Goal: Information Seeking & Learning: Check status

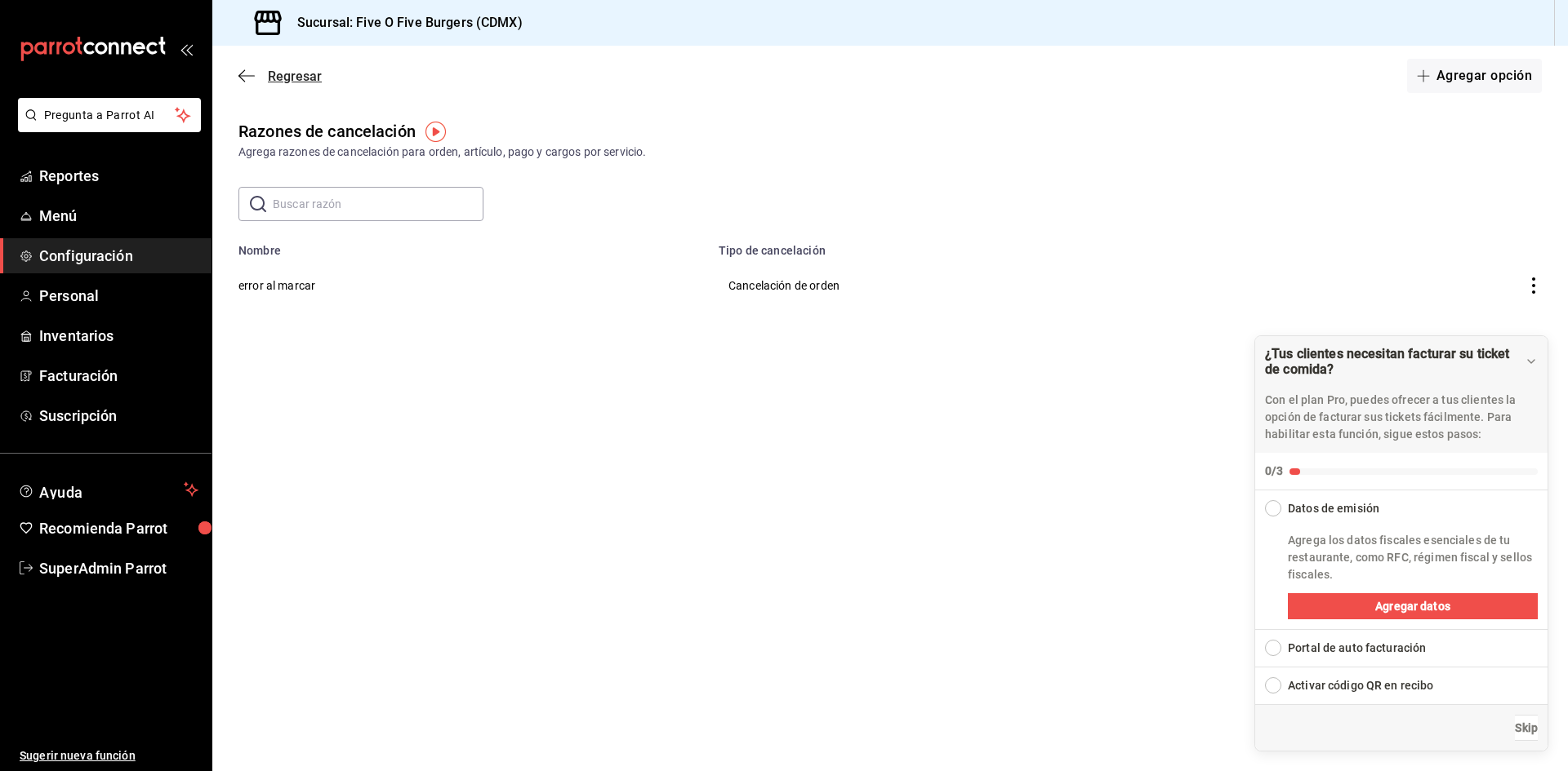
click at [247, 70] on icon "button" at bounding box center [246, 76] width 16 height 14
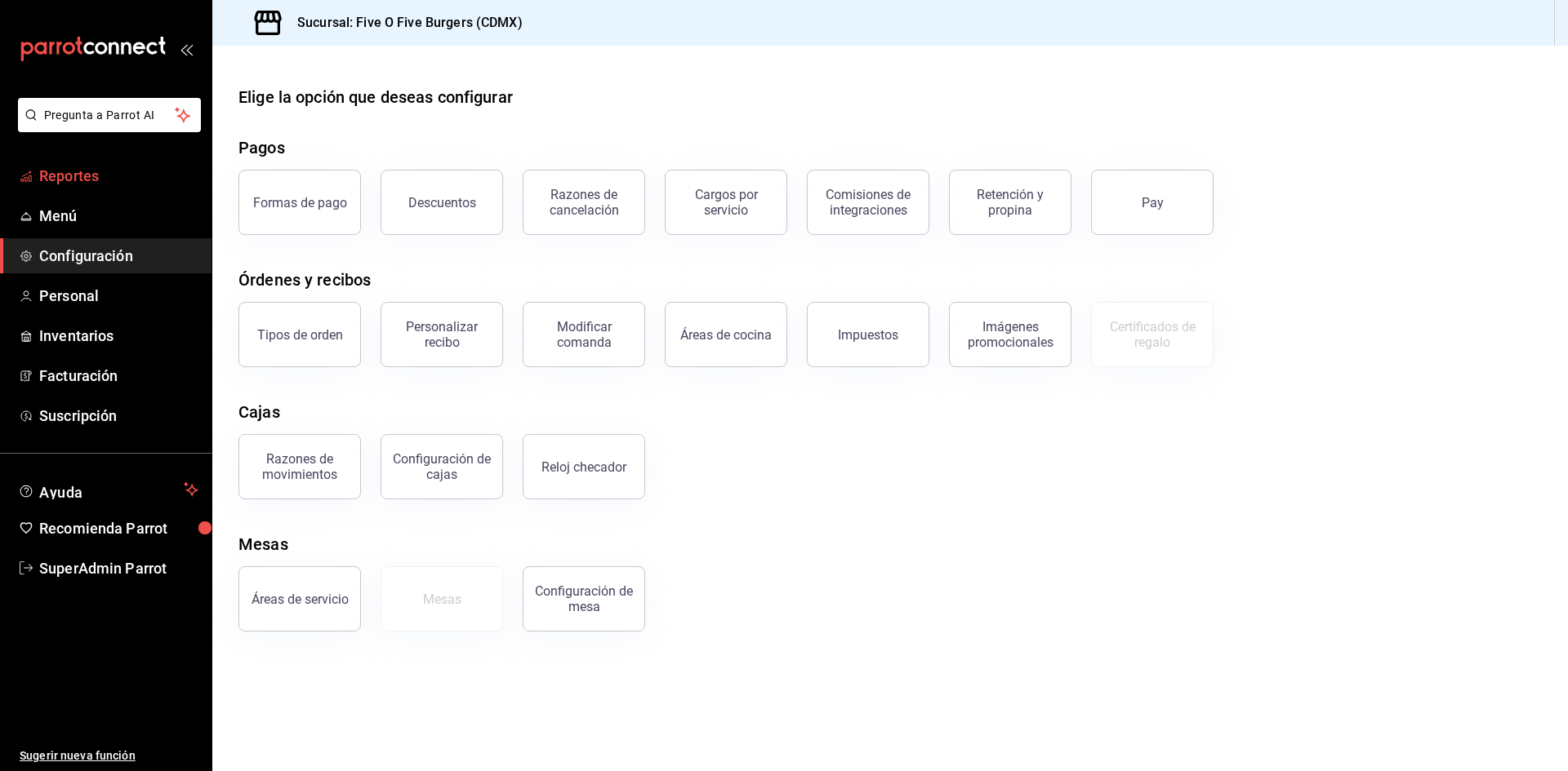
click at [89, 173] on span "Reportes" at bounding box center [119, 175] width 159 height 22
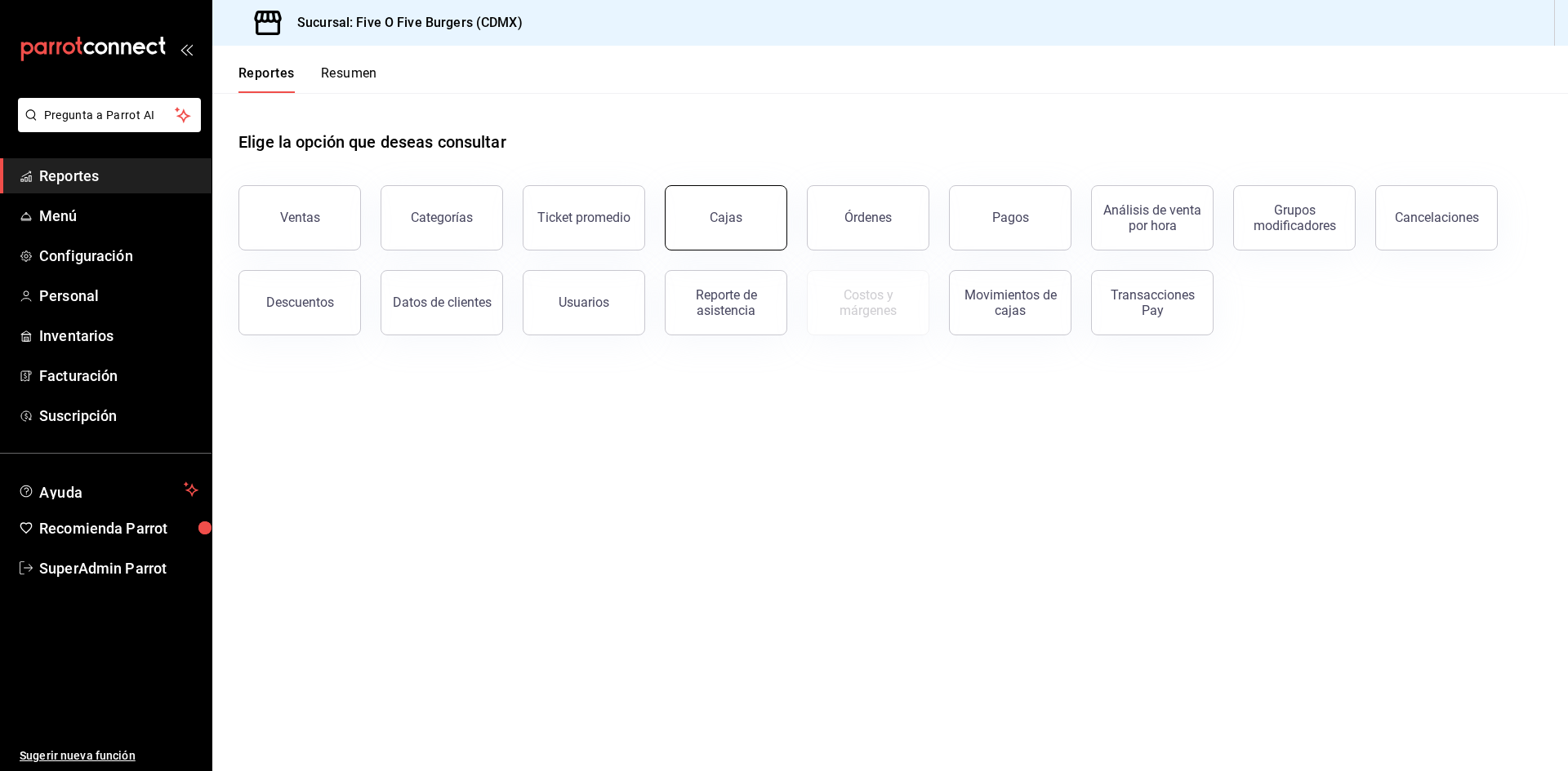
click at [699, 231] on button "Cajas" at bounding box center [726, 217] width 123 height 65
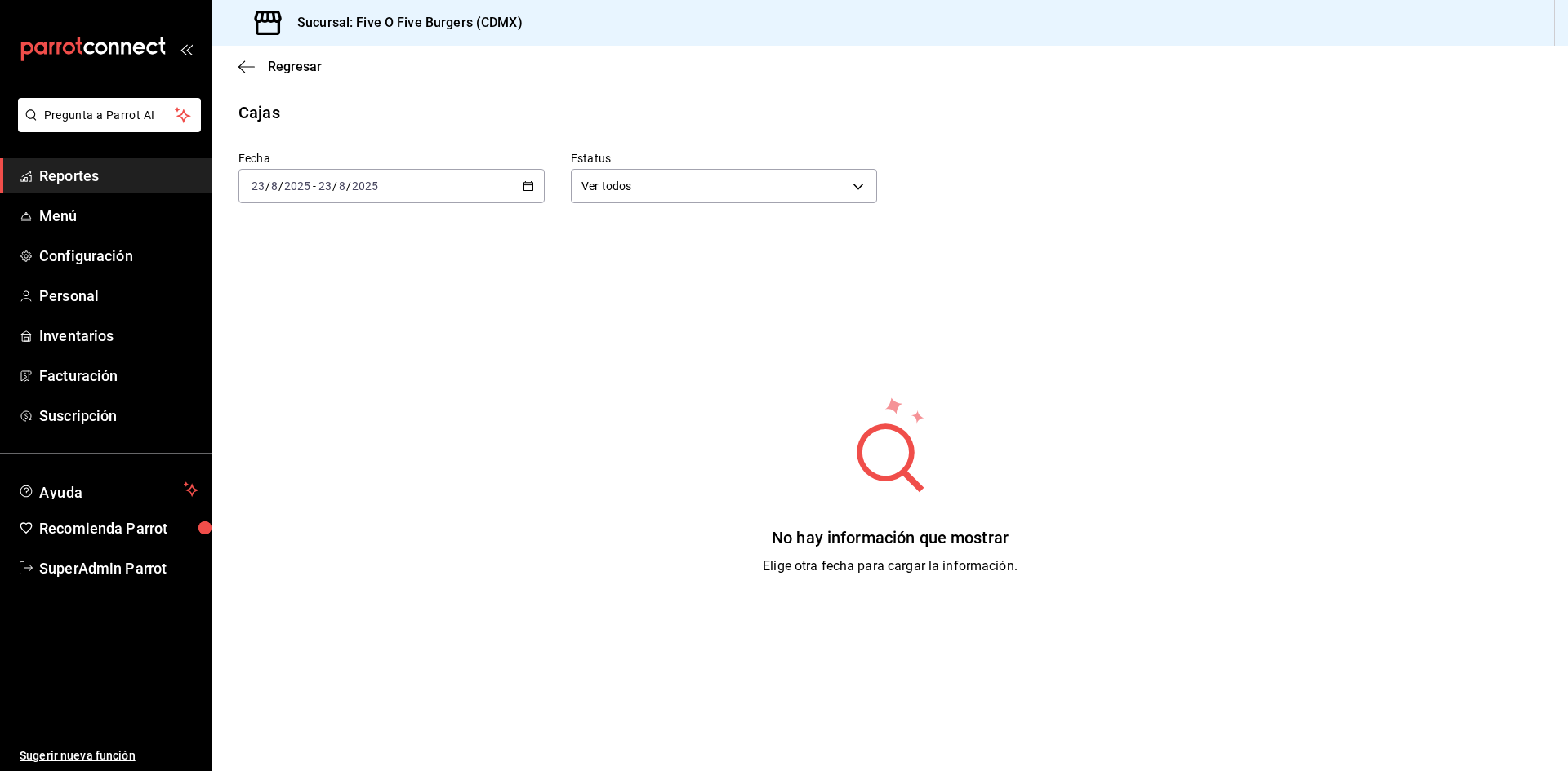
click at [507, 195] on div "[DATE] [DATE] - [DATE] [DATE]" at bounding box center [391, 186] width 306 height 34
click at [141, 579] on span "SuperAdmin Parrot" at bounding box center [119, 568] width 159 height 22
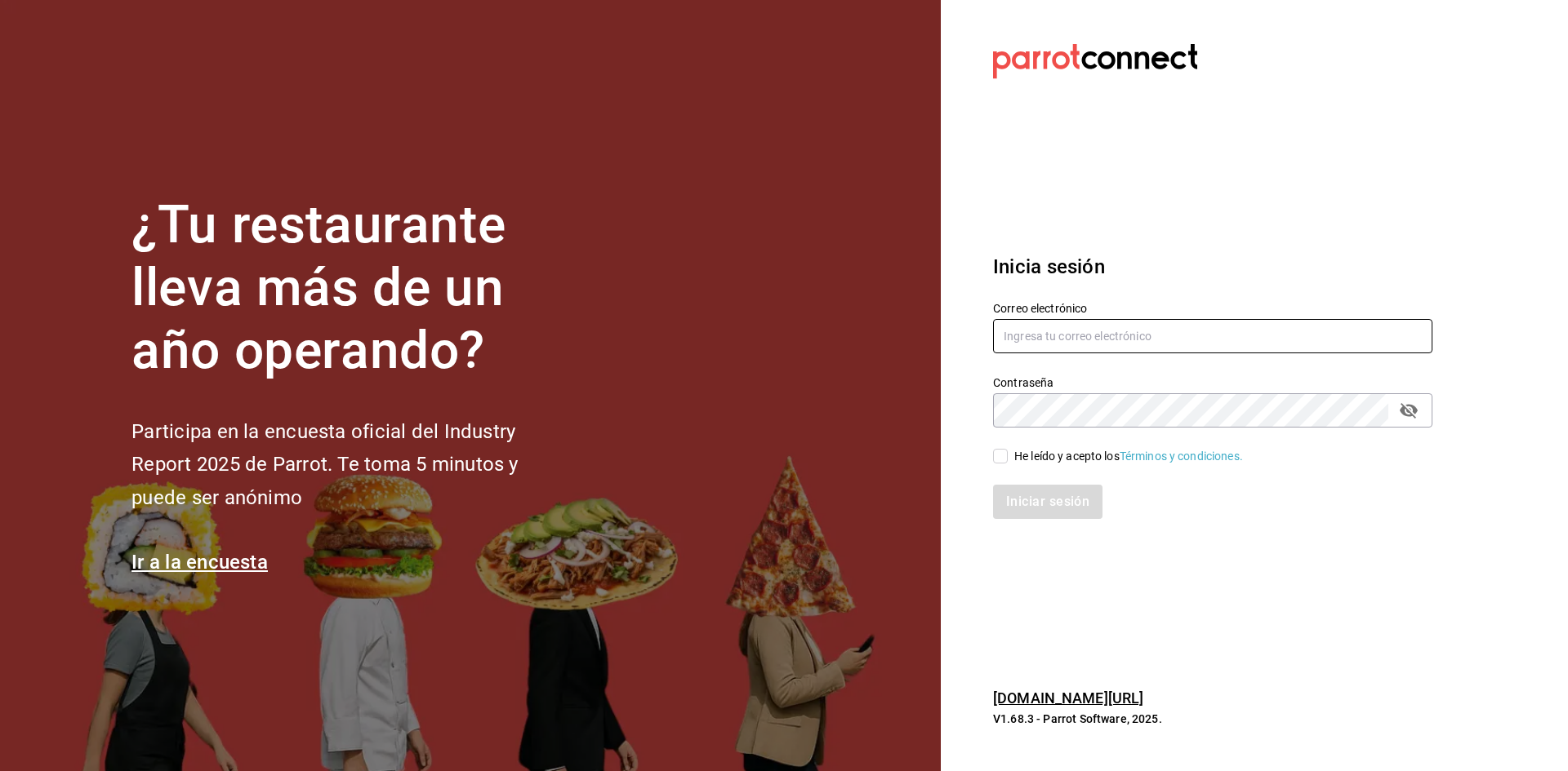
click at [1071, 338] on input "text" at bounding box center [1213, 336] width 439 height 34
paste input "[PERSON_NAME][EMAIL_ADDRESS][DOMAIN_NAME]"
type input "[PERSON_NAME][EMAIL_ADDRESS][DOMAIN_NAME]"
click at [996, 466] on div "Iniciar sesión" at bounding box center [1203, 492] width 459 height 54
click at [999, 462] on input "He leído y acepto los Términos y condiciones." at bounding box center [1001, 456] width 14 height 14
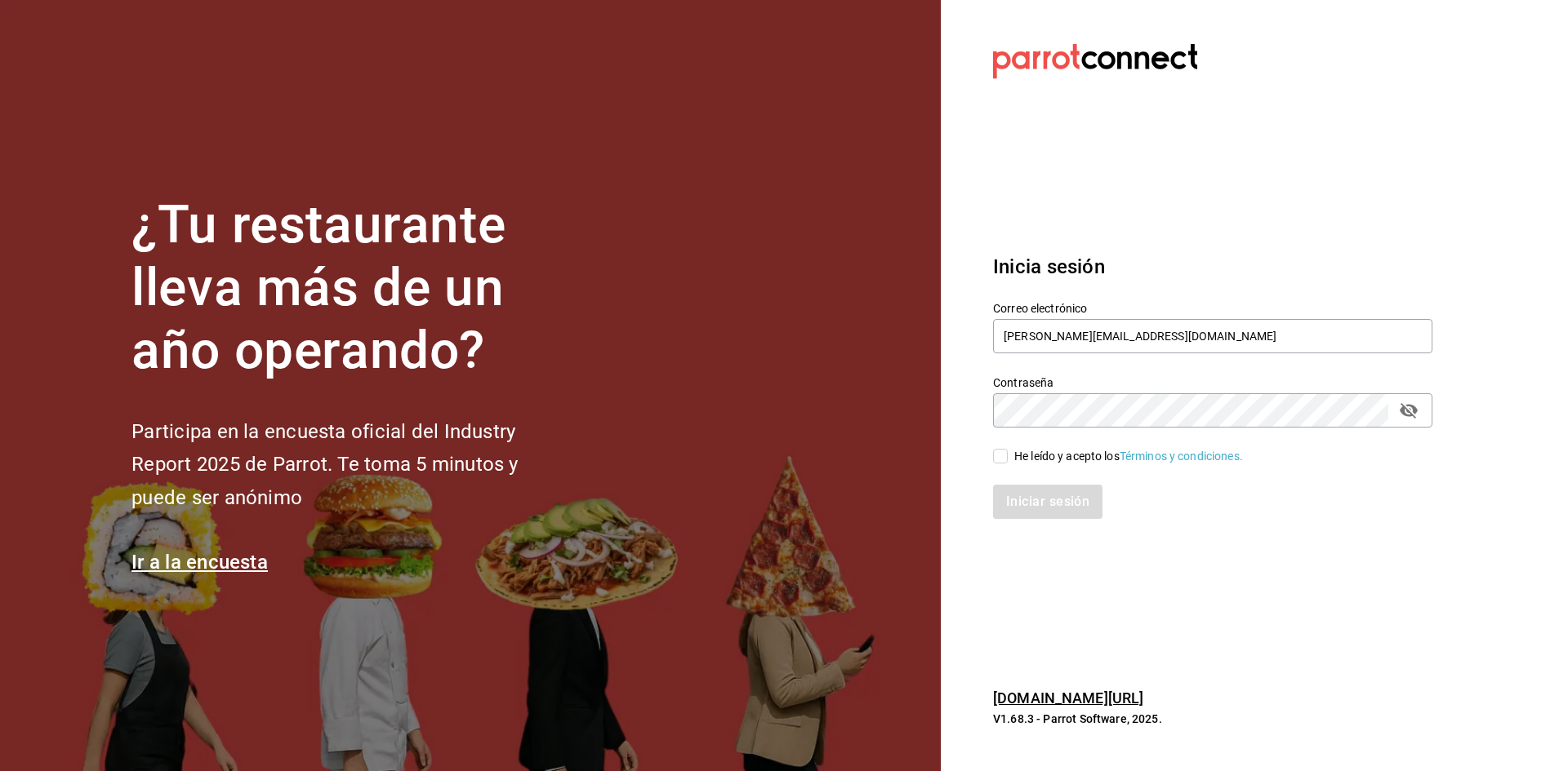
checkbox input "true"
click at [1031, 501] on button "Iniciar sesión" at bounding box center [1049, 502] width 111 height 34
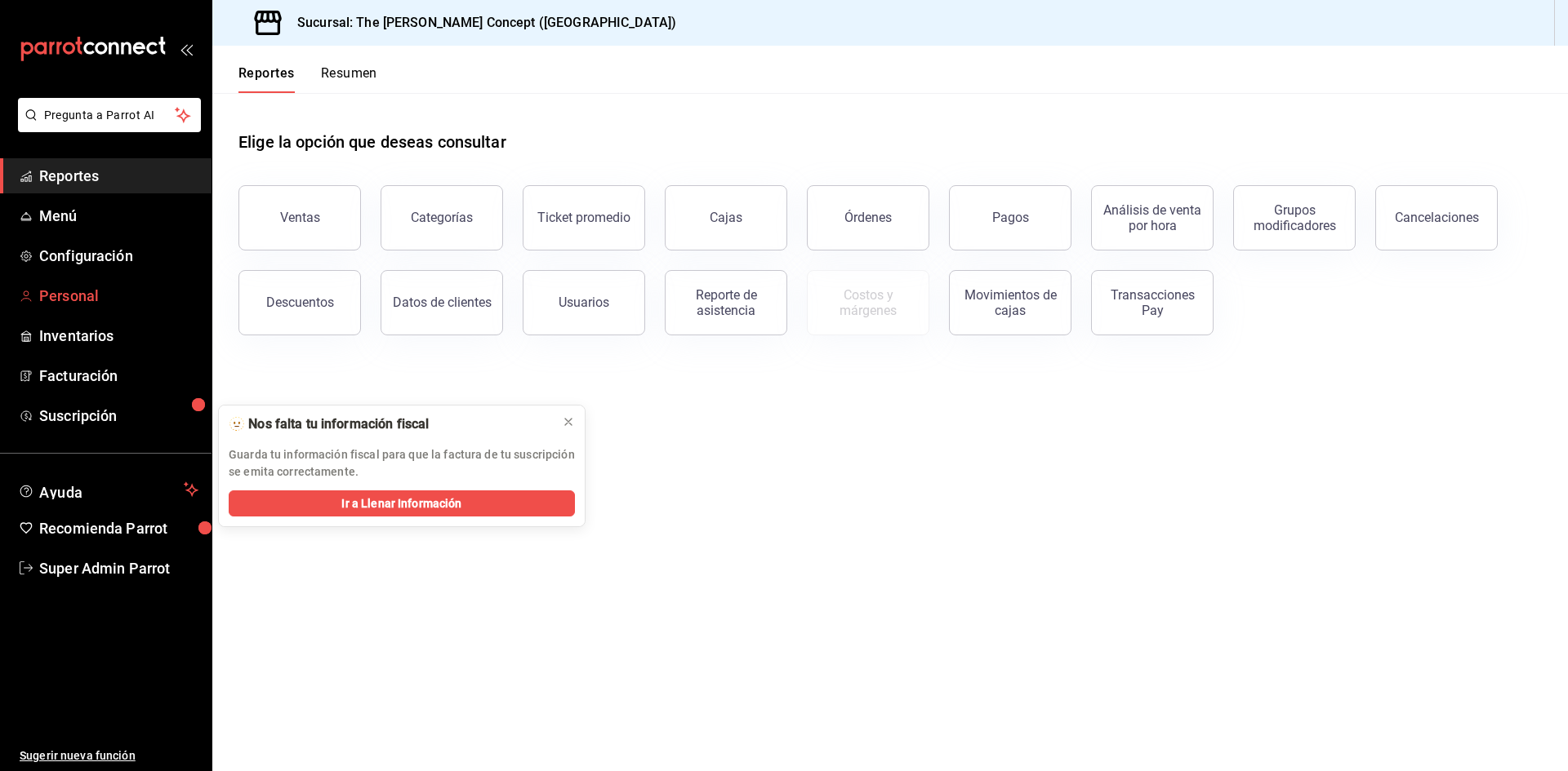
click at [92, 292] on span "Personal" at bounding box center [119, 295] width 159 height 22
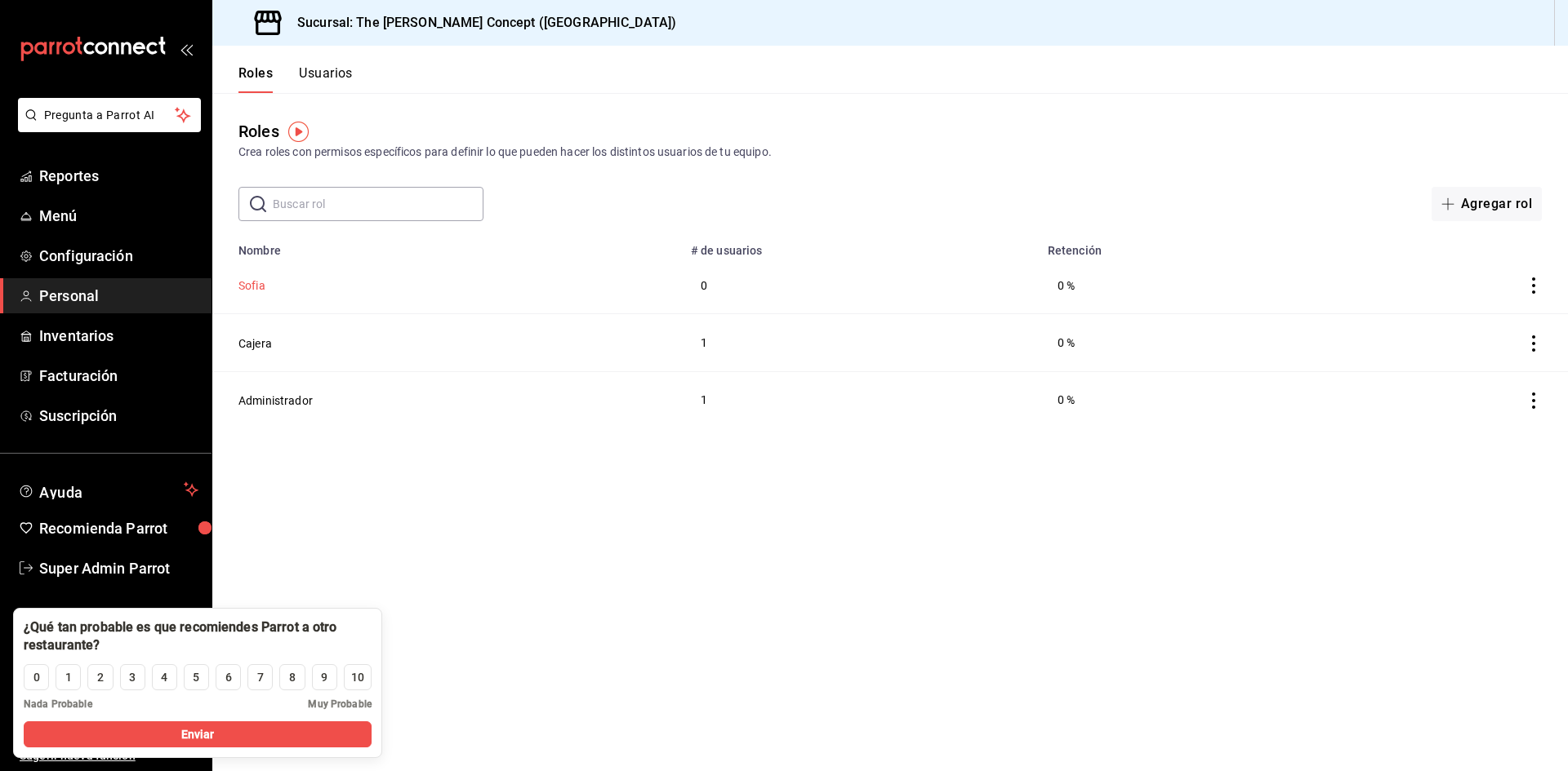
click at [253, 288] on button "Sofia" at bounding box center [251, 285] width 27 height 16
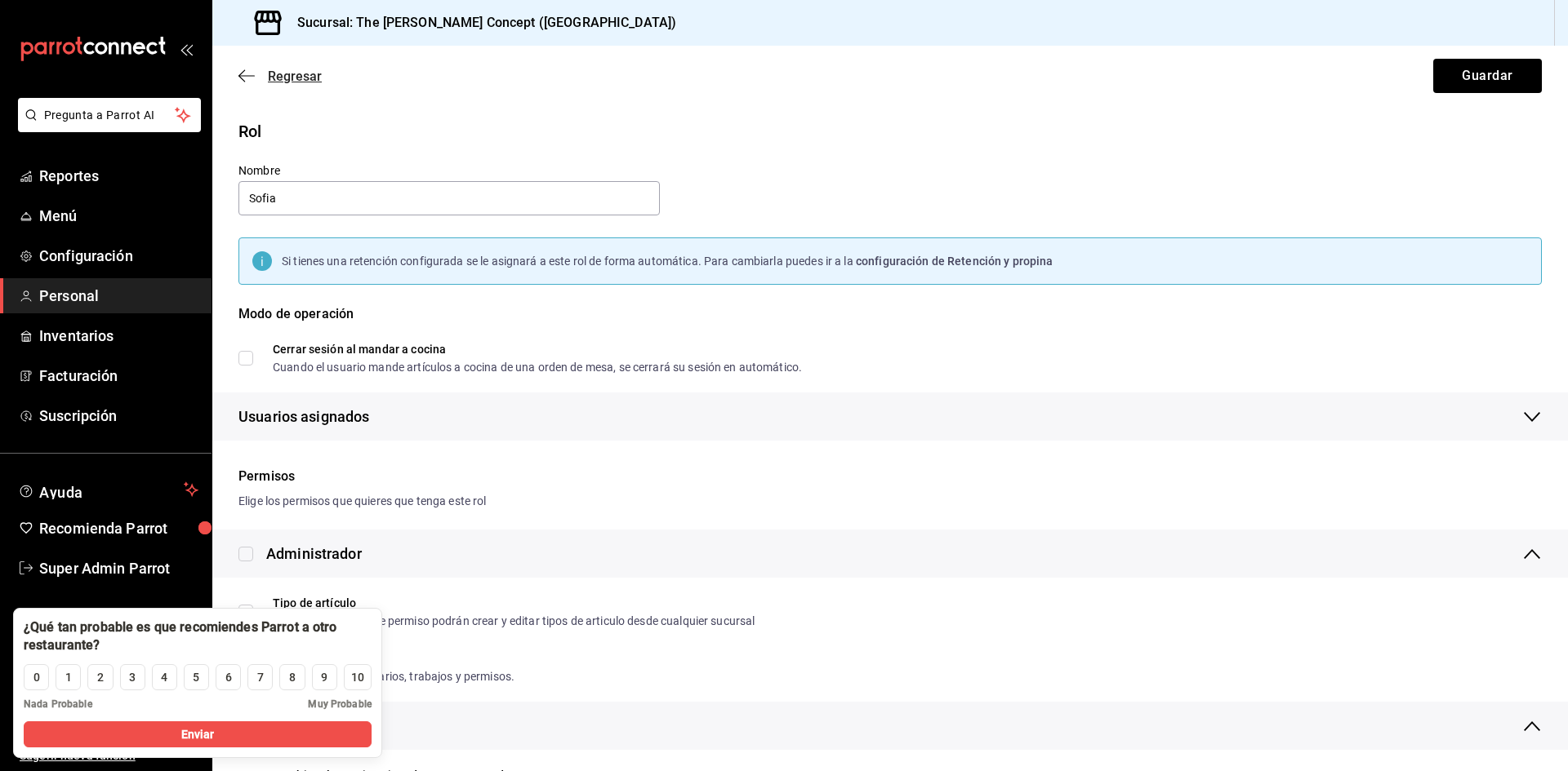
click at [252, 75] on icon "button" at bounding box center [246, 76] width 16 height 14
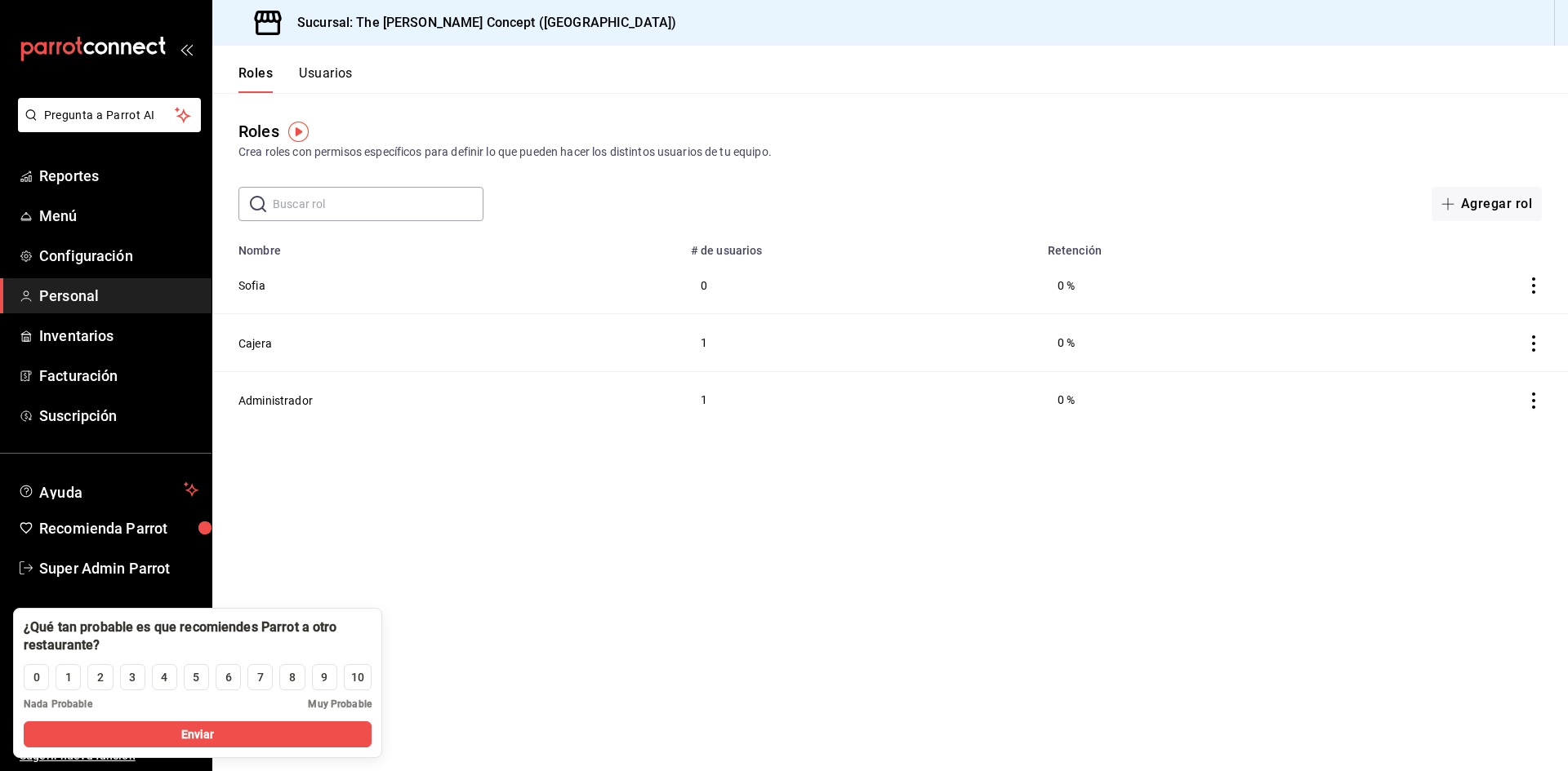
click at [322, 75] on button "Usuarios" at bounding box center [326, 79] width 54 height 28
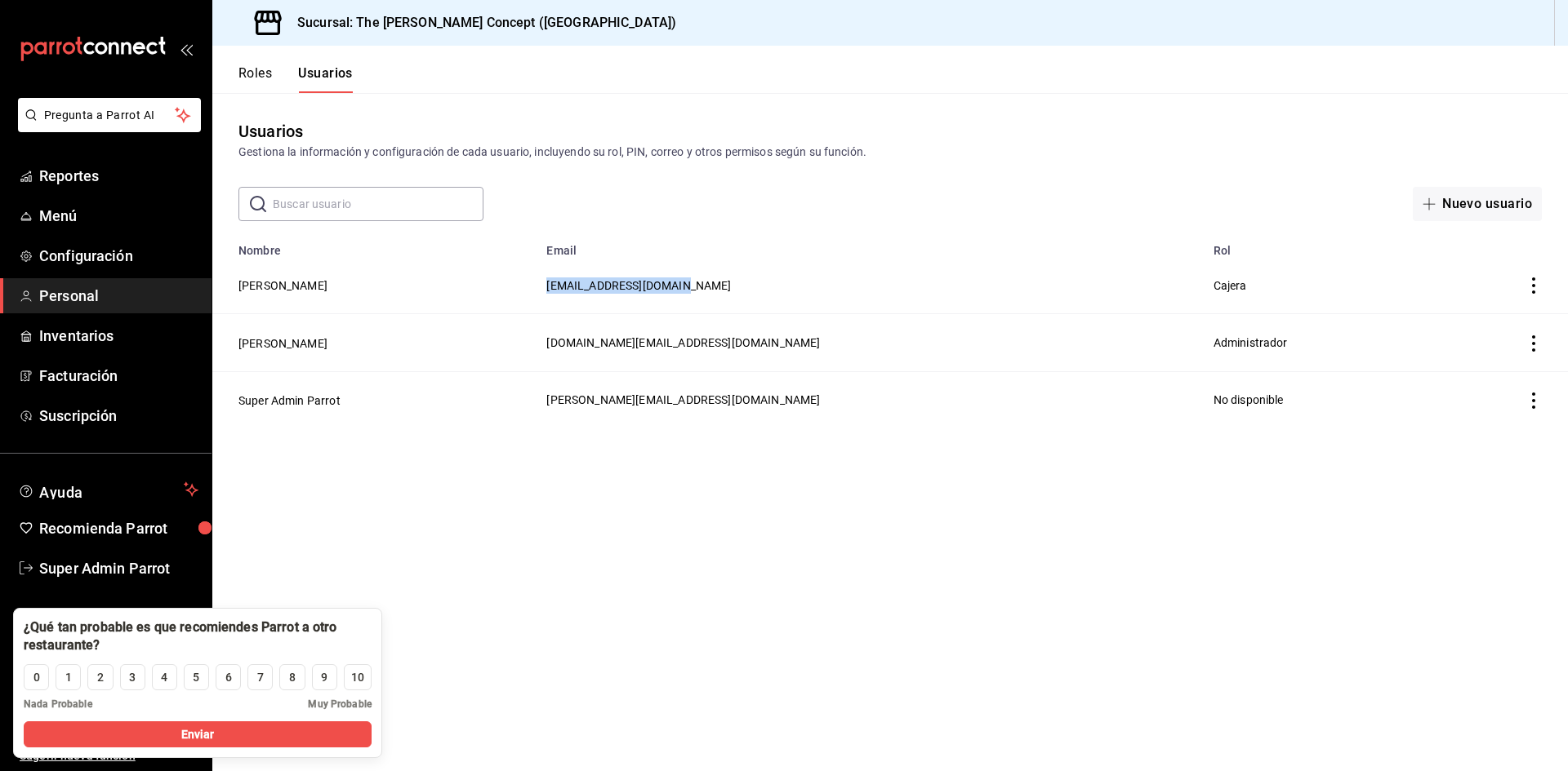
drag, startPoint x: 764, startPoint y: 292, endPoint x: 609, endPoint y: 301, distance: 155.3
click at [609, 301] on td "geragarza.tb@gmail.com" at bounding box center [870, 285] width 667 height 57
copy span "geragarza.tb@gmail.com"
click at [294, 287] on button "Sofía Escalante" at bounding box center [282, 285] width 89 height 16
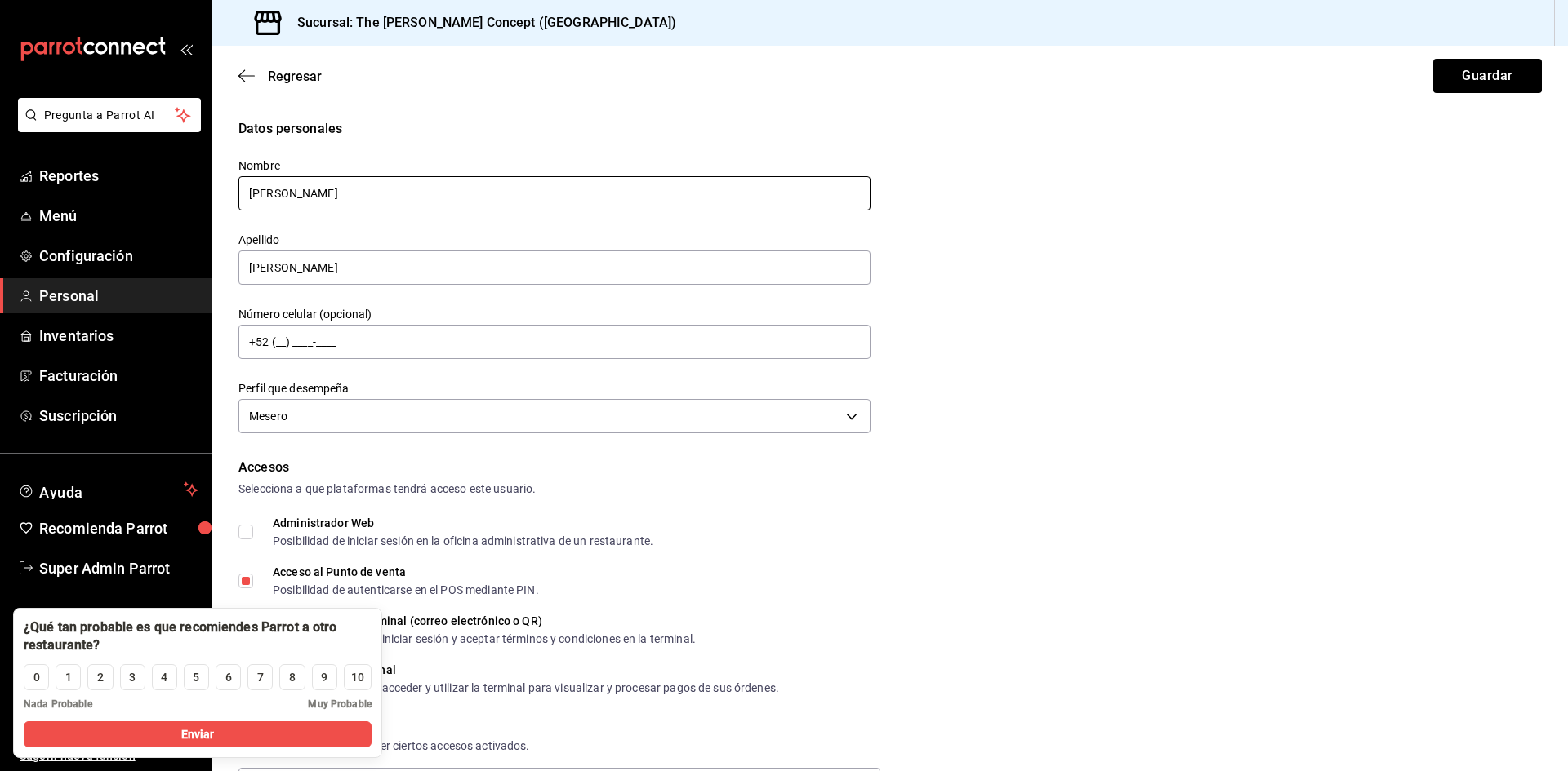
scroll to position [245, 0]
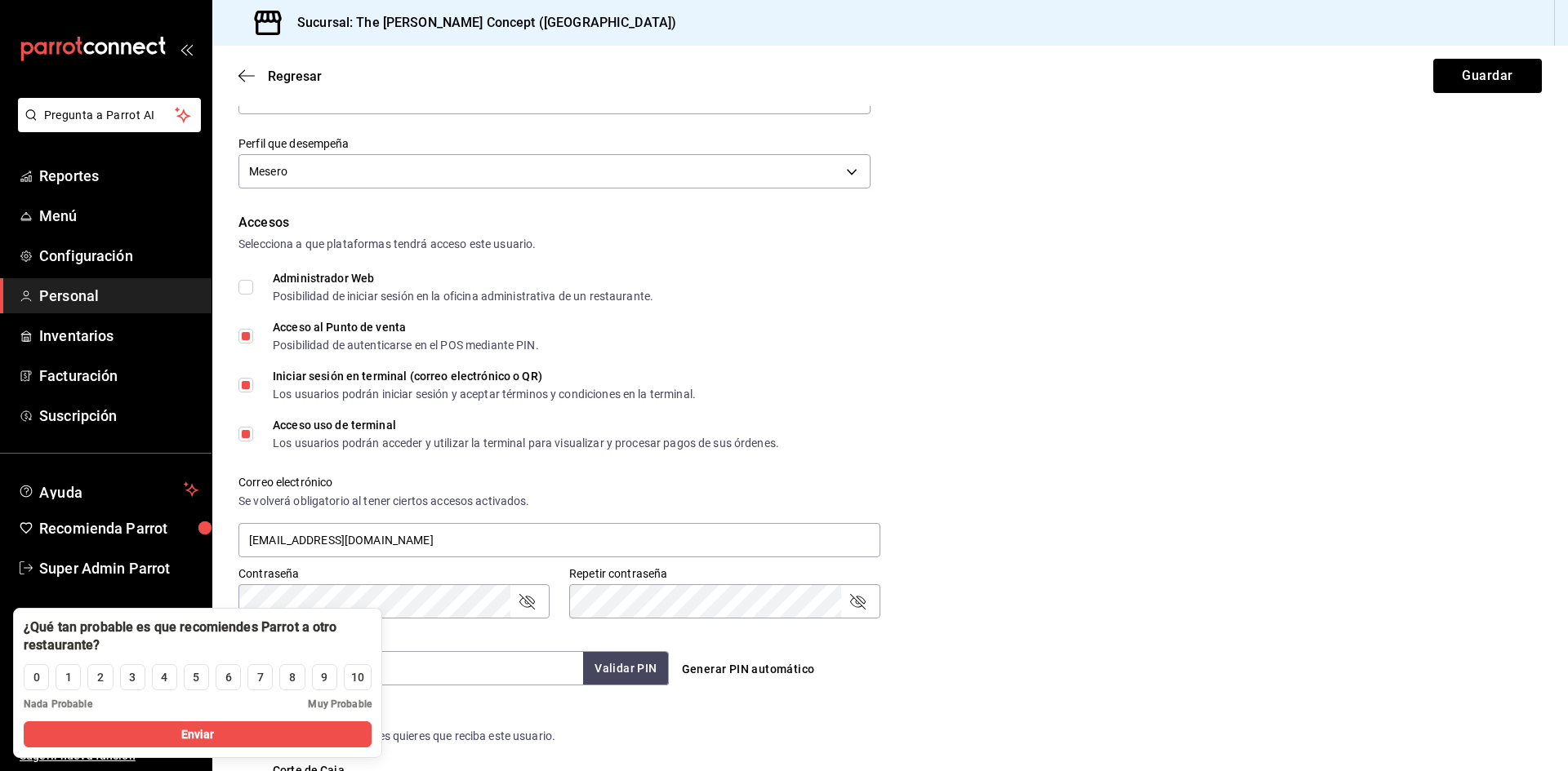
click at [243, 291] on input "Administrador Web Posibilidad de iniciar sesión en la oficina administrativa de…" at bounding box center [245, 287] width 14 height 14
checkbox input "true"
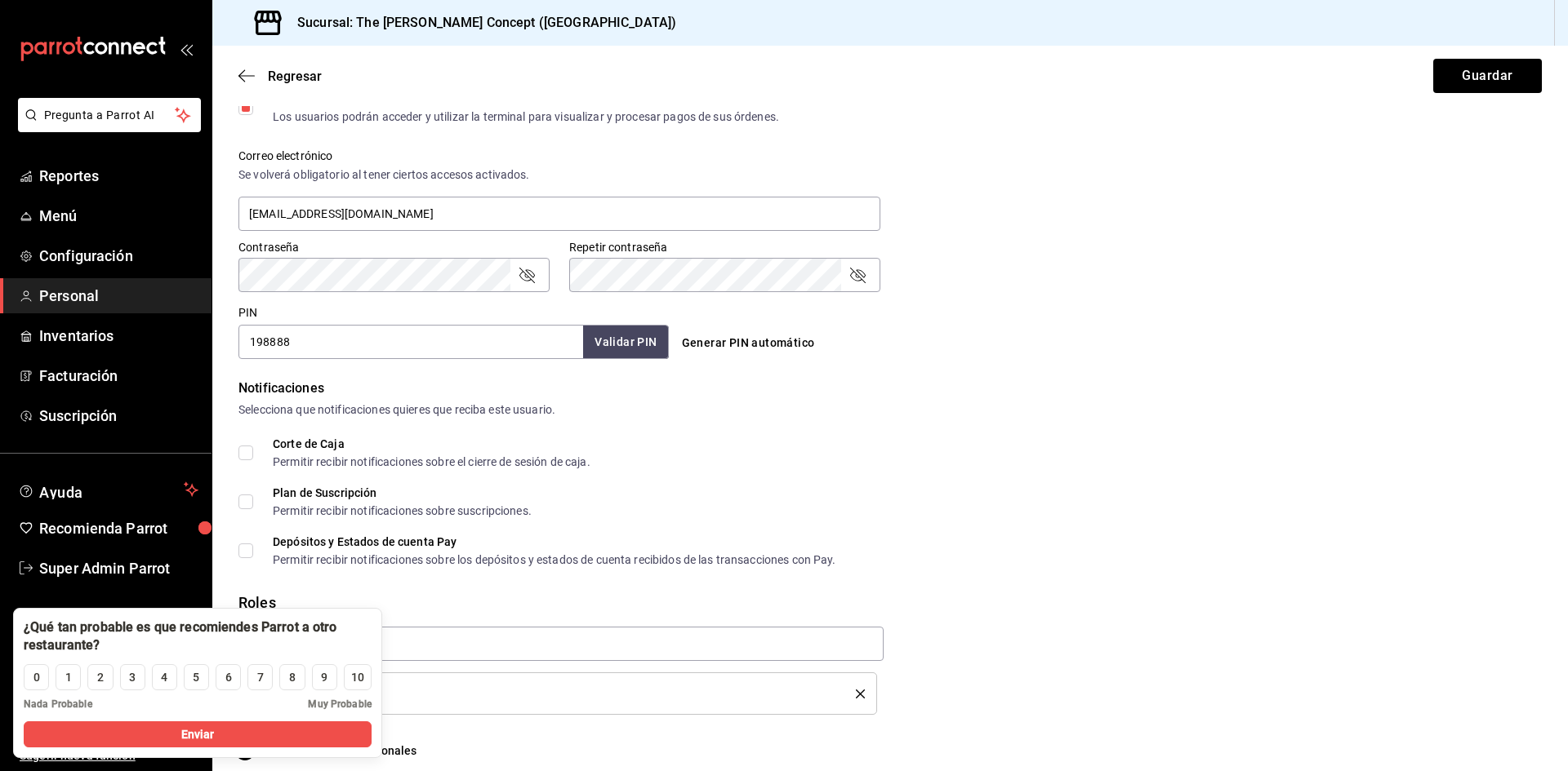
scroll to position [587, 0]
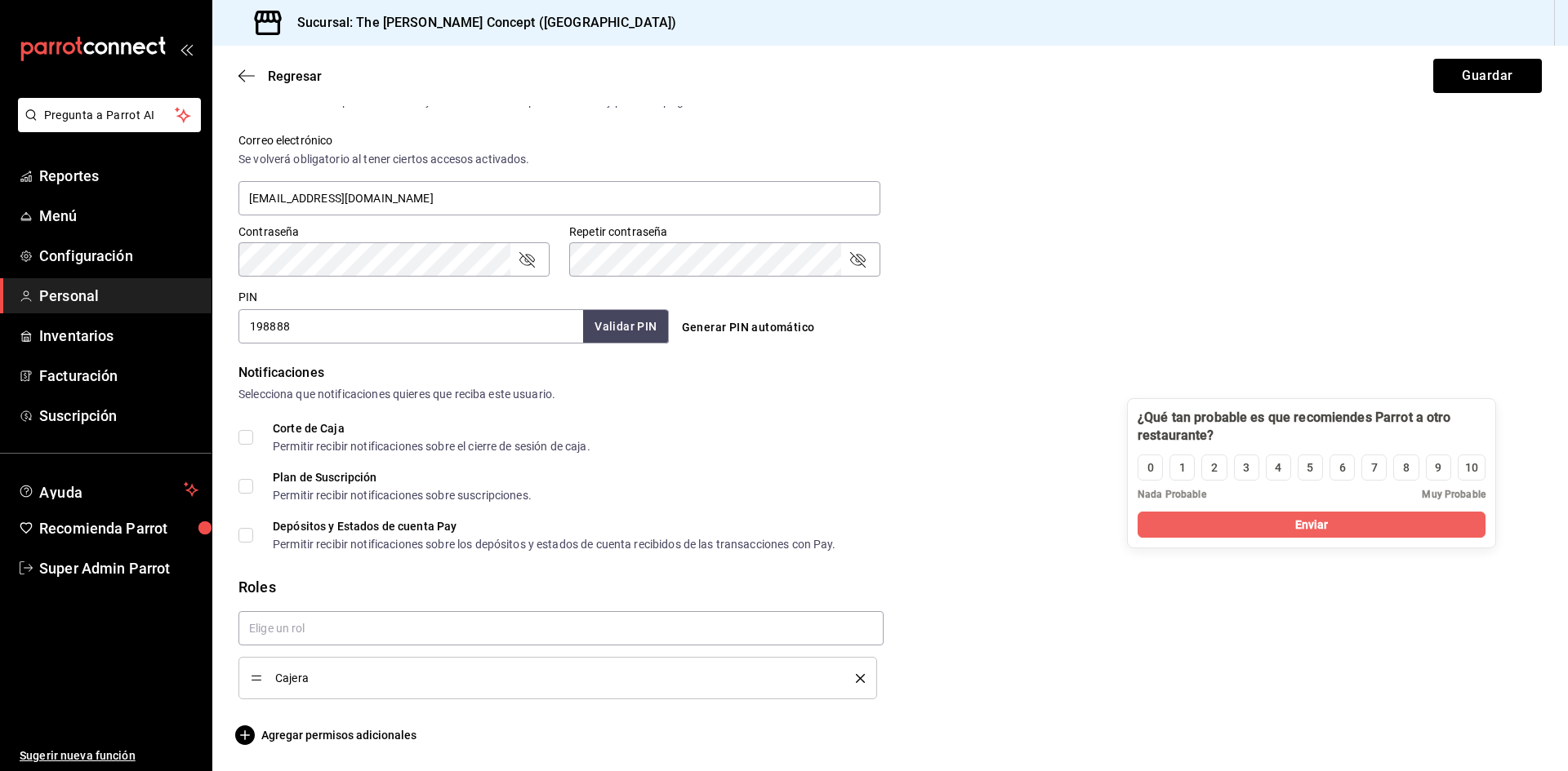
drag, startPoint x: 309, startPoint y: 634, endPoint x: 1458, endPoint y: 408, distance: 1171.0
click at [1458, 409] on div at bounding box center [1311, 427] width 348 height 36
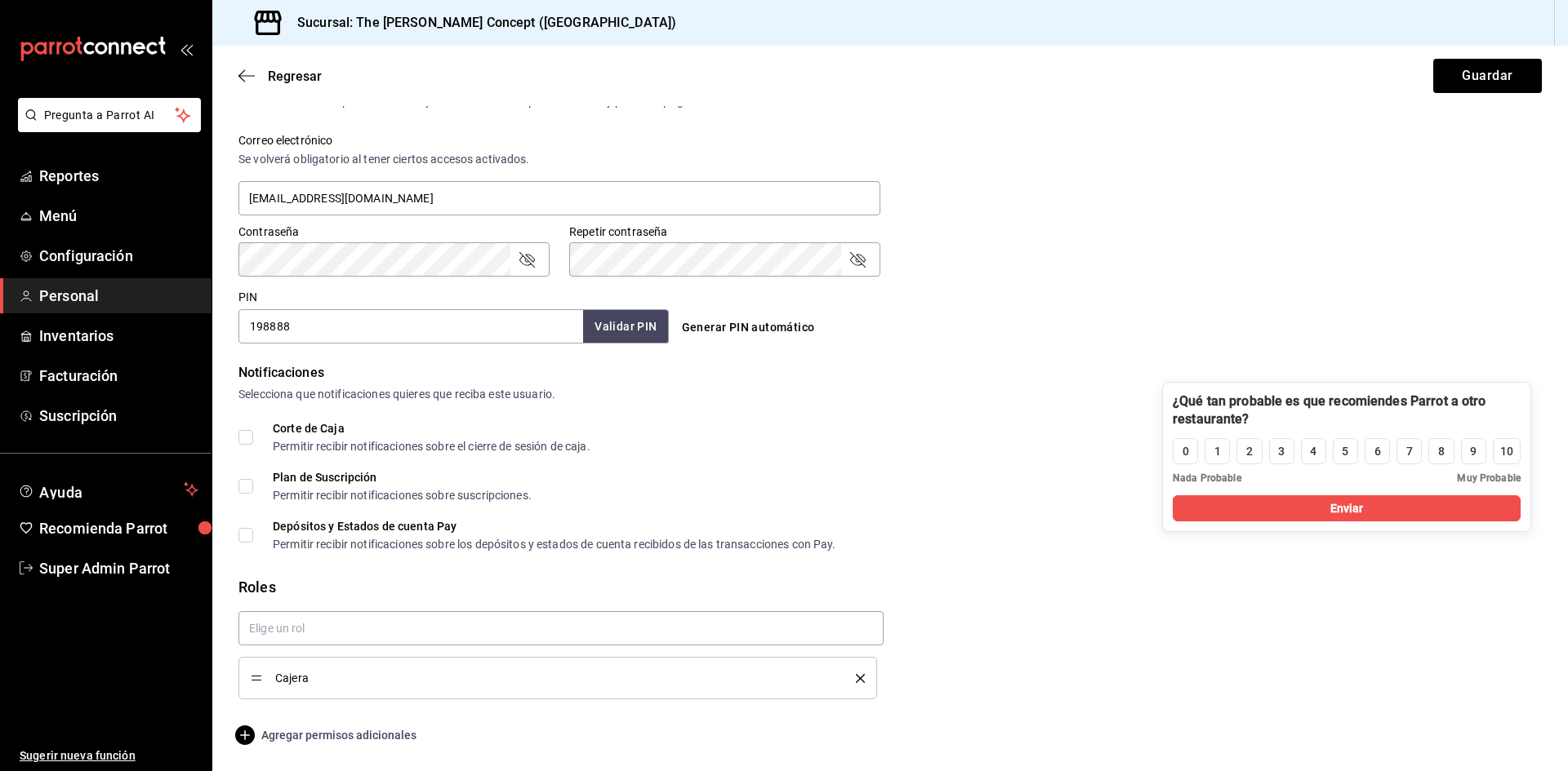
click at [353, 732] on span "Agregar permisos adicionales" at bounding box center [327, 735] width 178 height 20
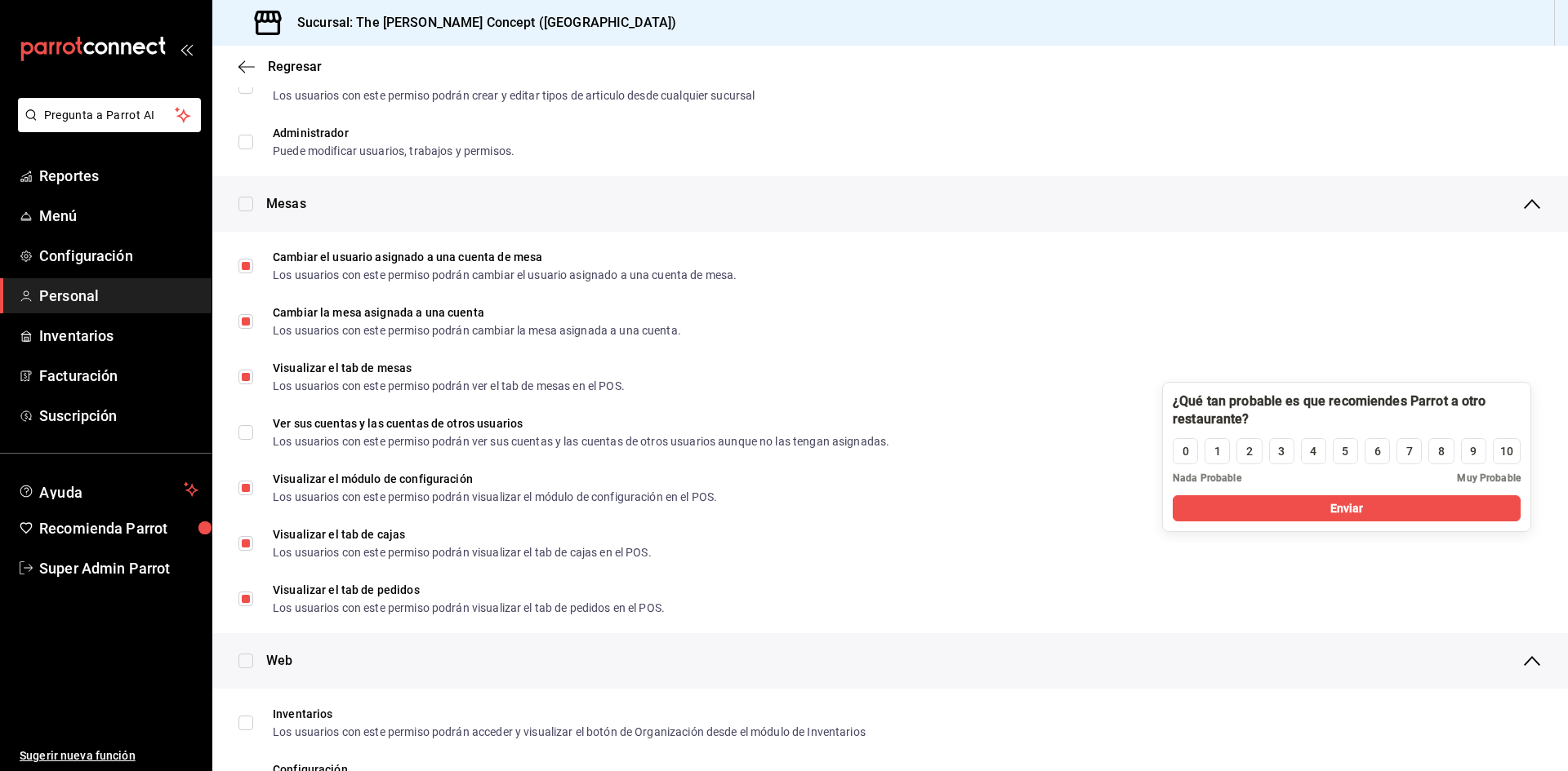
scroll to position [0, 0]
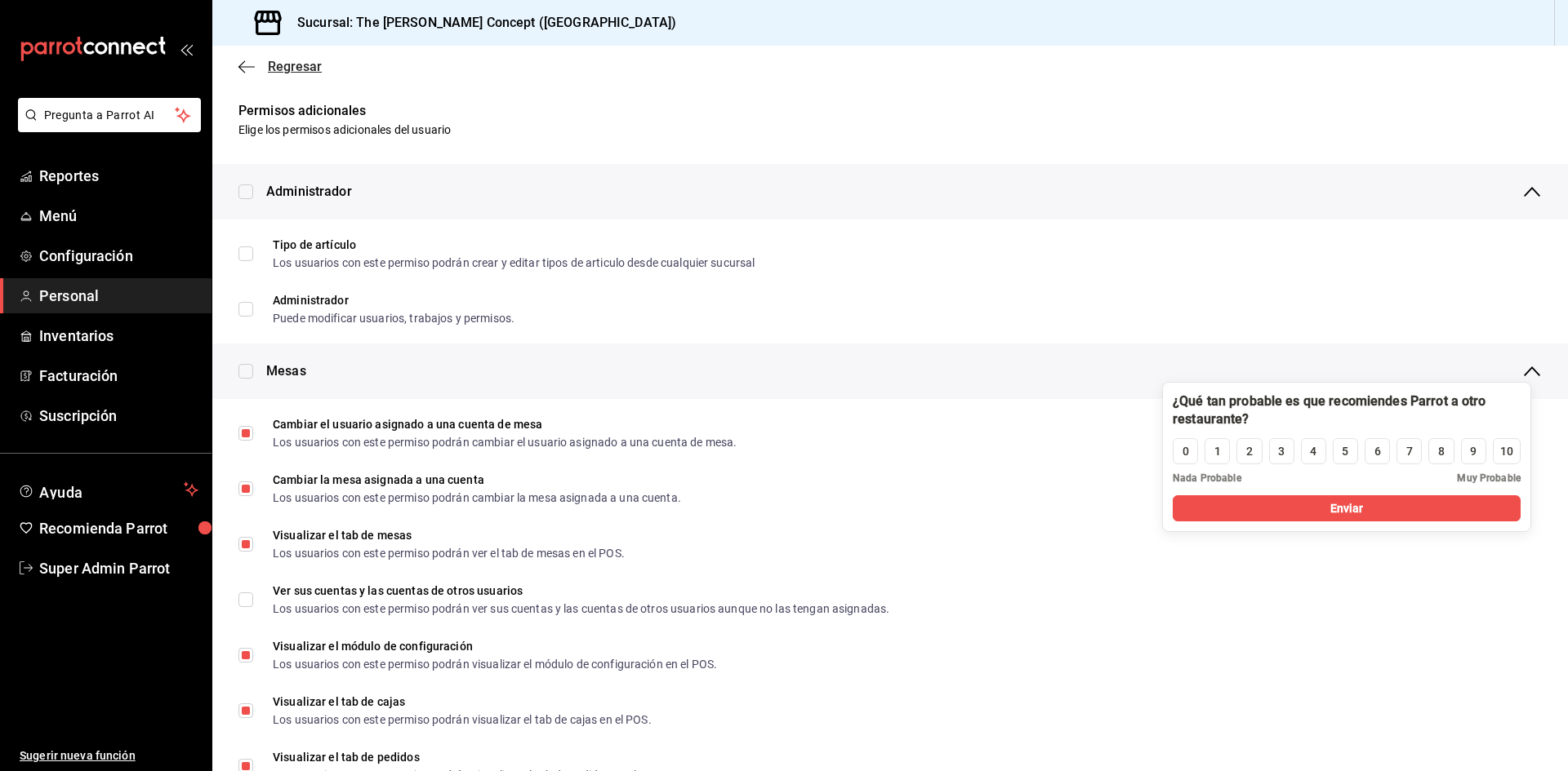
click at [247, 67] on icon "button" at bounding box center [246, 66] width 16 height 1
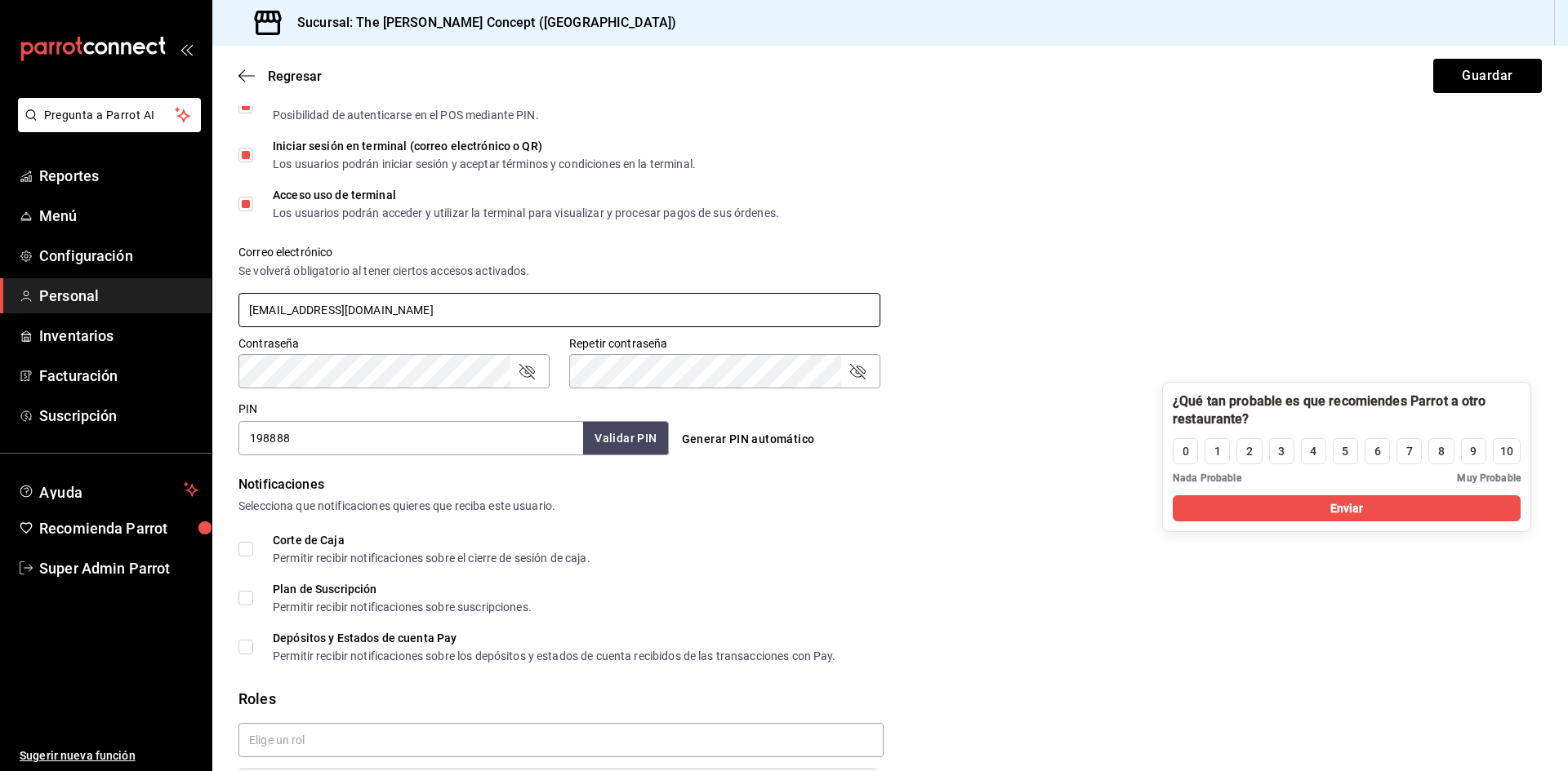
scroll to position [342, 0]
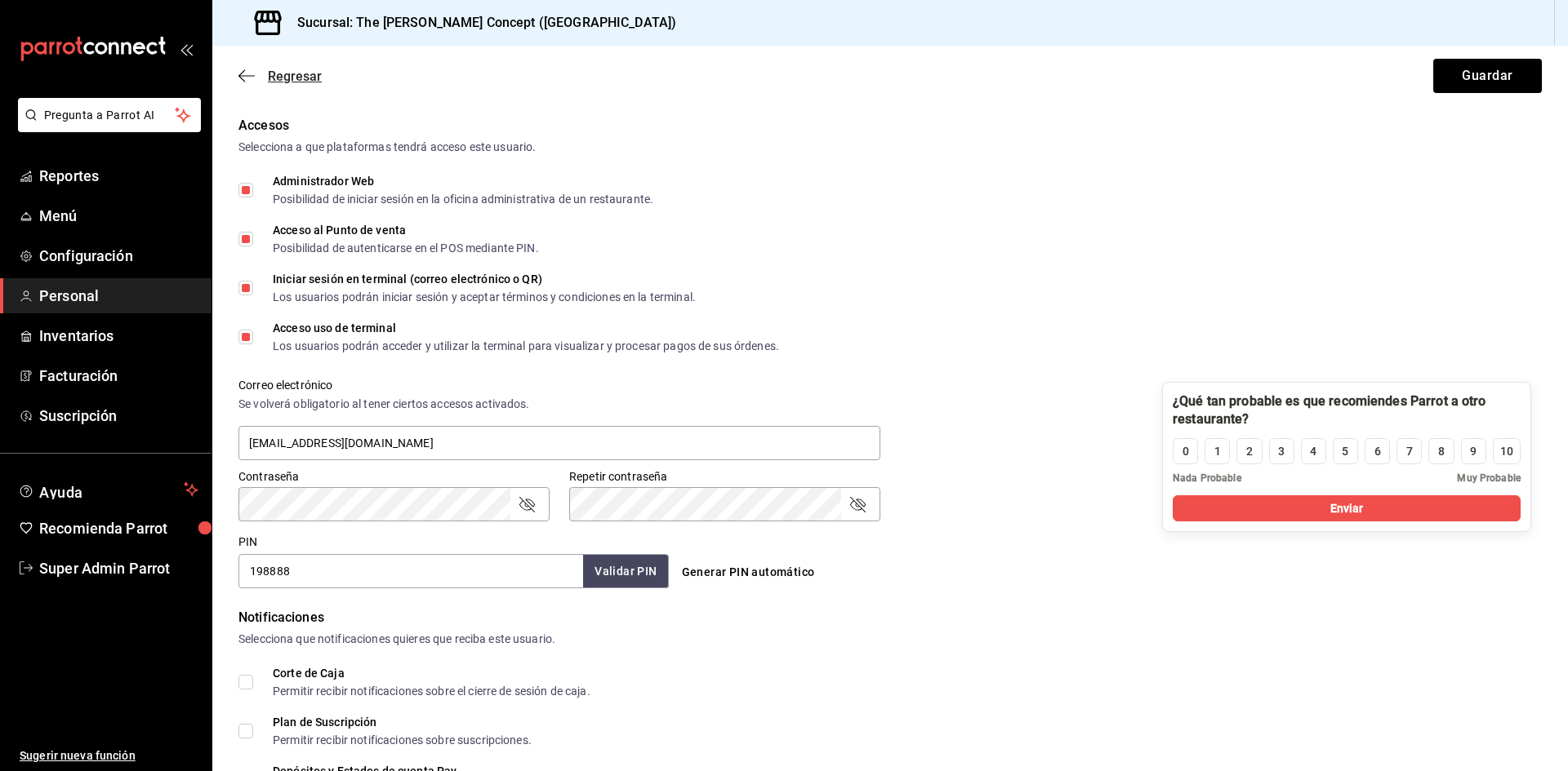
click at [255, 73] on span "Regresar" at bounding box center [279, 76] width 83 height 15
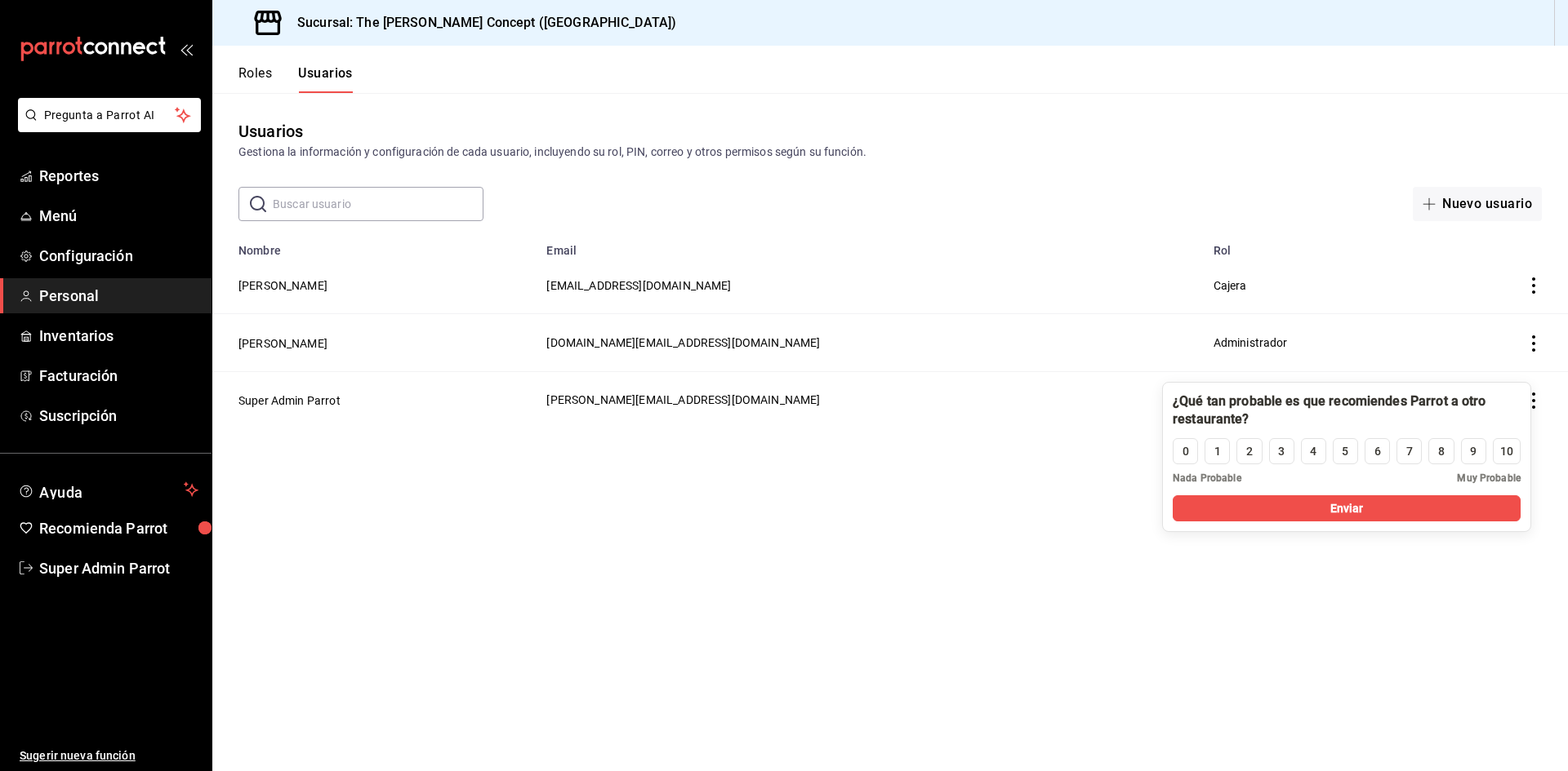
click at [255, 80] on button "Roles" at bounding box center [254, 79] width 33 height 28
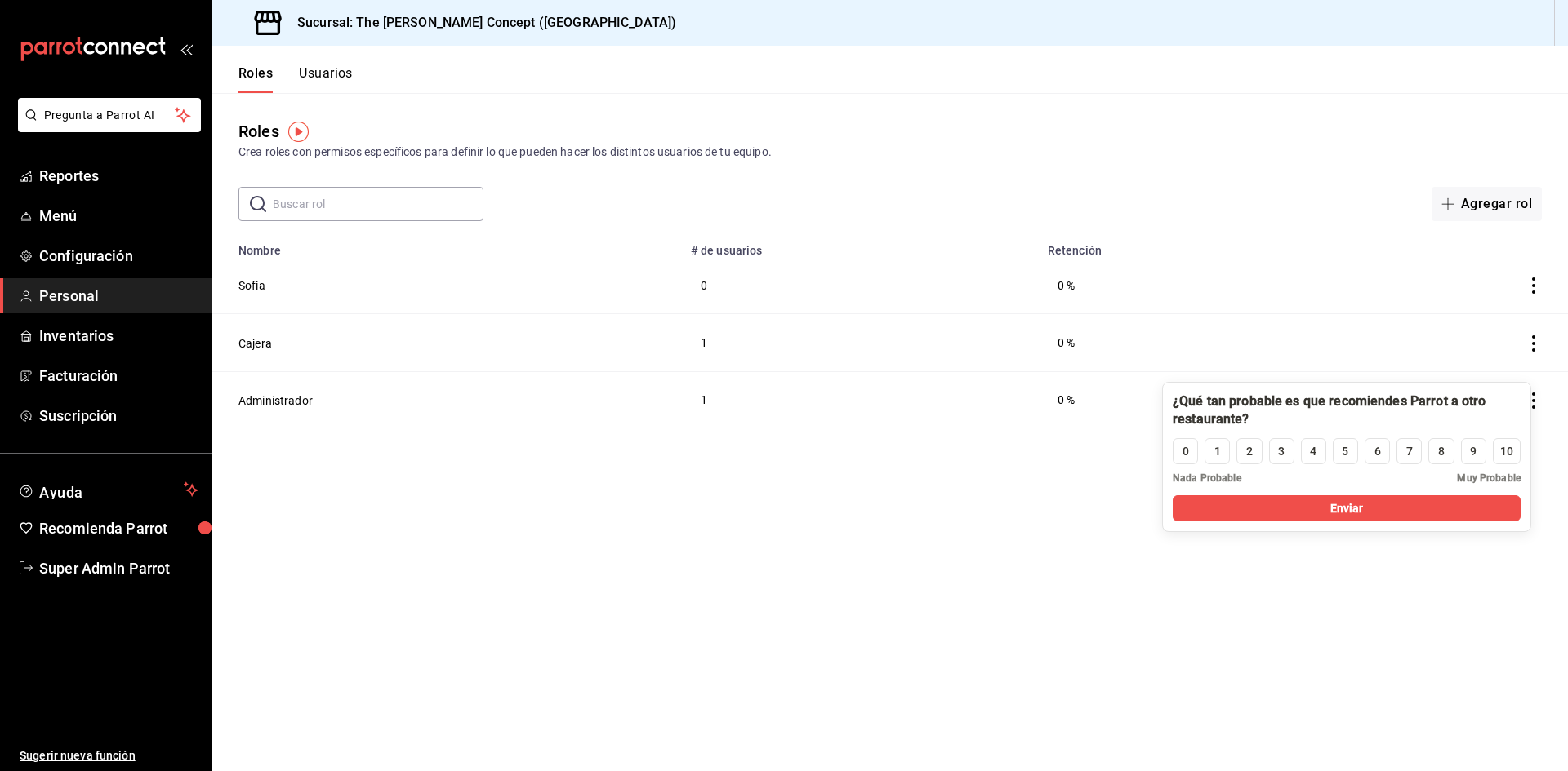
click at [310, 78] on button "Usuarios" at bounding box center [326, 79] width 54 height 28
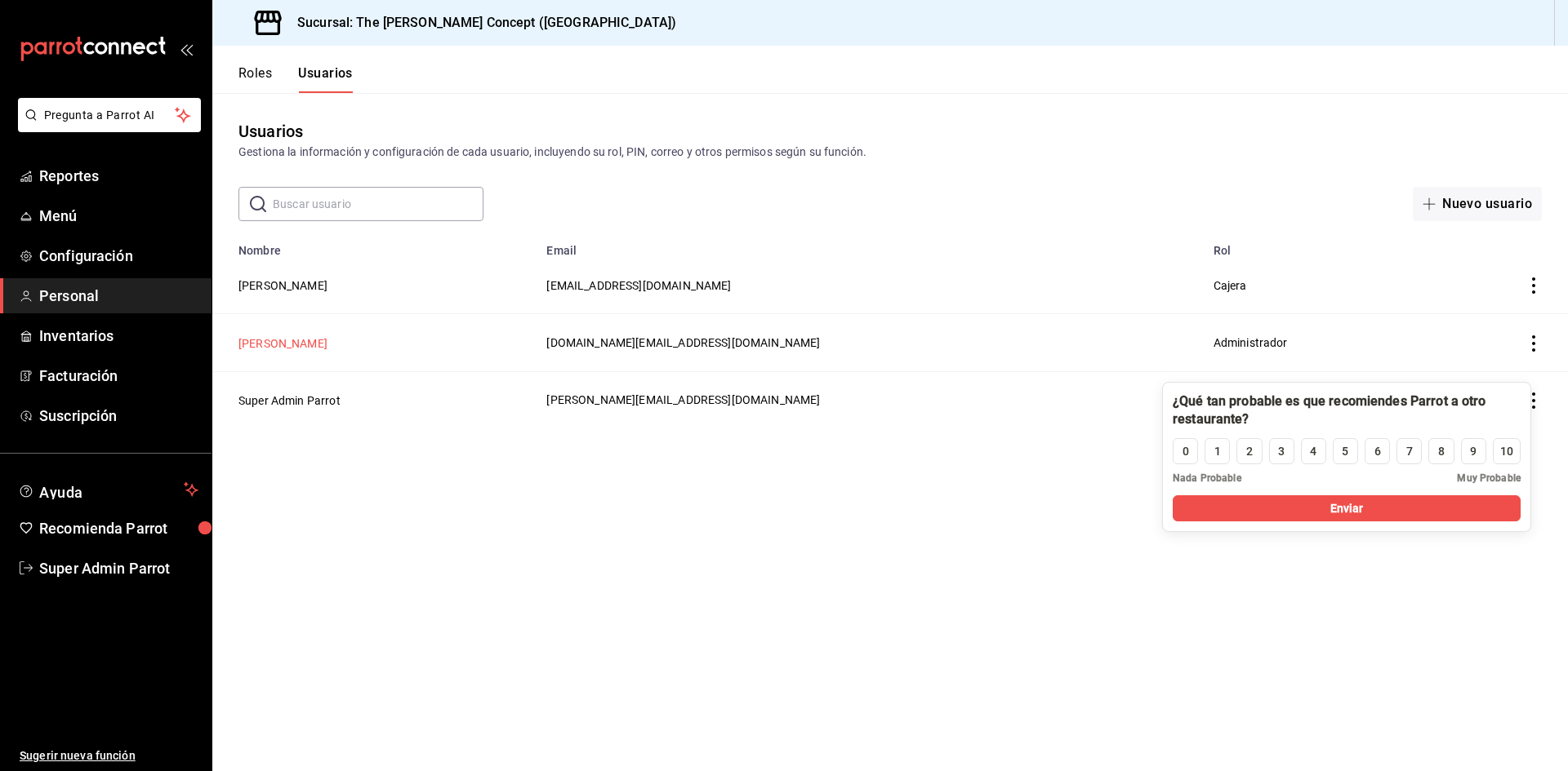
click at [286, 345] on button "Thalia Garza" at bounding box center [282, 343] width 89 height 16
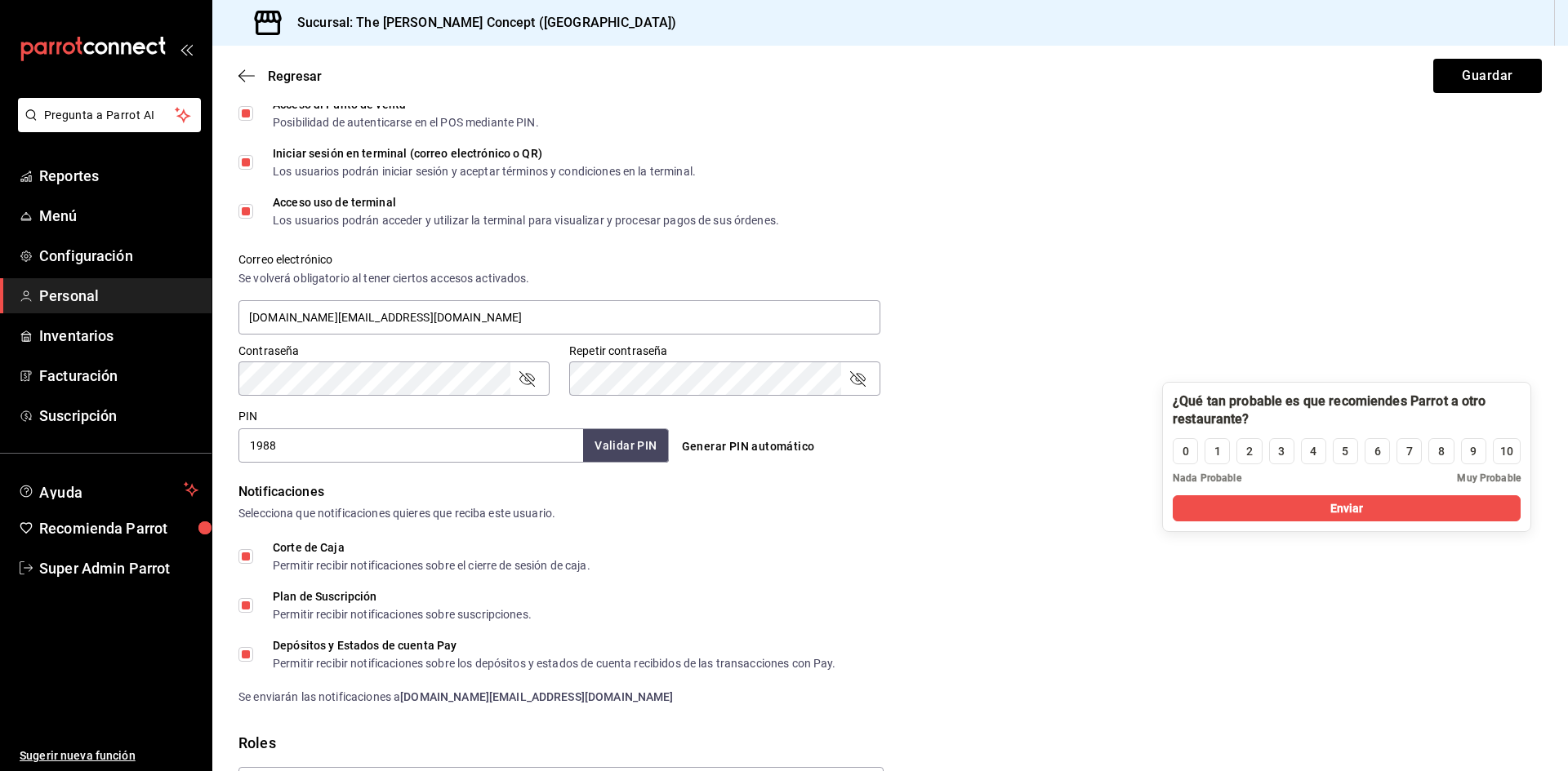
scroll to position [642, 0]
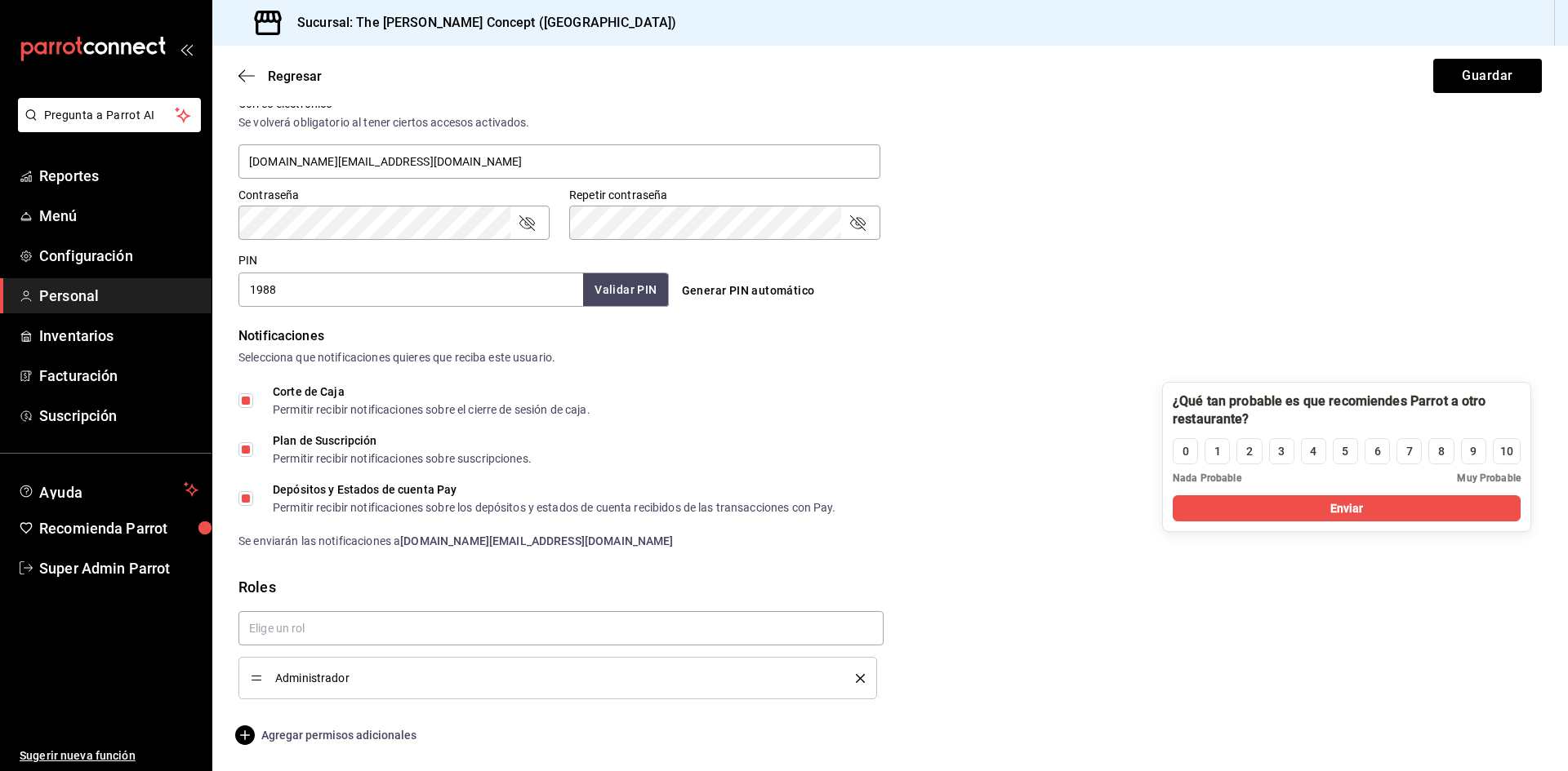
click at [349, 741] on span "Agregar permisos adicionales" at bounding box center [327, 735] width 178 height 20
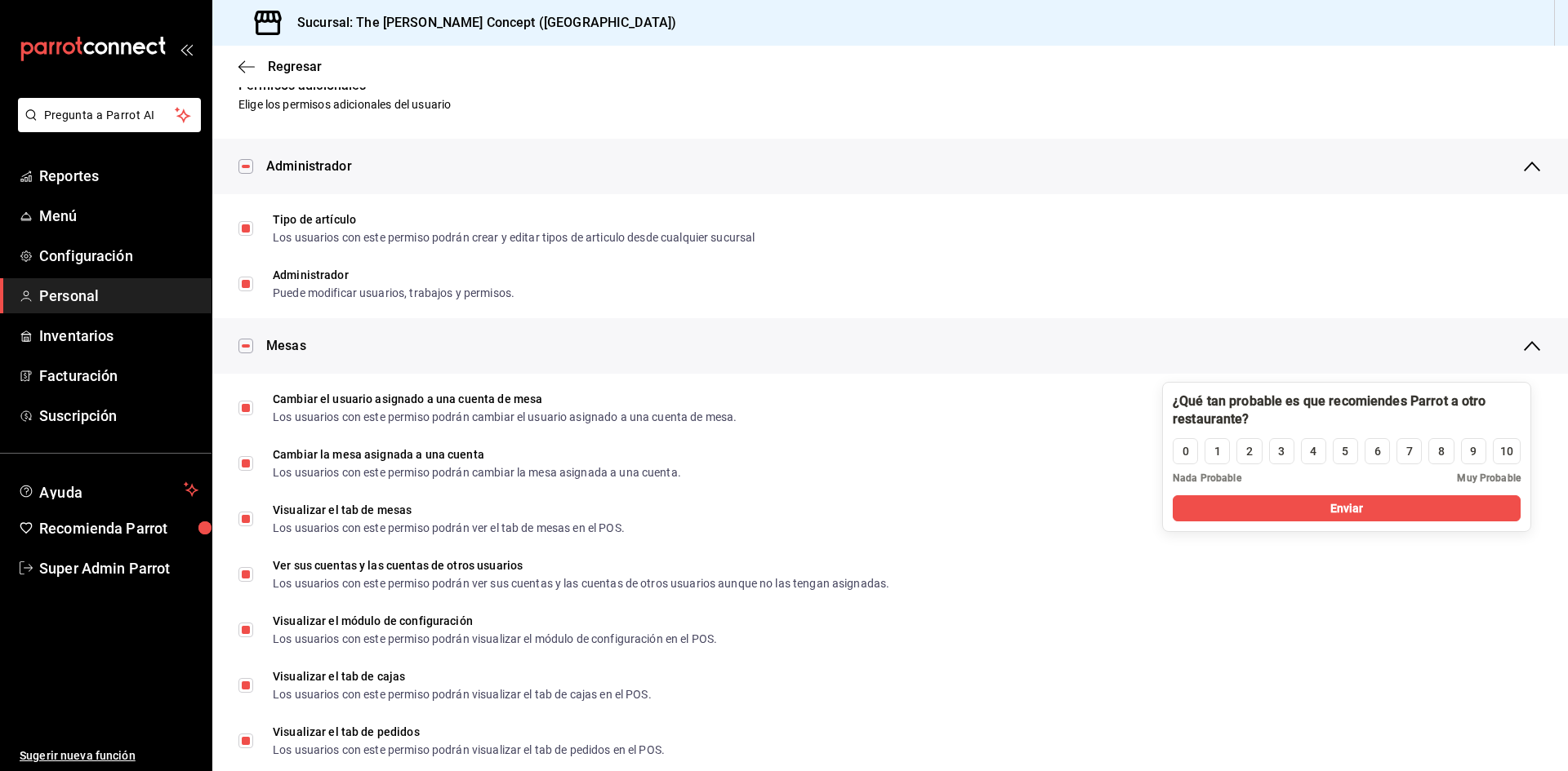
scroll to position [0, 0]
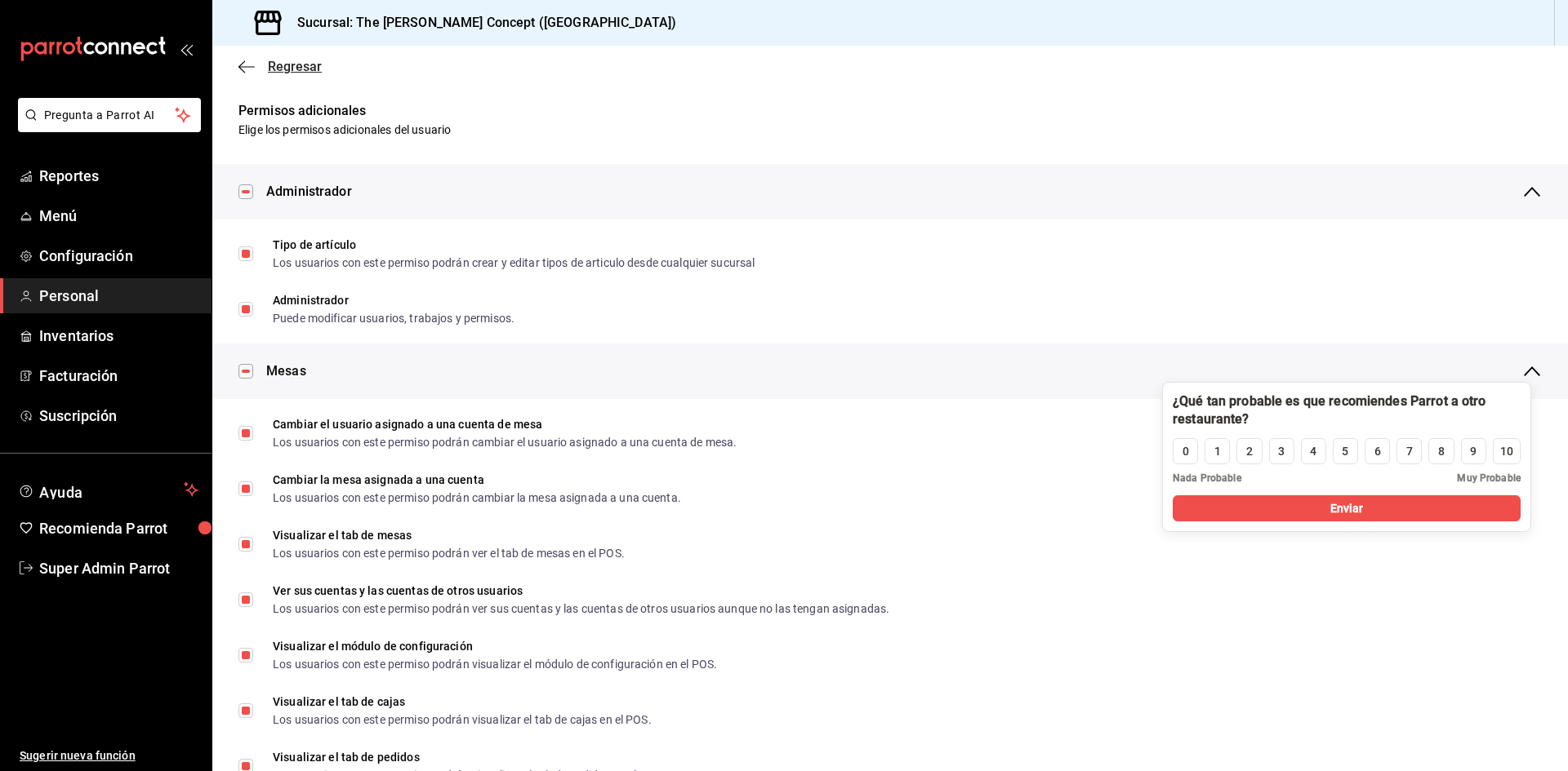
click at [254, 70] on icon "button" at bounding box center [246, 67] width 16 height 14
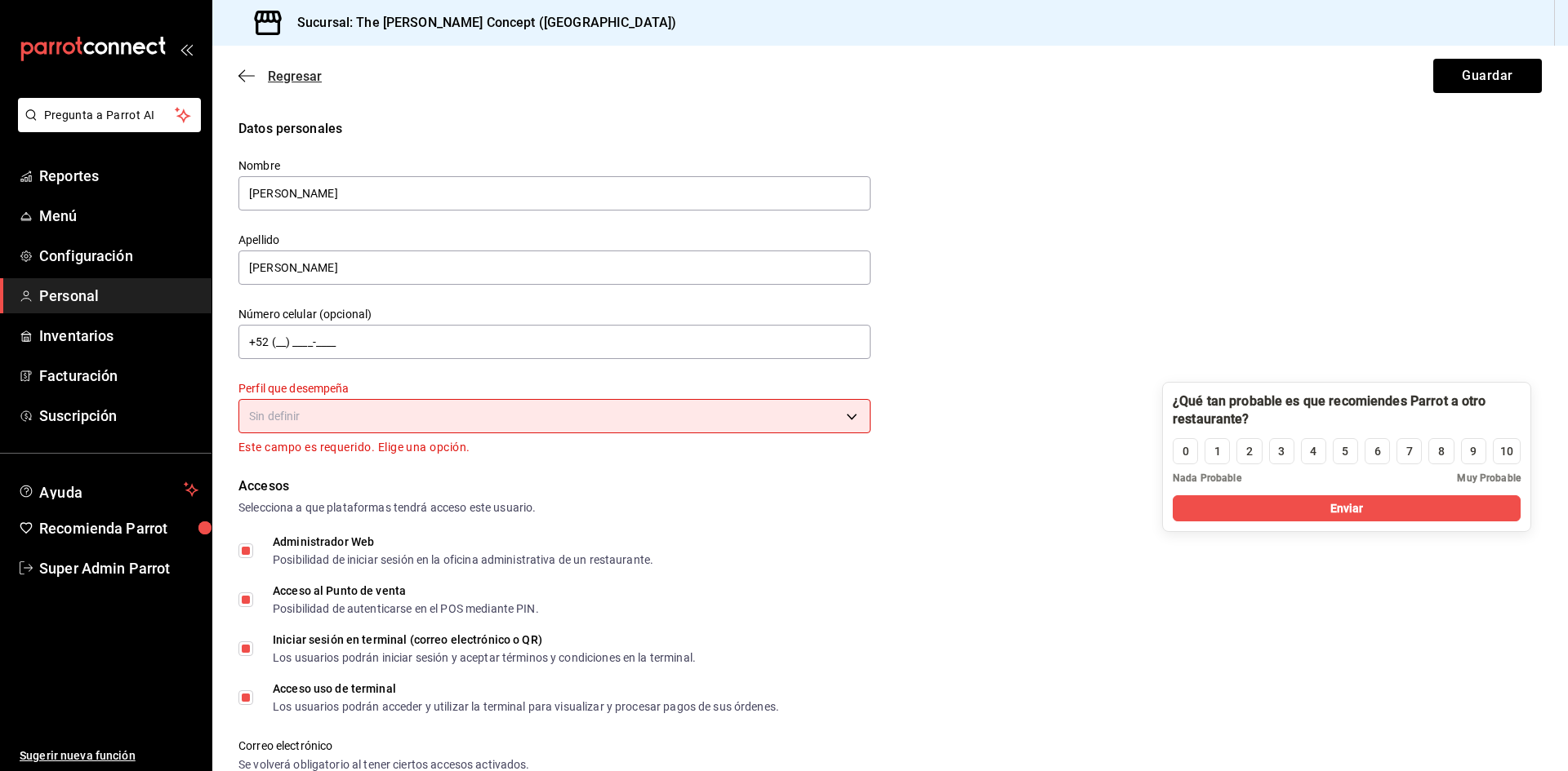
click at [241, 80] on icon "button" at bounding box center [246, 76] width 16 height 14
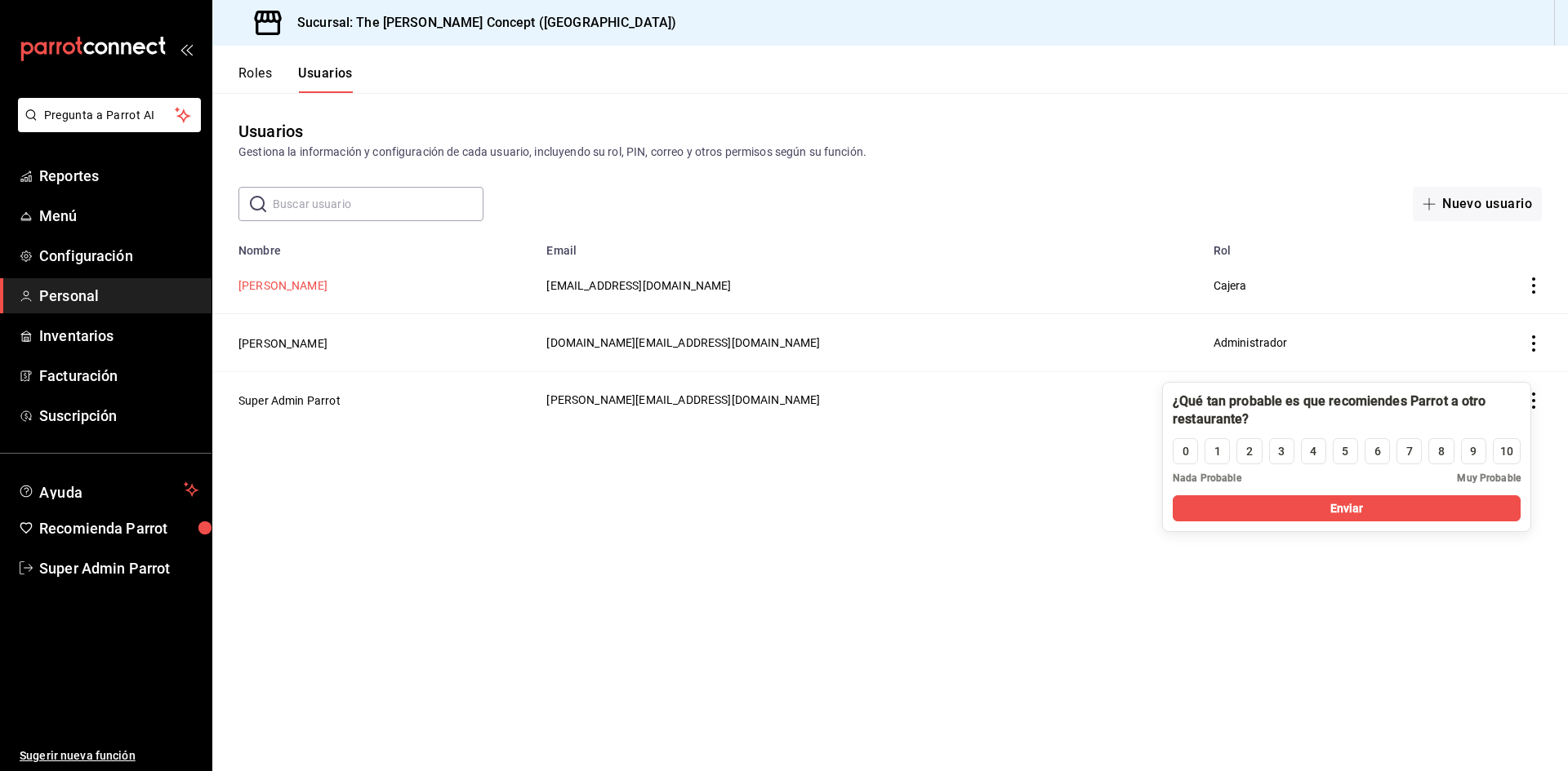
click at [290, 284] on button "Sofía Escalante" at bounding box center [282, 285] width 89 height 16
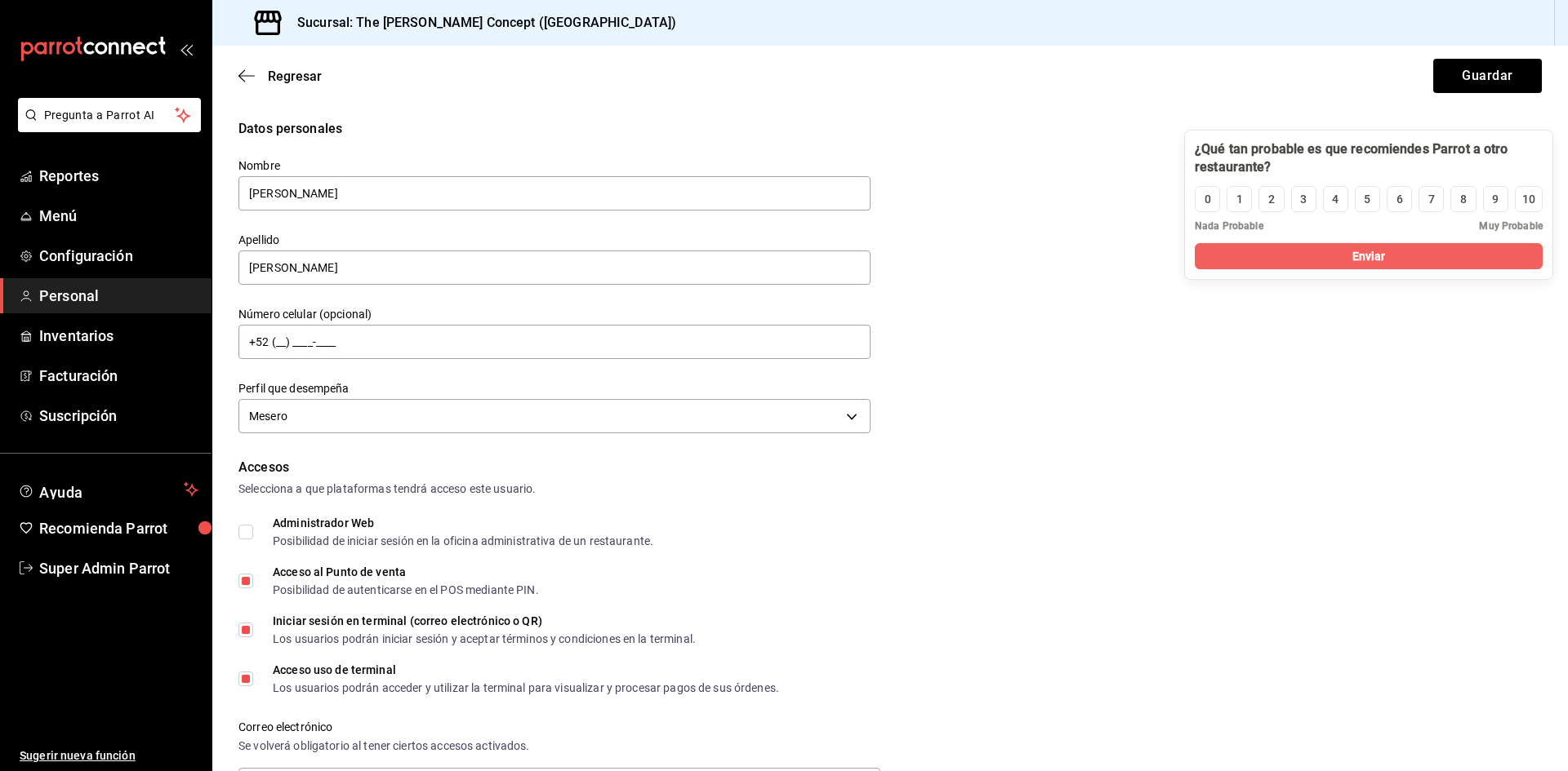
drag, startPoint x: 1457, startPoint y: 410, endPoint x: 1472, endPoint y: 146, distance: 264.4
click at [1472, 146] on div at bounding box center [1368, 158] width 348 height 36
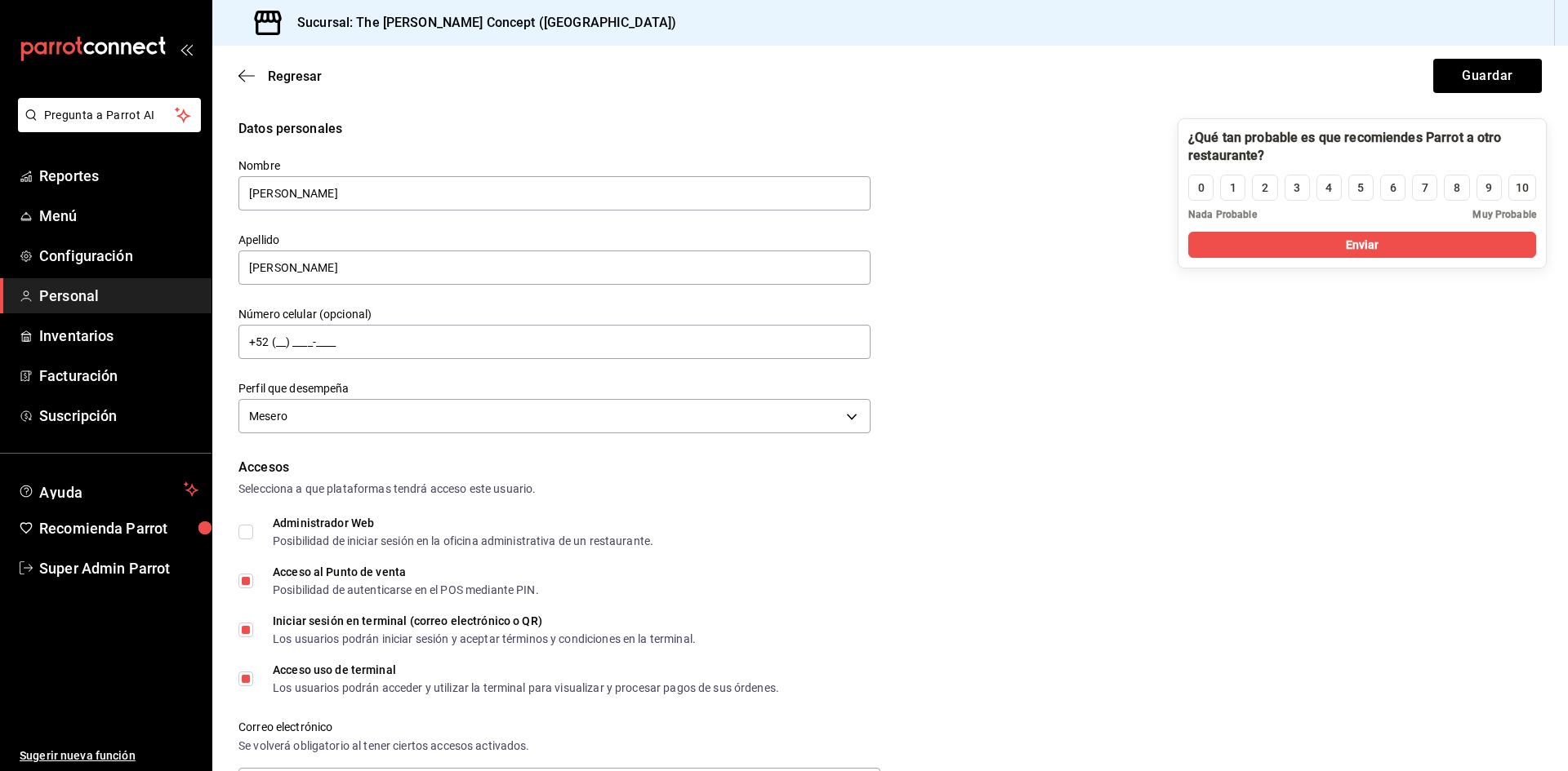
click at [238, 530] on input "Administrador Web Posibilidad de iniciar sesión en la oficina administrativa de…" at bounding box center [245, 532] width 14 height 14
checkbox input "true"
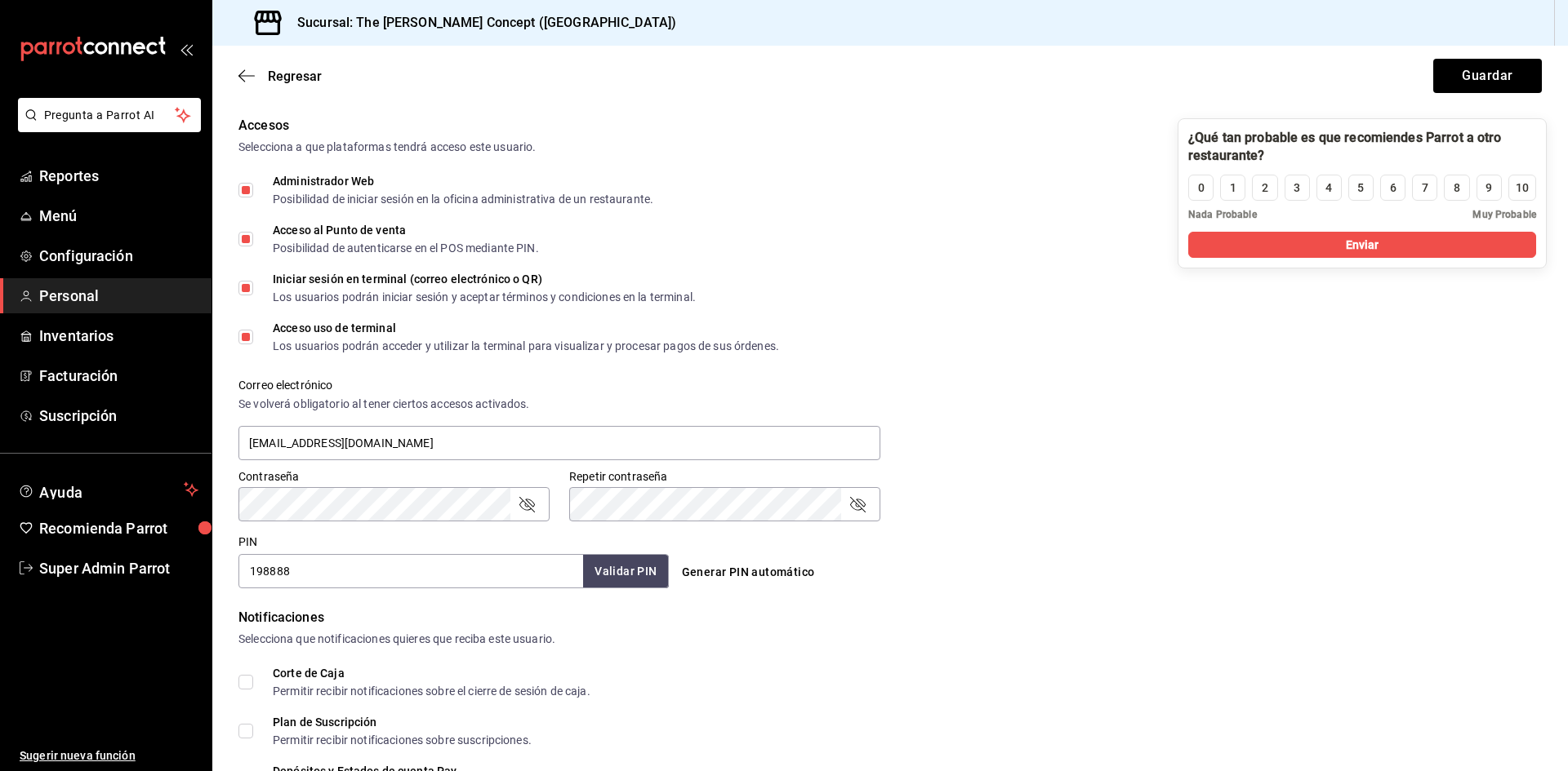
scroll to position [587, 0]
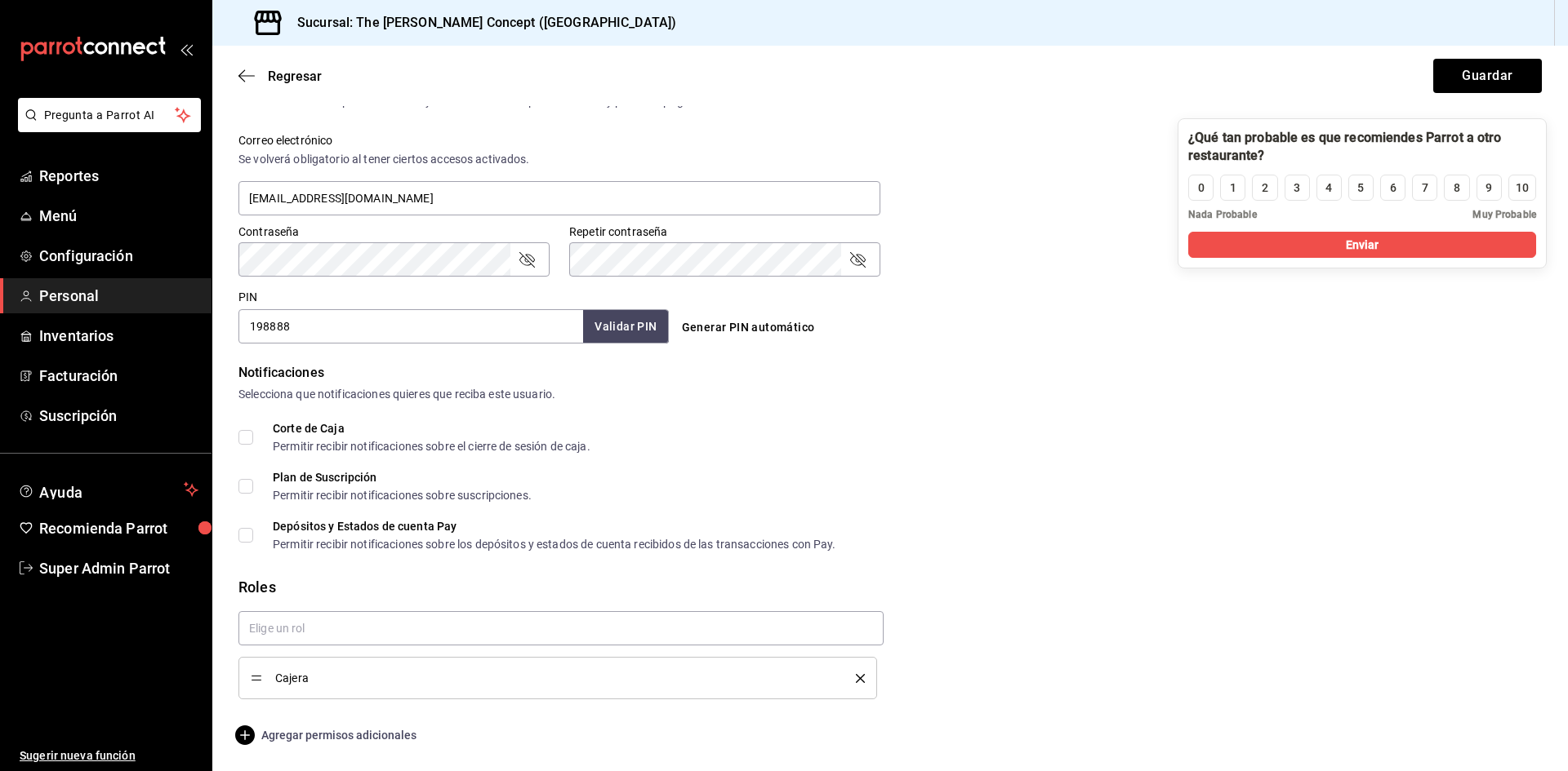
click at [356, 733] on span "Agregar permisos adicionales" at bounding box center [327, 735] width 178 height 20
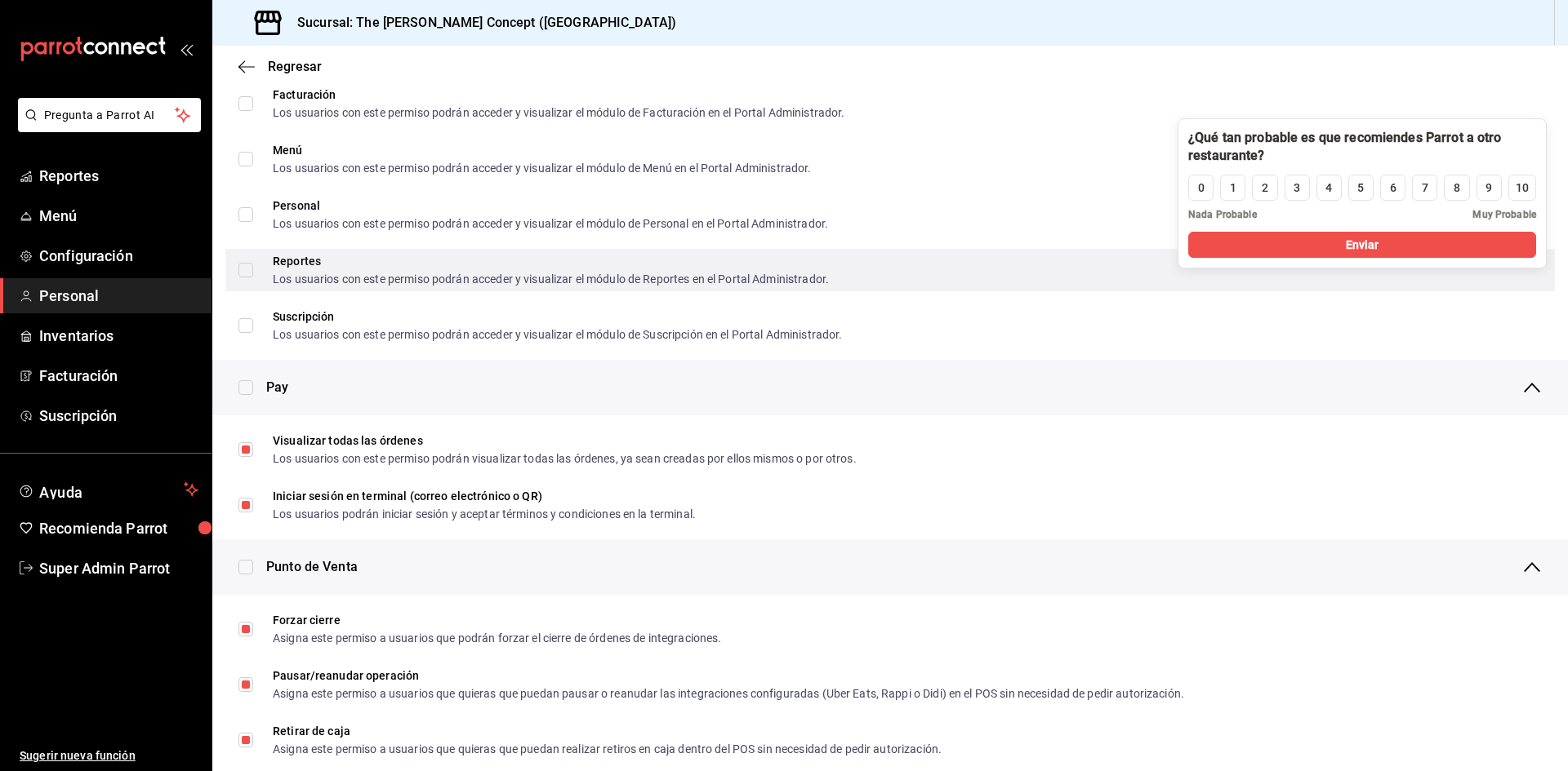
scroll to position [572, 0]
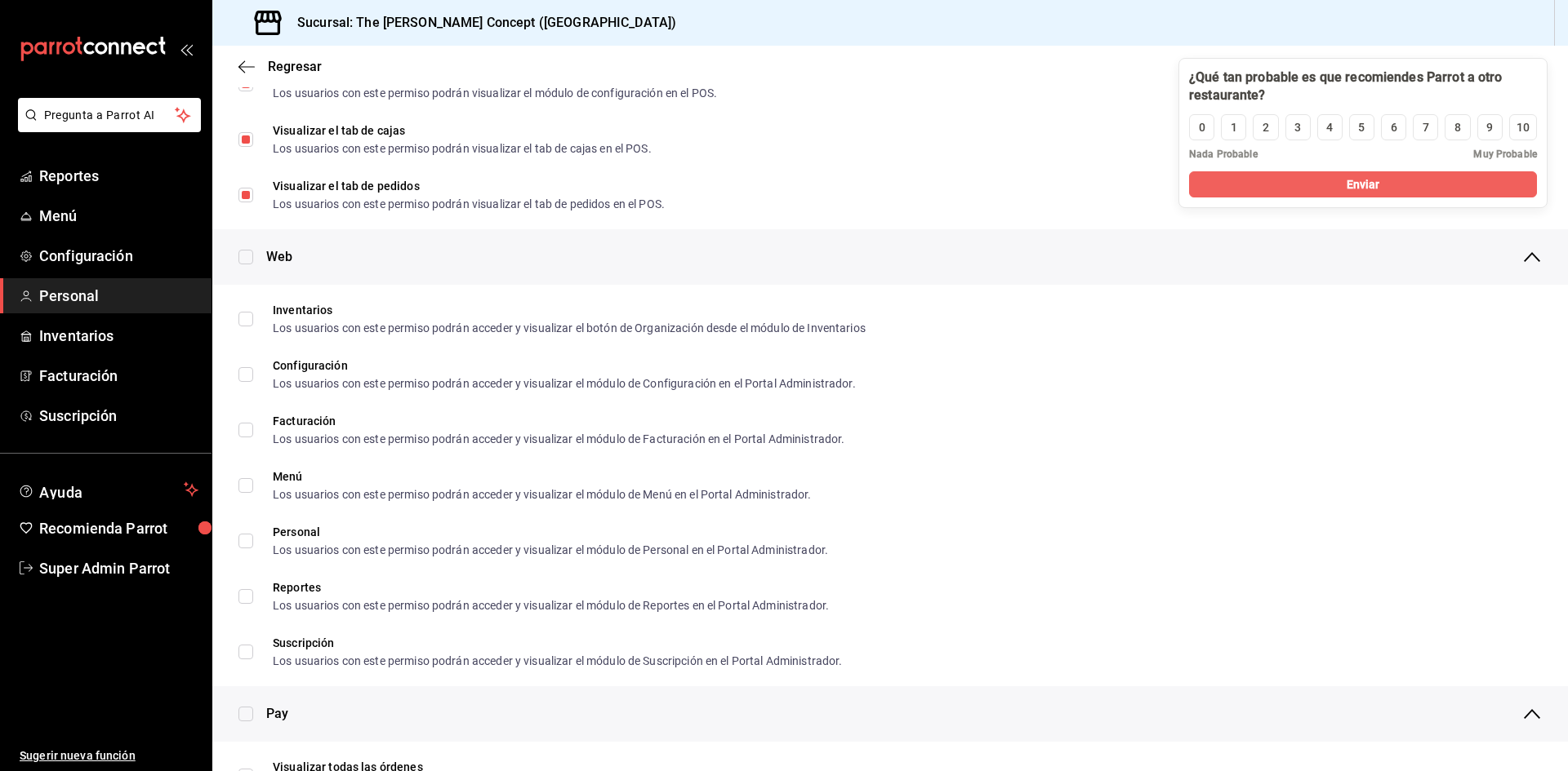
drag, startPoint x: 1450, startPoint y: 143, endPoint x: 1451, endPoint y: 72, distance: 71.0
click at [1451, 72] on div at bounding box center [1363, 87] width 348 height 36
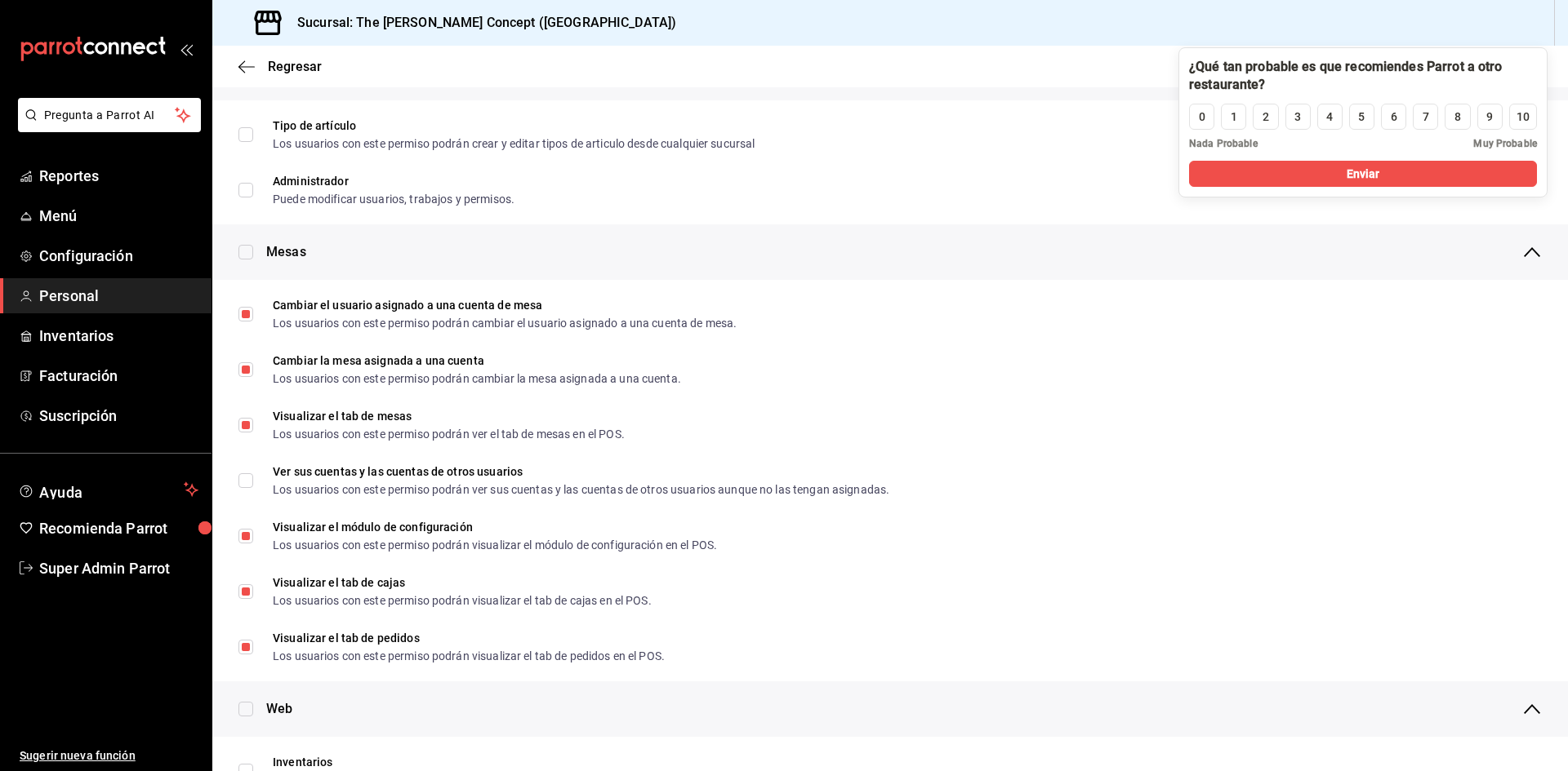
scroll to position [0, 0]
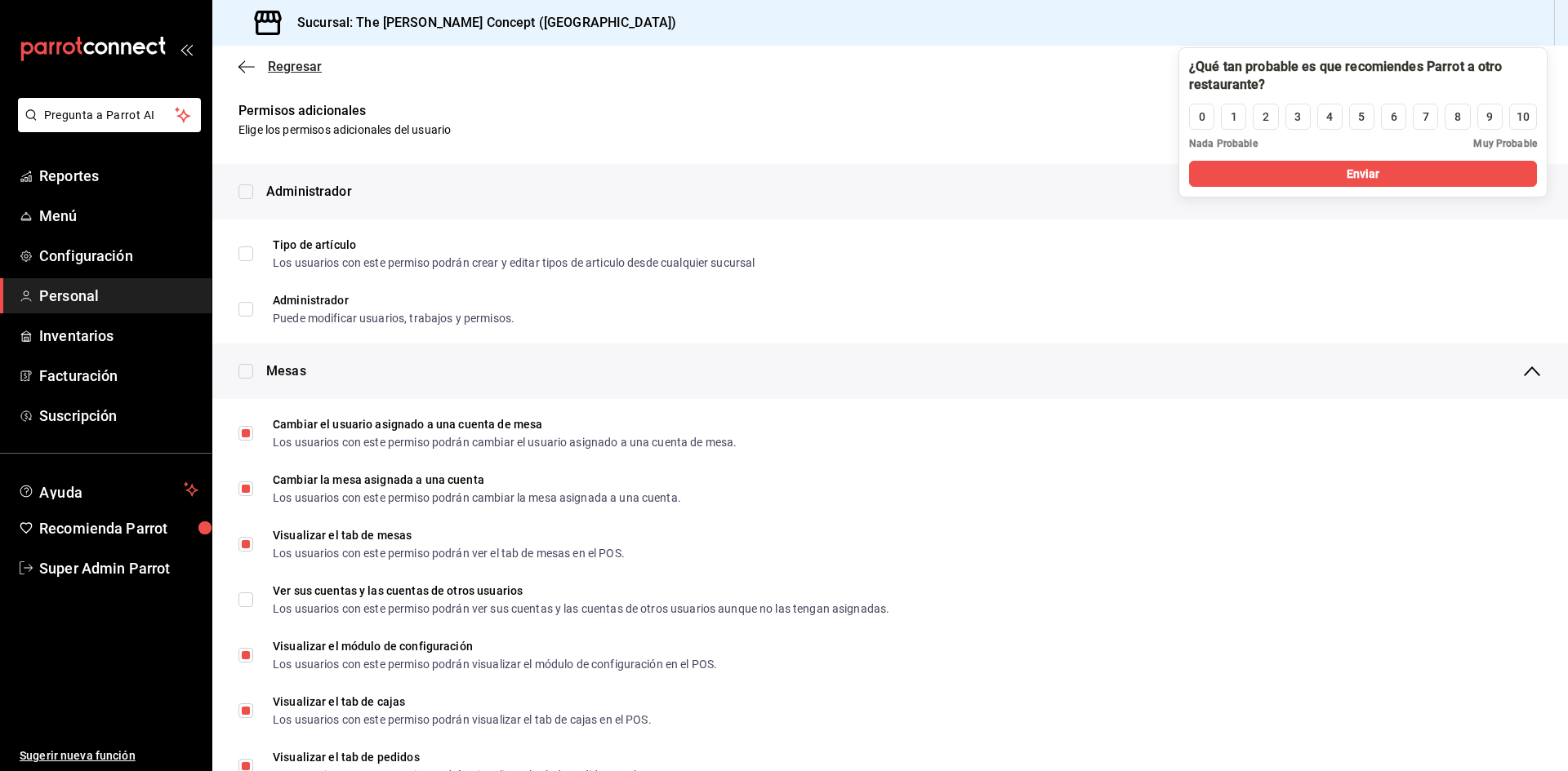
click at [251, 71] on icon "button" at bounding box center [246, 67] width 16 height 14
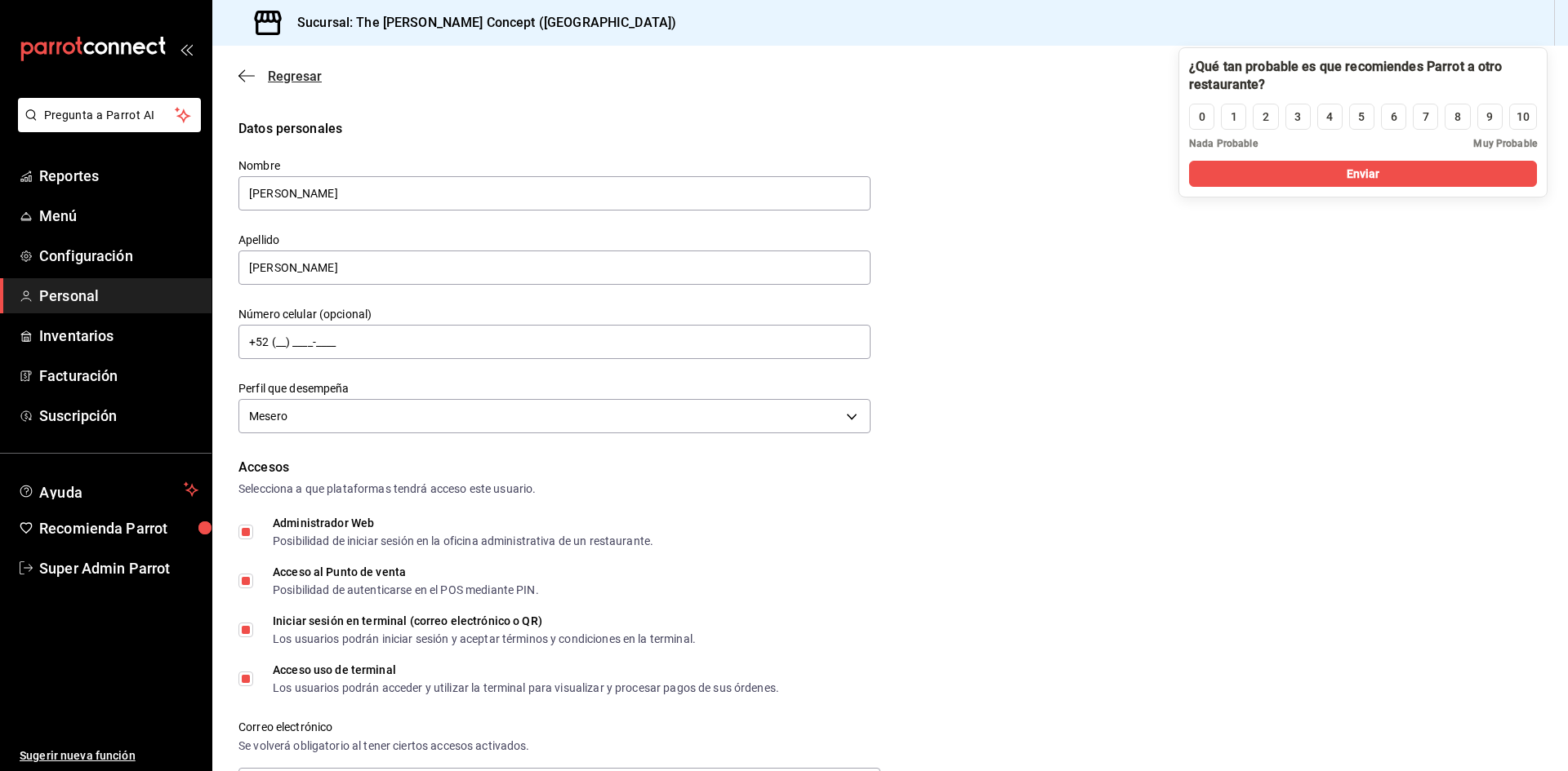
click at [257, 80] on span "Regresar" at bounding box center [279, 76] width 83 height 15
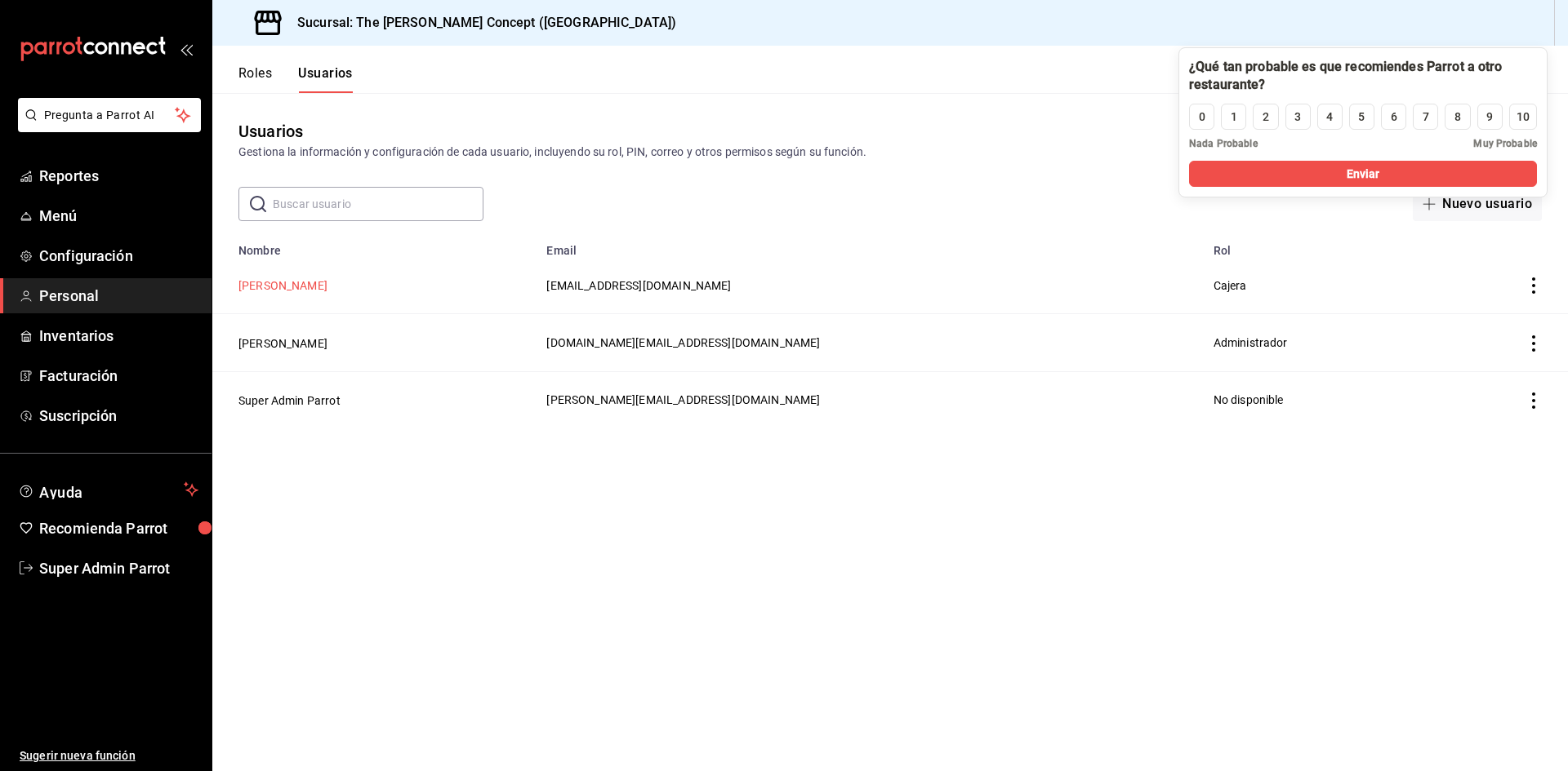
click at [276, 293] on button "Sofía Escalante" at bounding box center [282, 285] width 89 height 16
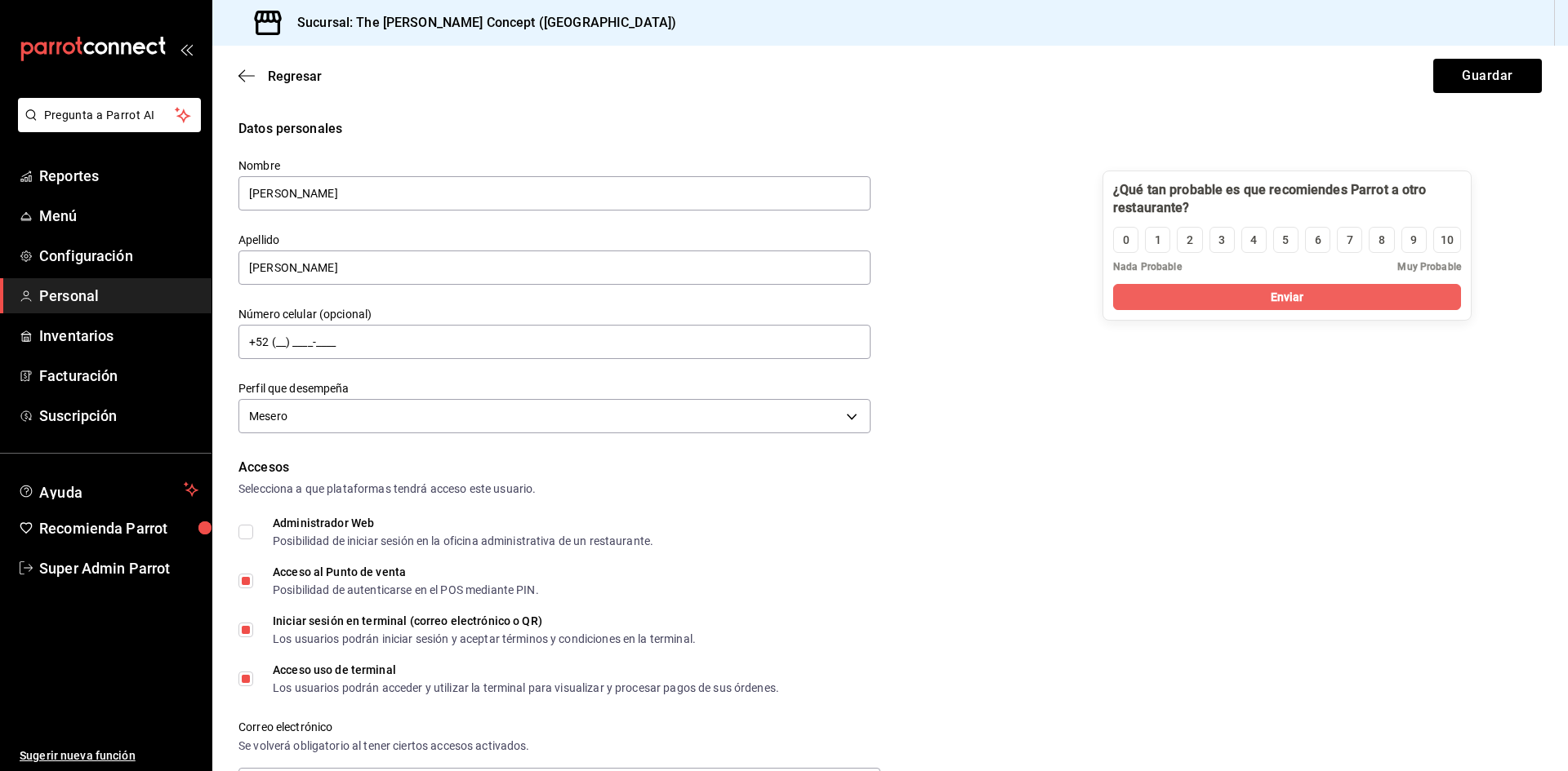
drag, startPoint x: 1425, startPoint y: 80, endPoint x: 1331, endPoint y: 241, distance: 186.4
click at [1331, 217] on div at bounding box center [1287, 199] width 348 height 36
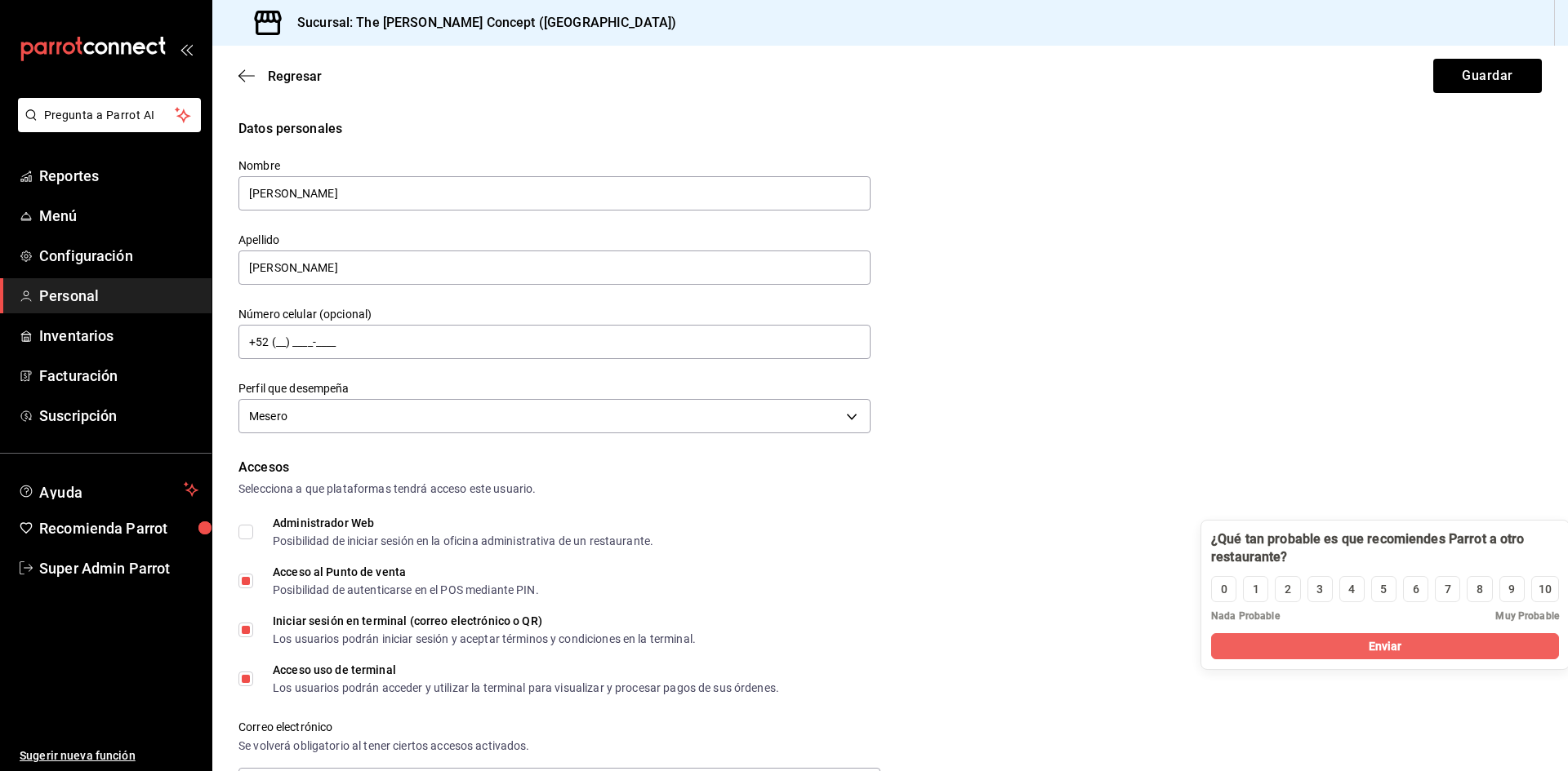
drag, startPoint x: 1265, startPoint y: 225, endPoint x: 1418, endPoint y: 580, distance: 386.6
click at [1418, 566] on div at bounding box center [1385, 548] width 348 height 36
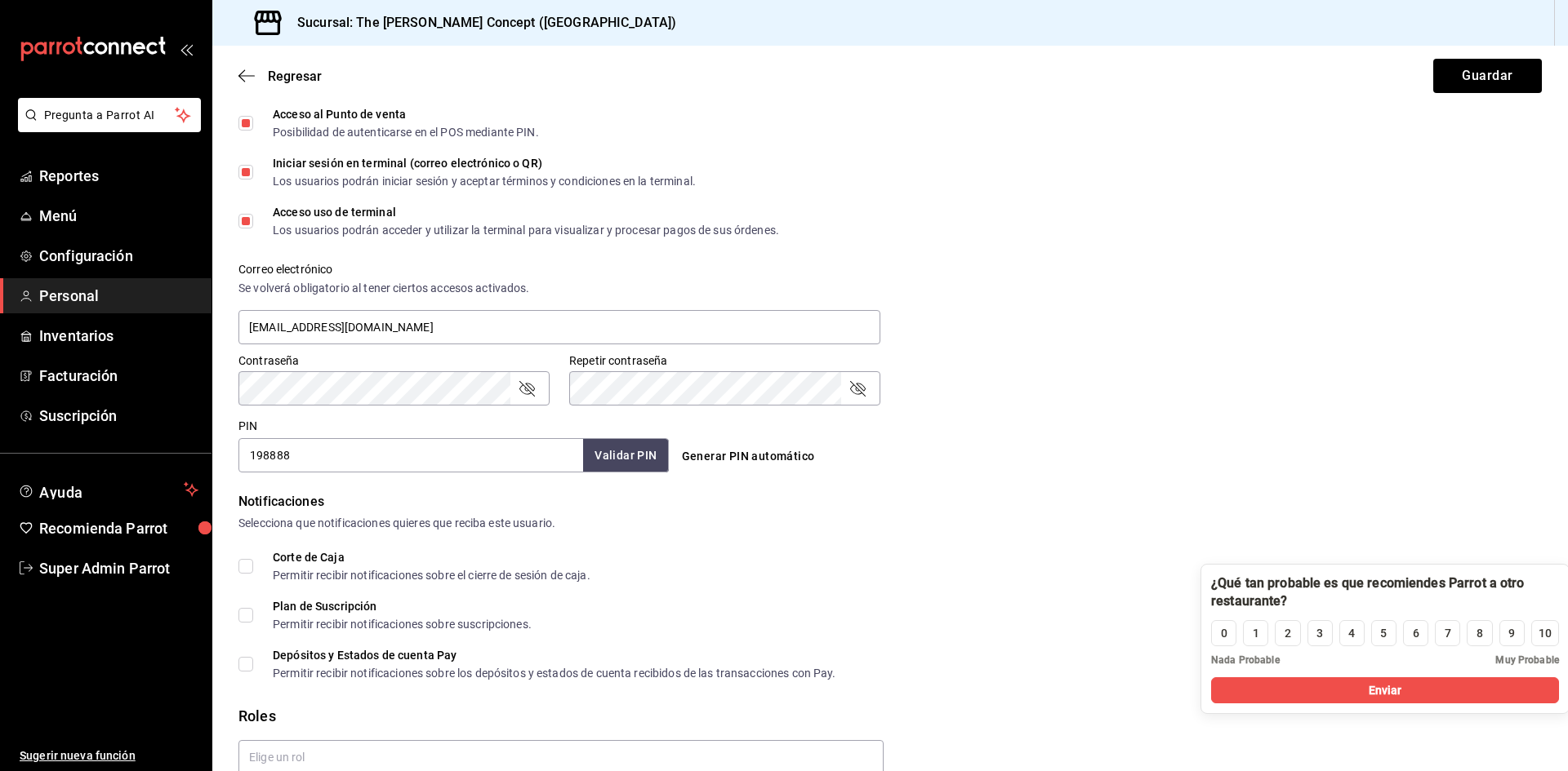
scroll to position [587, 0]
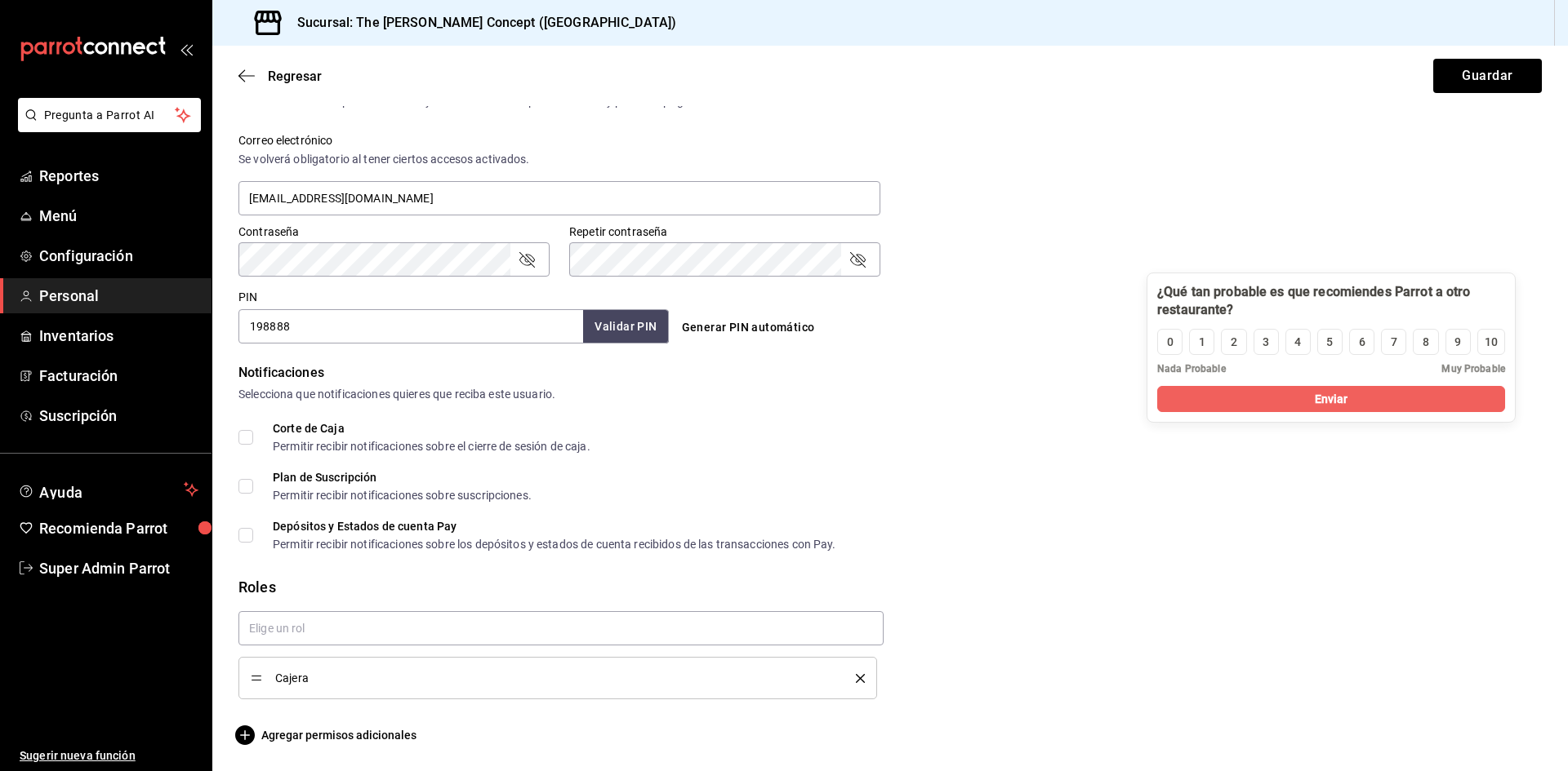
drag, startPoint x: 1376, startPoint y: 591, endPoint x: 1293, endPoint y: 285, distance: 317.1
click at [1293, 285] on div at bounding box center [1331, 301] width 348 height 36
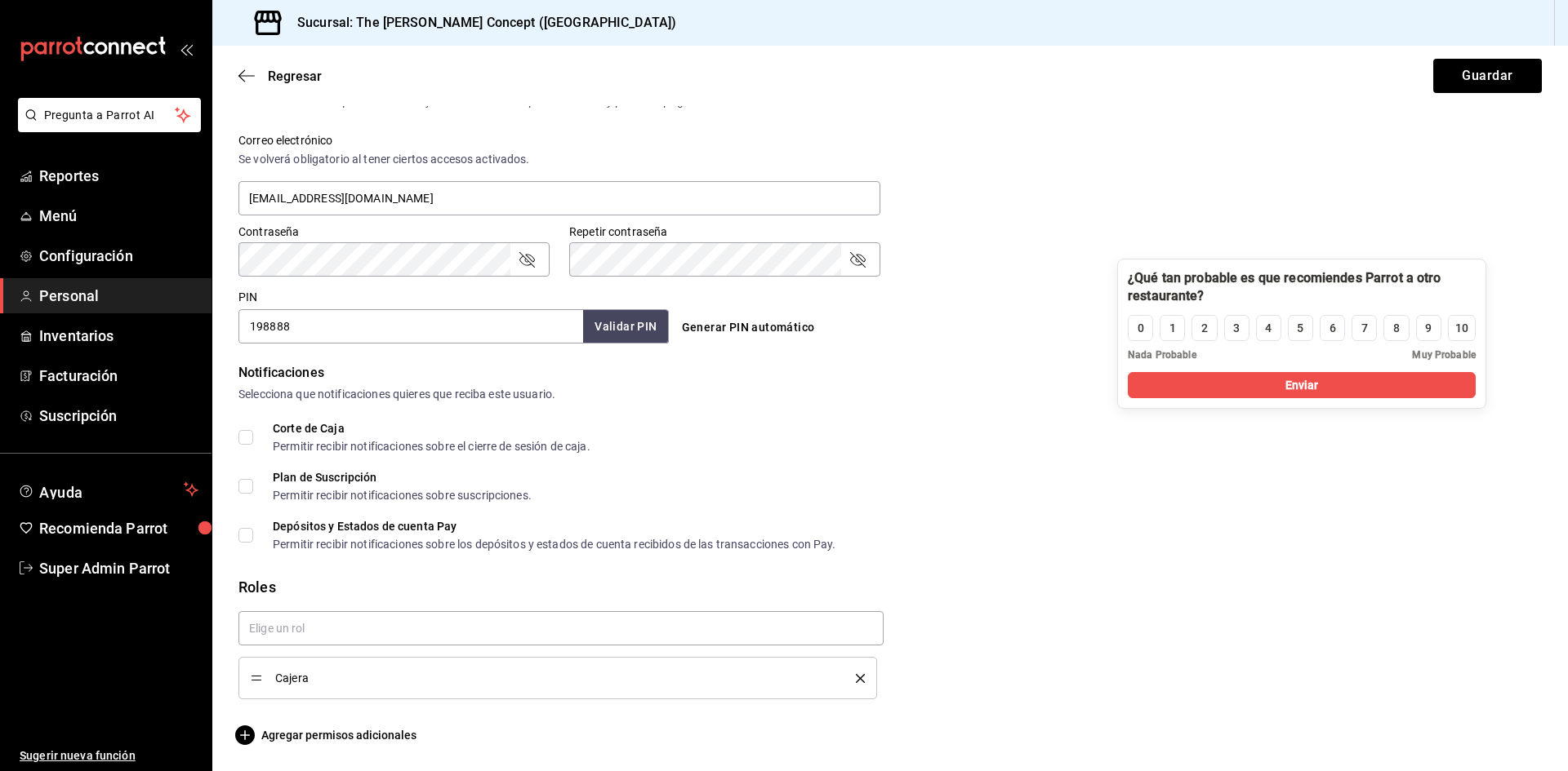
click at [1171, 669] on div "Cajera" at bounding box center [883, 648] width 1317 height 101
click at [322, 742] on span "Agregar permisos adicionales" at bounding box center [327, 735] width 178 height 20
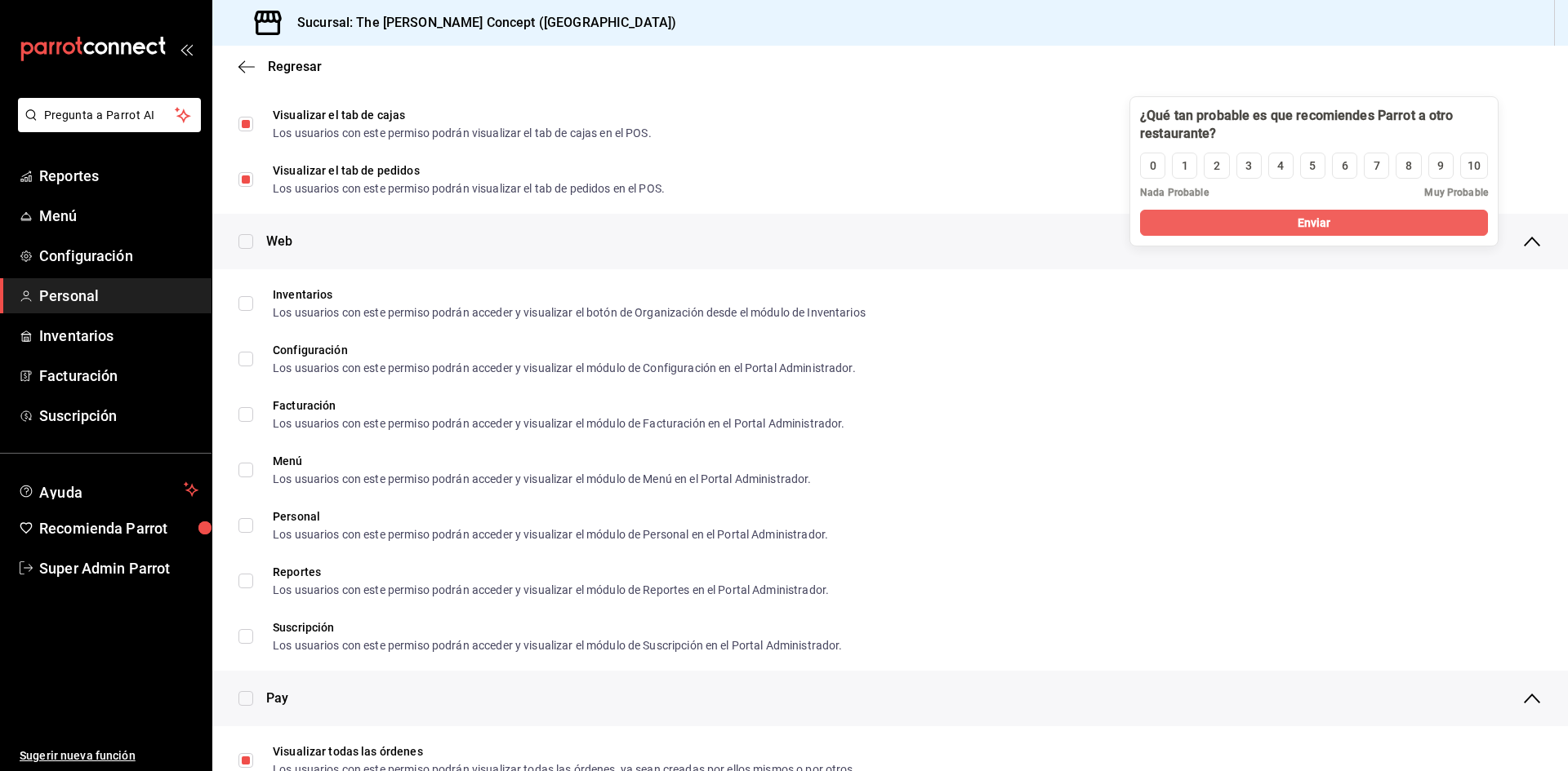
drag, startPoint x: 1370, startPoint y: 283, endPoint x: 1383, endPoint y: 120, distance: 163.5
click at [1383, 120] on div at bounding box center [1314, 125] width 348 height 36
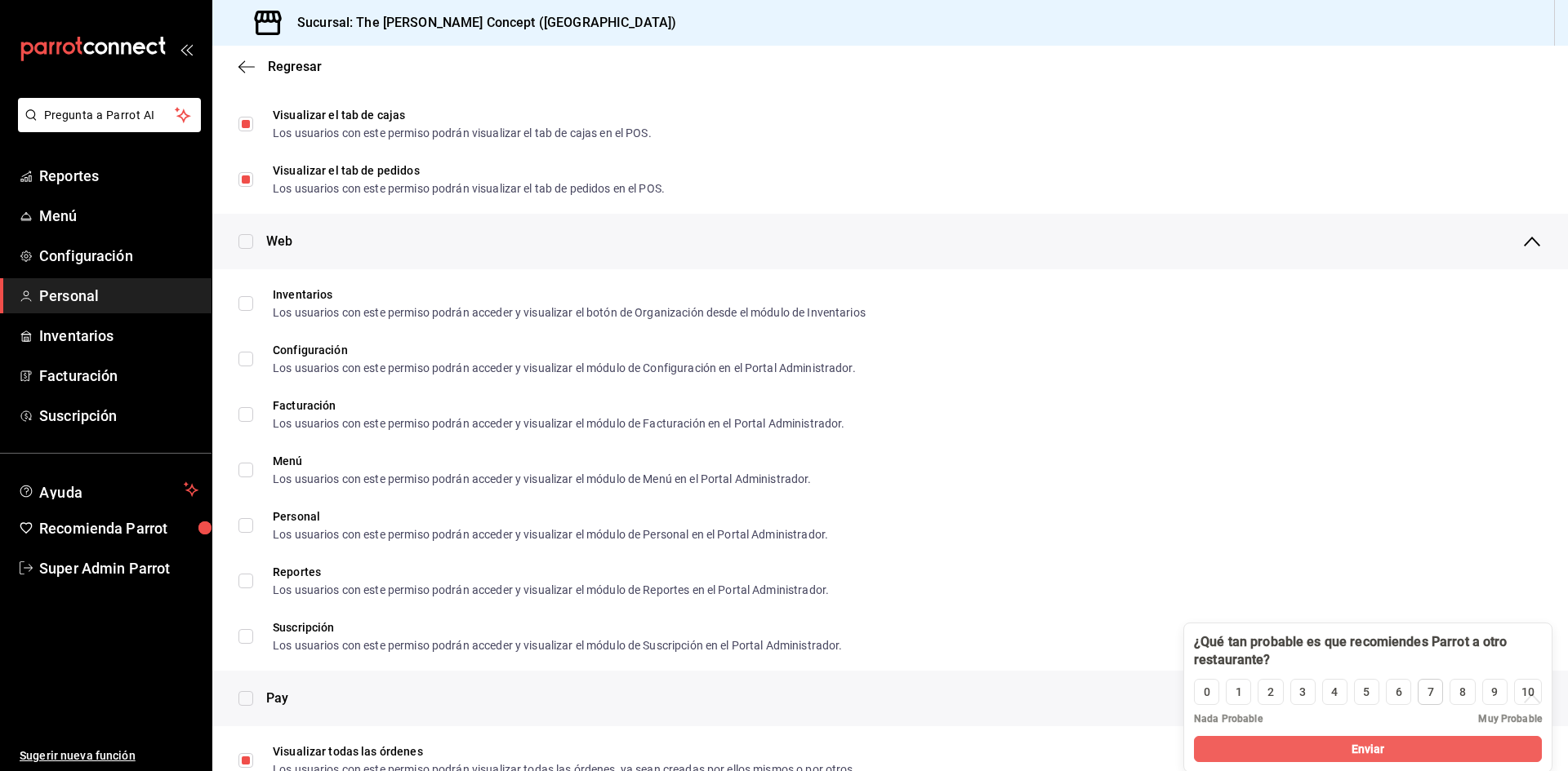
drag, startPoint x: 1369, startPoint y: 119, endPoint x: 1424, endPoint y: 703, distance: 586.6
click at [1424, 703] on div "¿Qué tan probable es que recomiendes Parrot a otro restaurante? 0 1 2 3 4 5 6 7…" at bounding box center [1368, 698] width 369 height 150
click at [251, 68] on icon "button" at bounding box center [246, 67] width 16 height 14
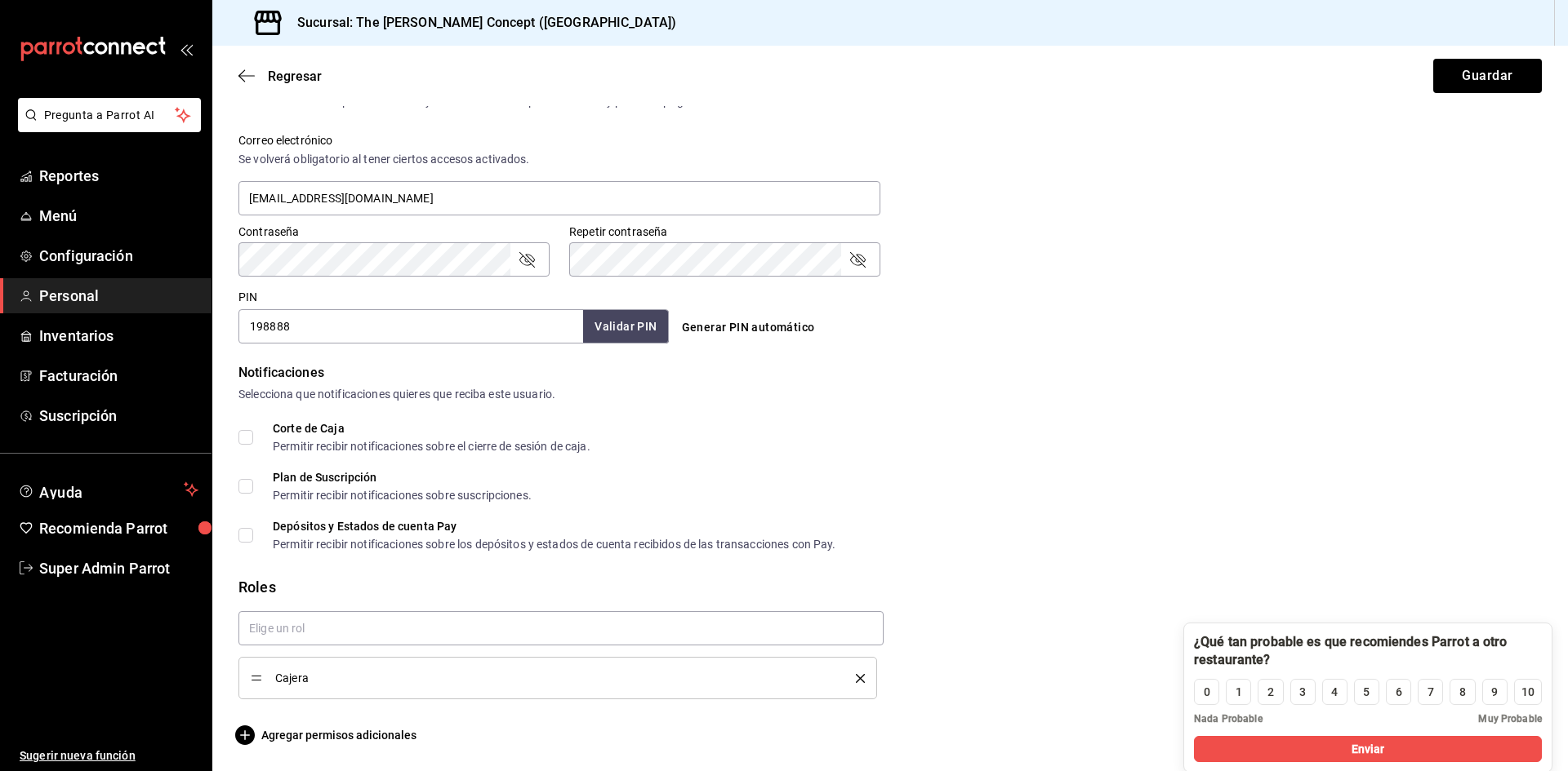
click at [251, 69] on span "Regresar" at bounding box center [279, 76] width 83 height 15
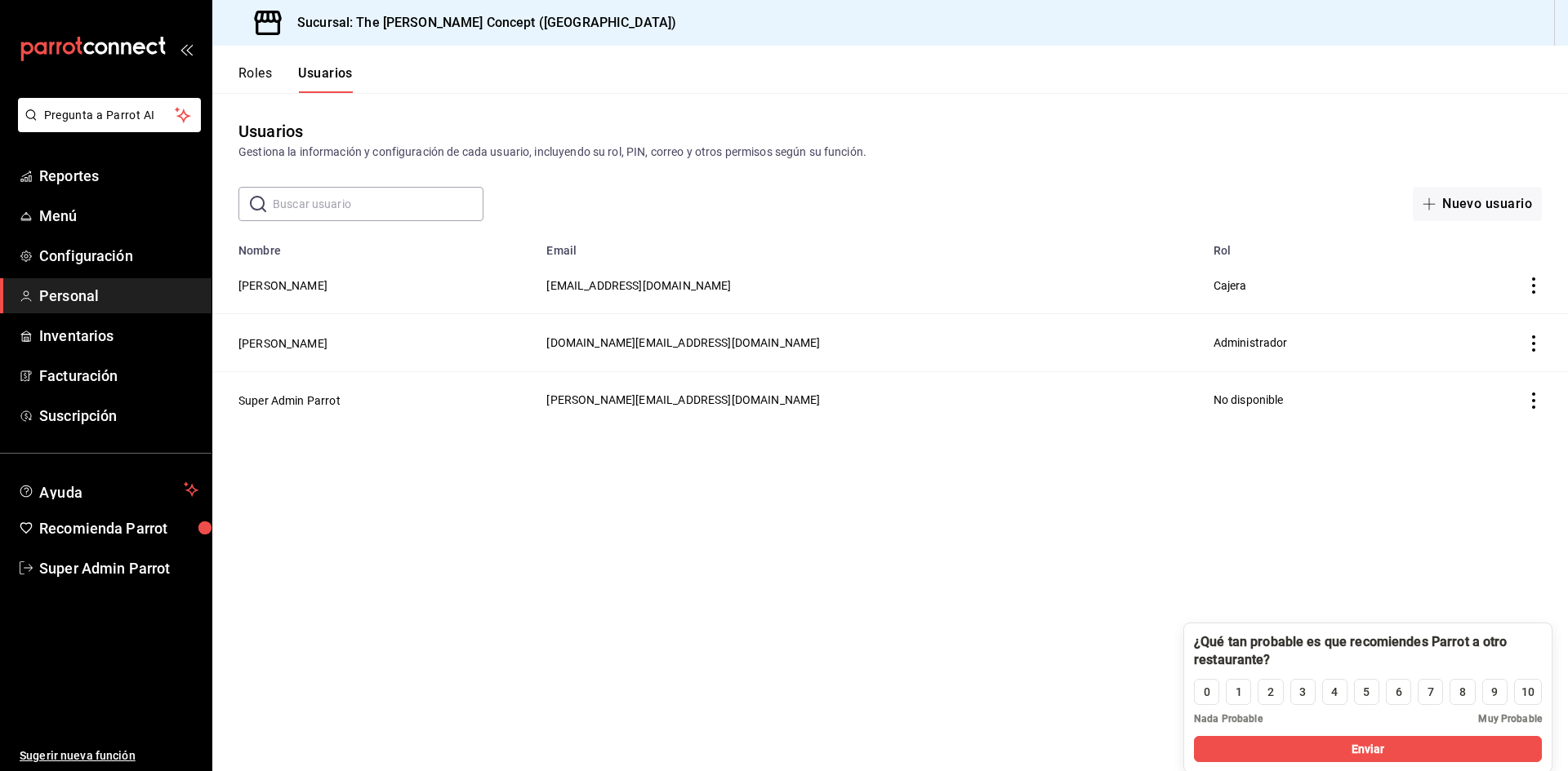
click at [70, 295] on span "Personal" at bounding box center [119, 295] width 159 height 22
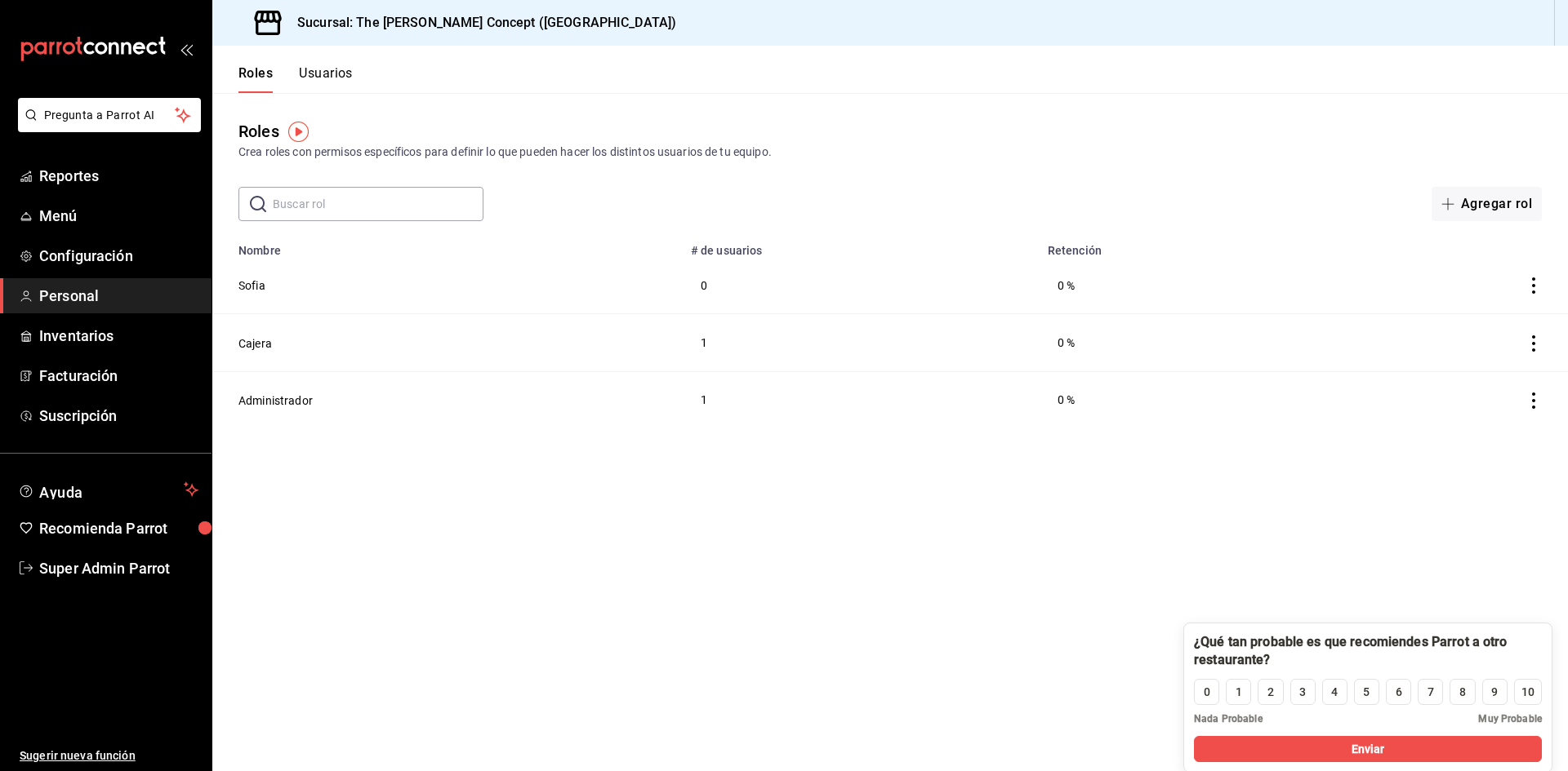
click at [320, 76] on button "Usuarios" at bounding box center [326, 79] width 54 height 28
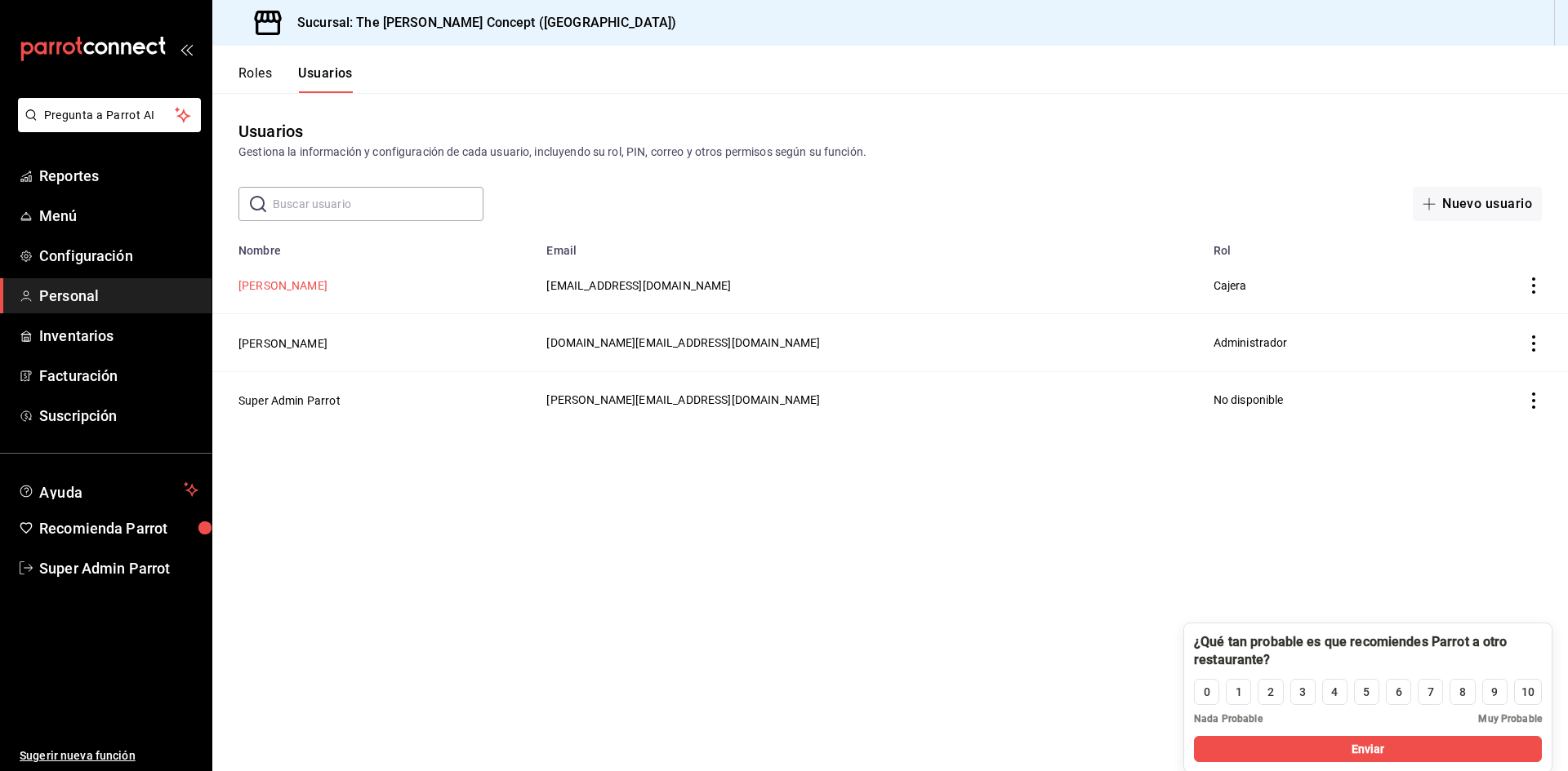
click at [309, 292] on button "Sofía Escalante" at bounding box center [282, 285] width 89 height 16
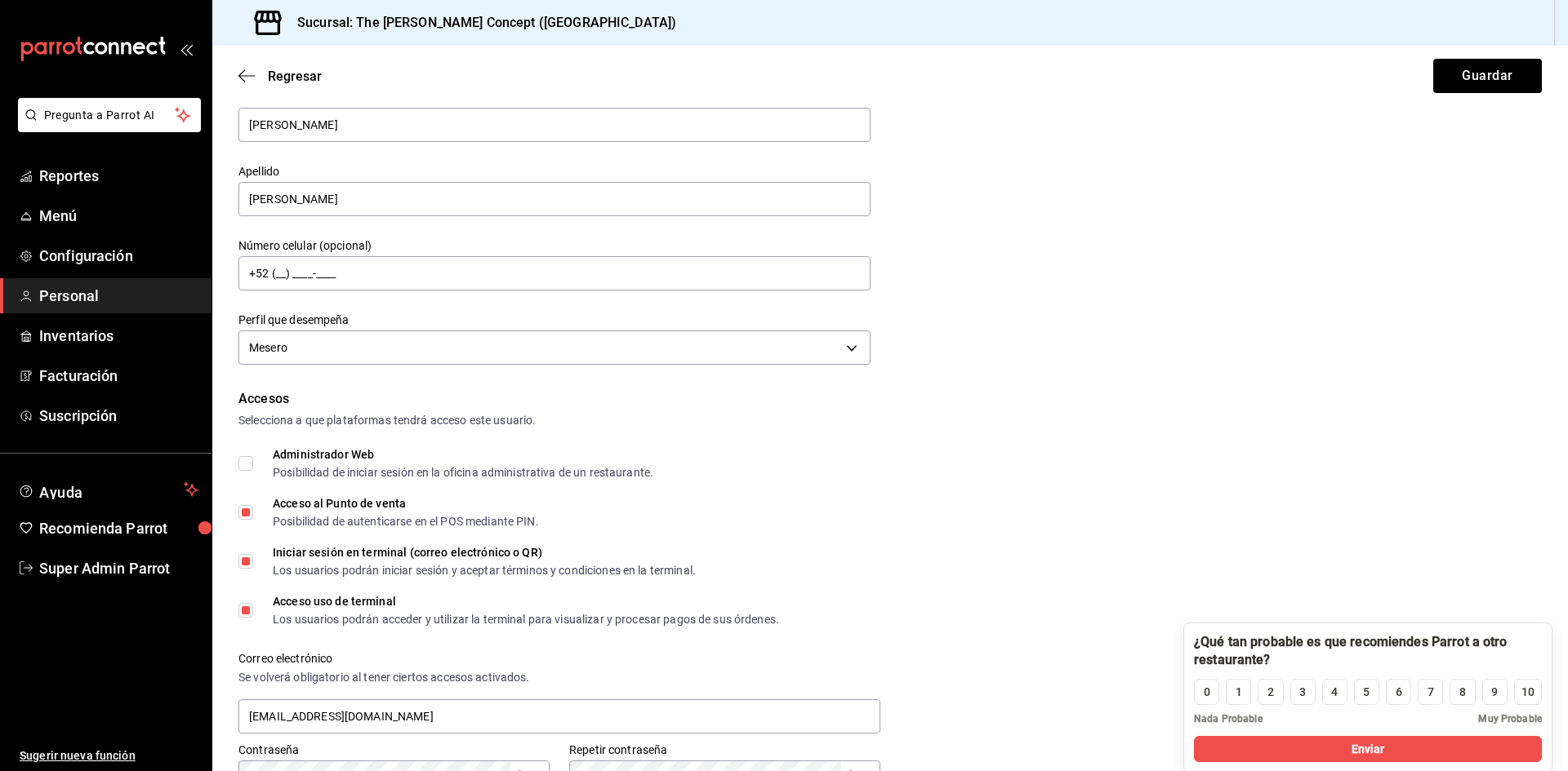
scroll to position [164, 0]
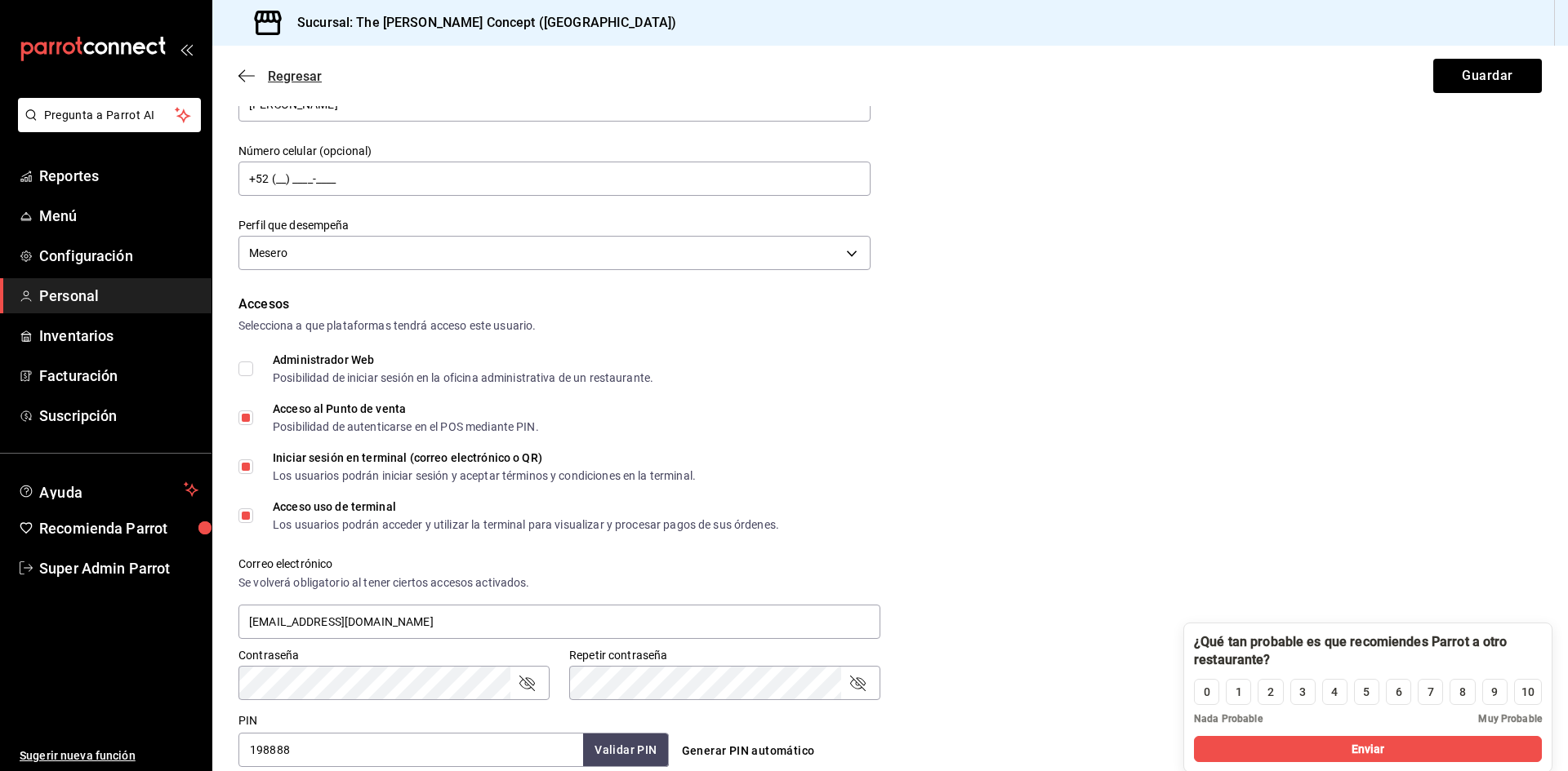
click at [240, 72] on icon "button" at bounding box center [246, 76] width 16 height 14
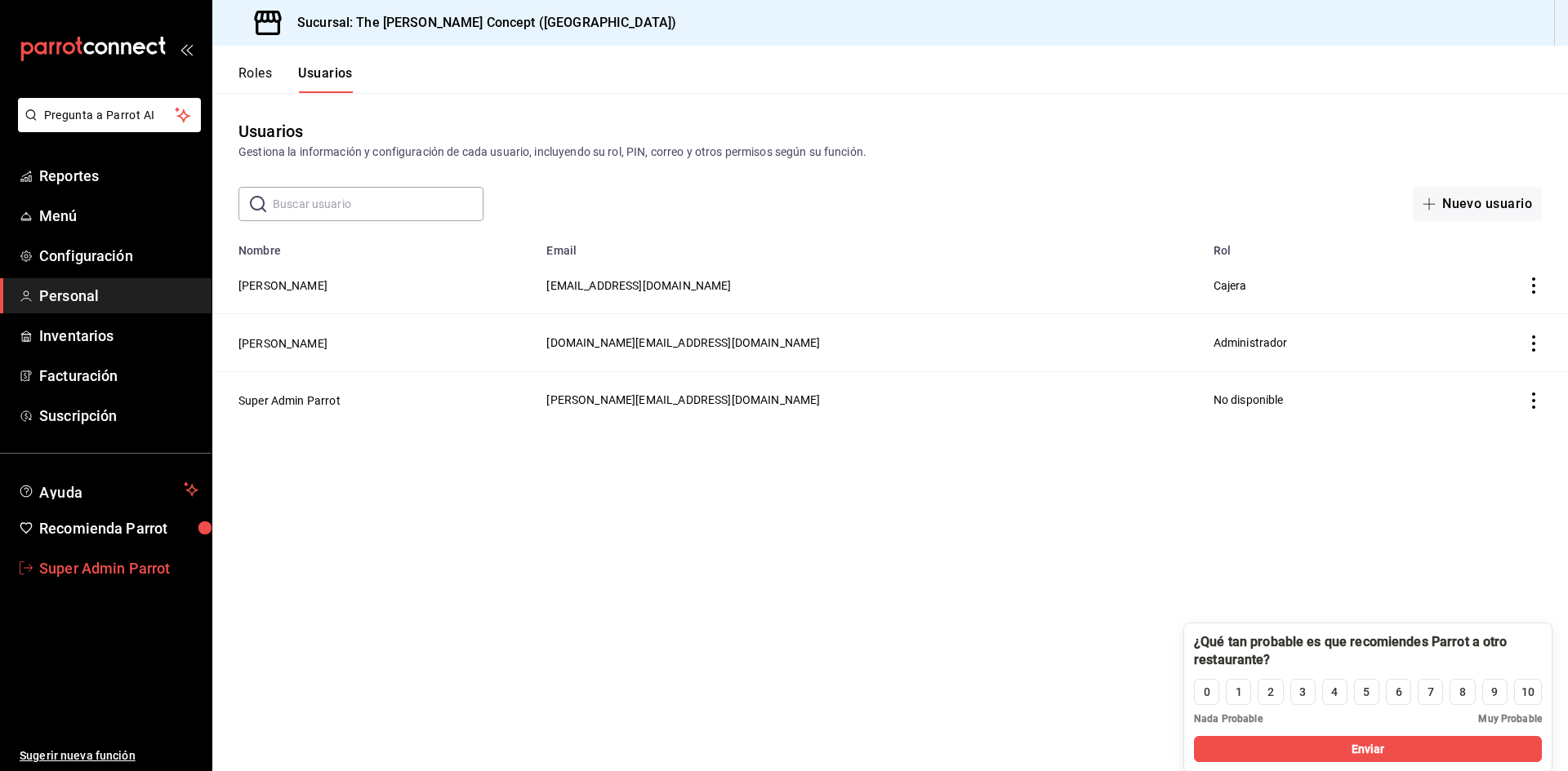
click at [125, 578] on span "Super Admin Parrot" at bounding box center [119, 568] width 159 height 22
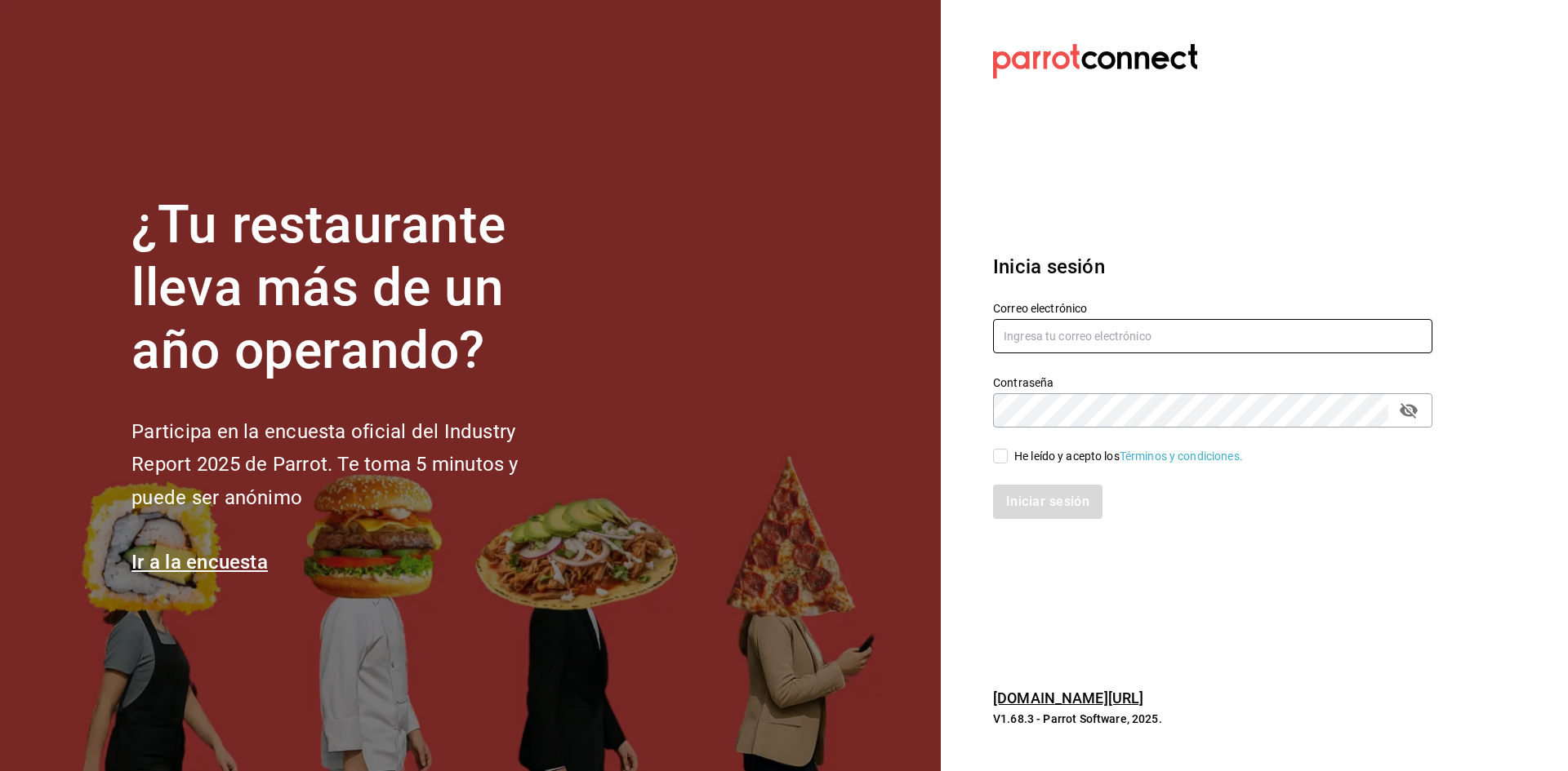
click at [1033, 338] on input "text" at bounding box center [1213, 336] width 439 height 34
type input "enrique@hidalgo.com"
click at [1008, 455] on span "He leído y acepto los Términos y condiciones." at bounding box center [1125, 456] width 235 height 17
click at [1008, 455] on input "He leído y acepto los Términos y condiciones." at bounding box center [1001, 456] width 14 height 14
checkbox input "true"
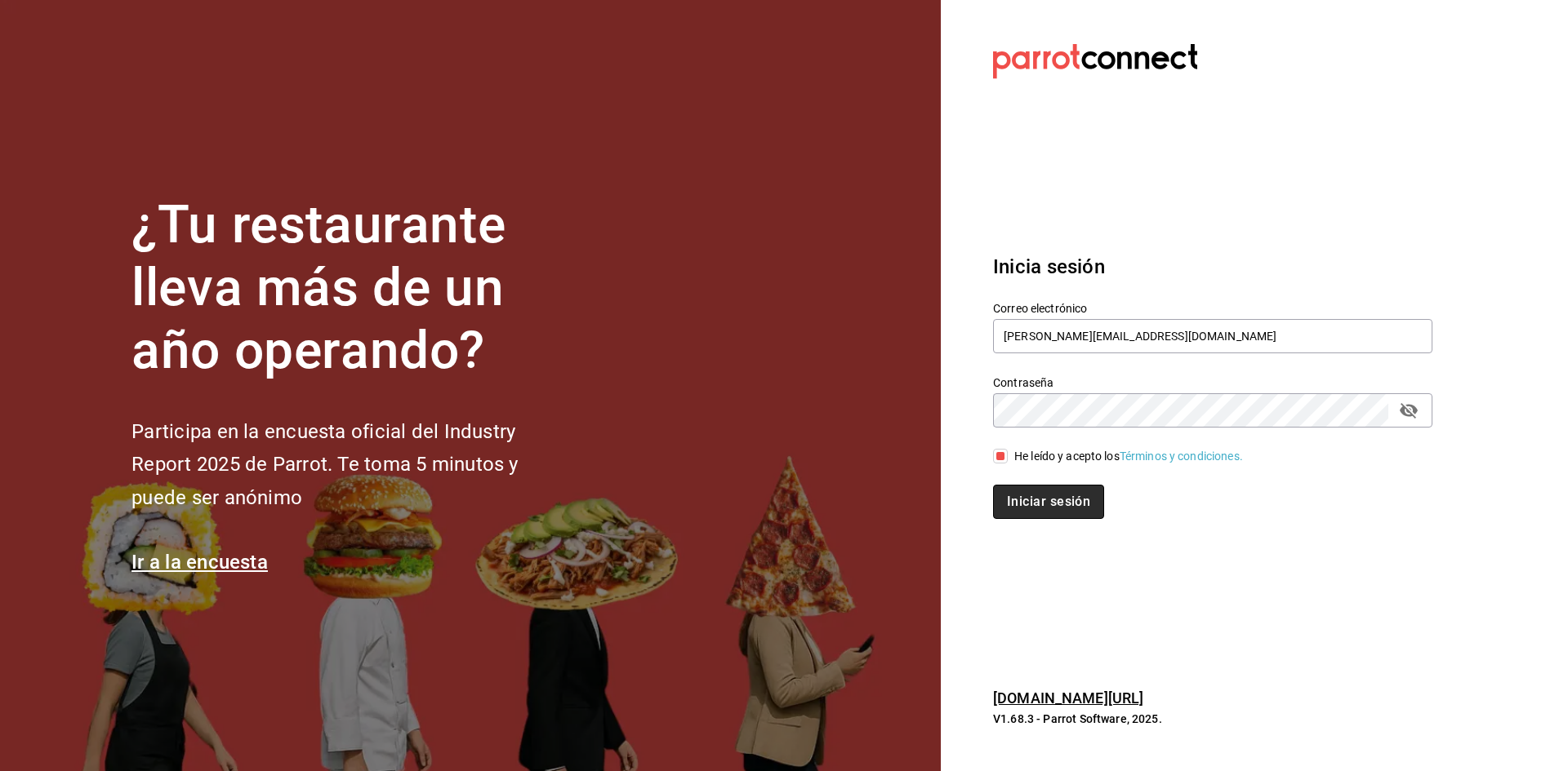
click at [1034, 493] on button "Iniciar sesión" at bounding box center [1049, 502] width 111 height 34
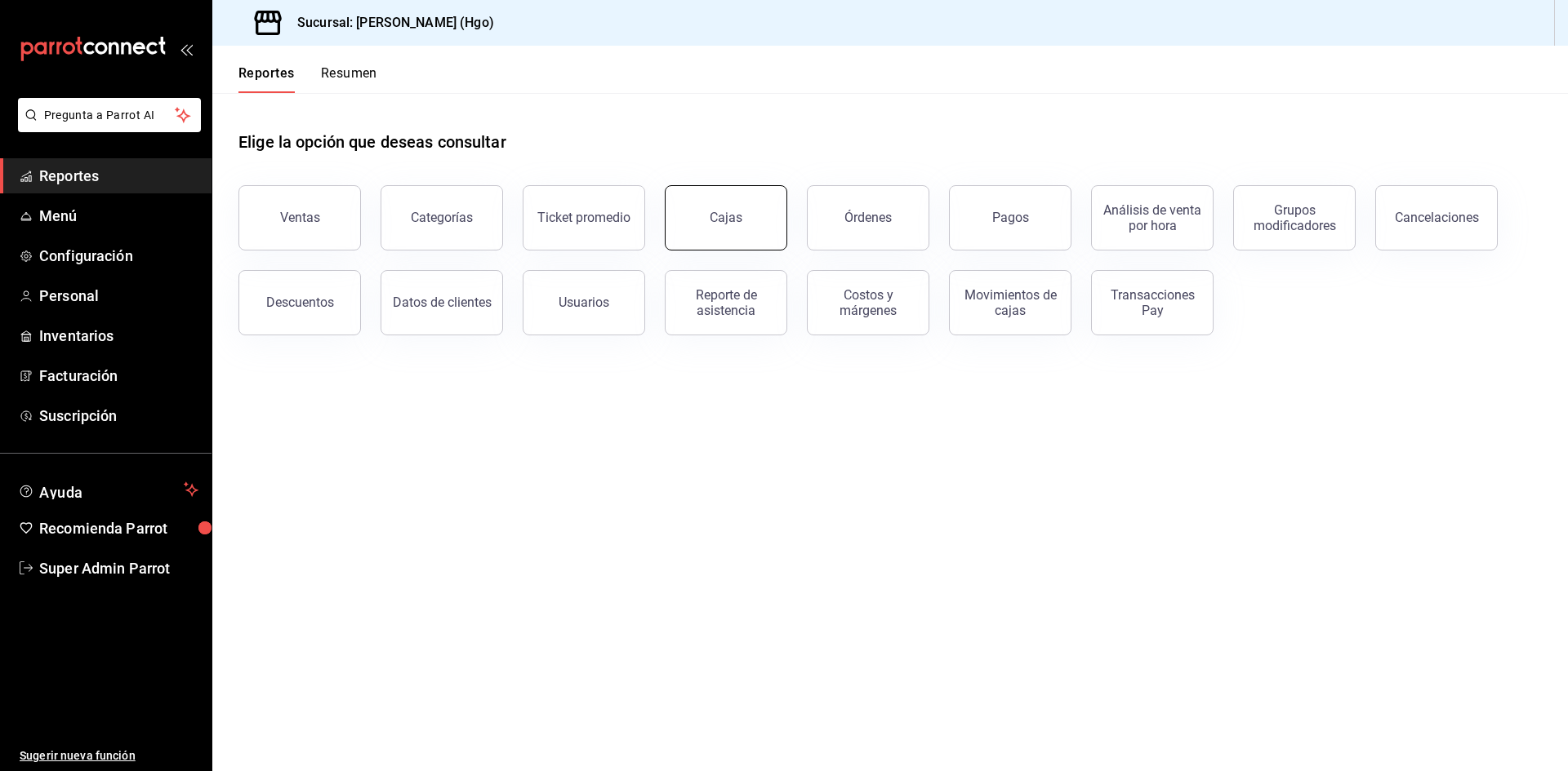
click at [762, 231] on button "Cajas" at bounding box center [726, 217] width 123 height 65
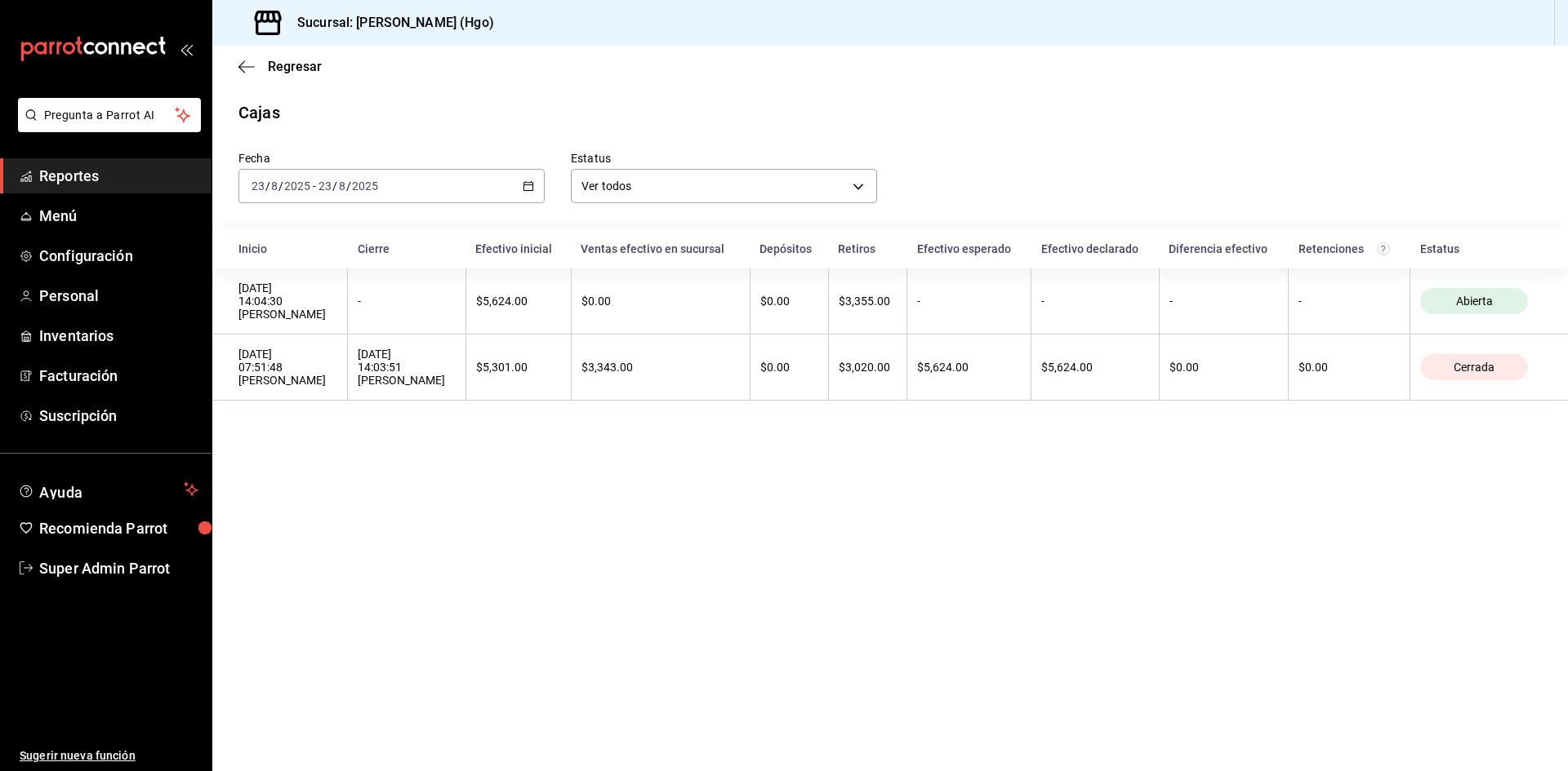
click at [515, 180] on div "[DATE] [DATE] - [DATE] [DATE]" at bounding box center [391, 186] width 306 height 34
click at [519, 573] on main "Regresar Cajas Fecha 2025-08-23 23 / 8 / 2025 - 2025-08-23 23 / 8 / 2025 Estatu…" at bounding box center [890, 408] width 1356 height 725
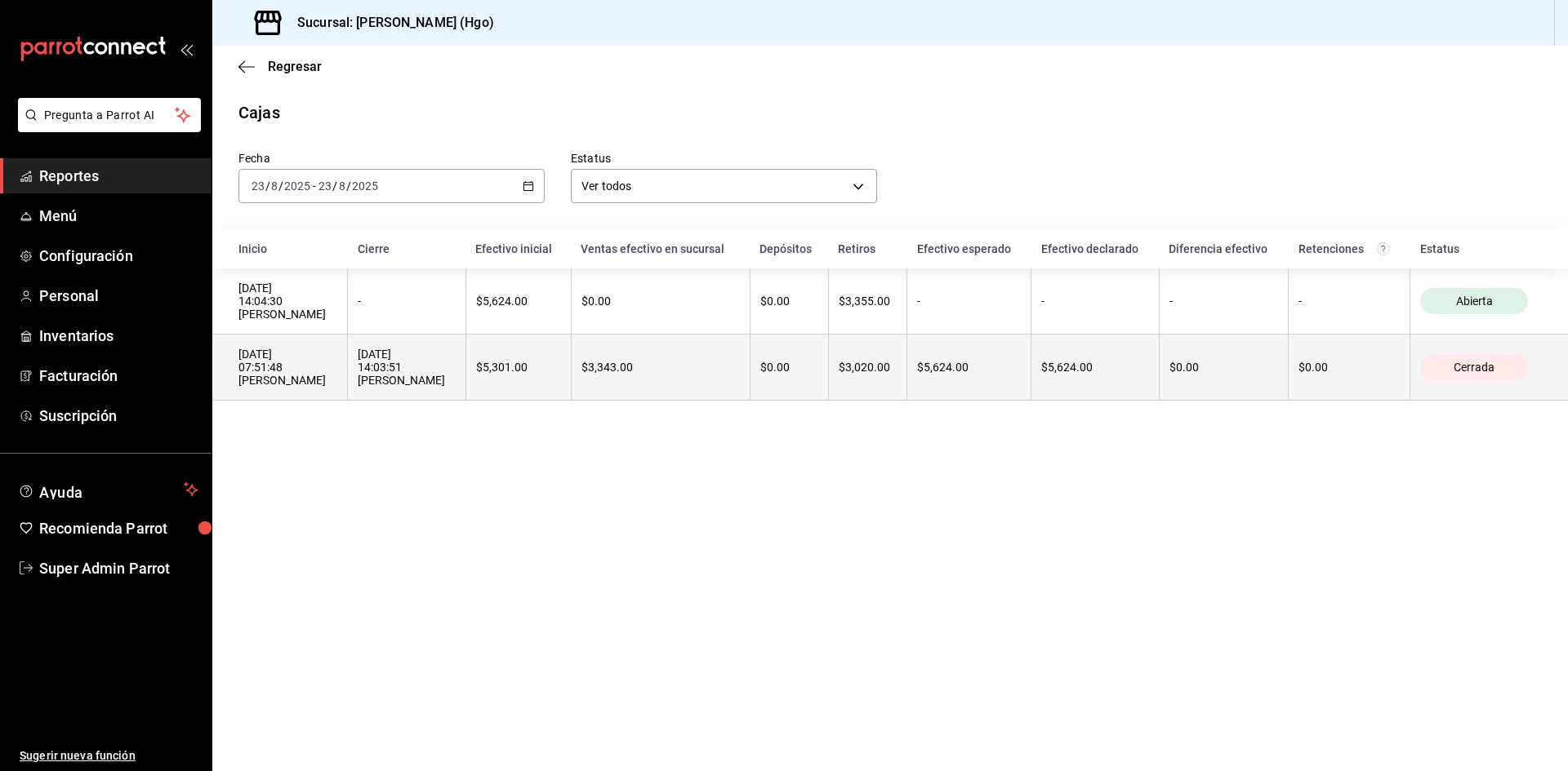
click at [571, 396] on th "$5,301.00" at bounding box center [518, 368] width 106 height 66
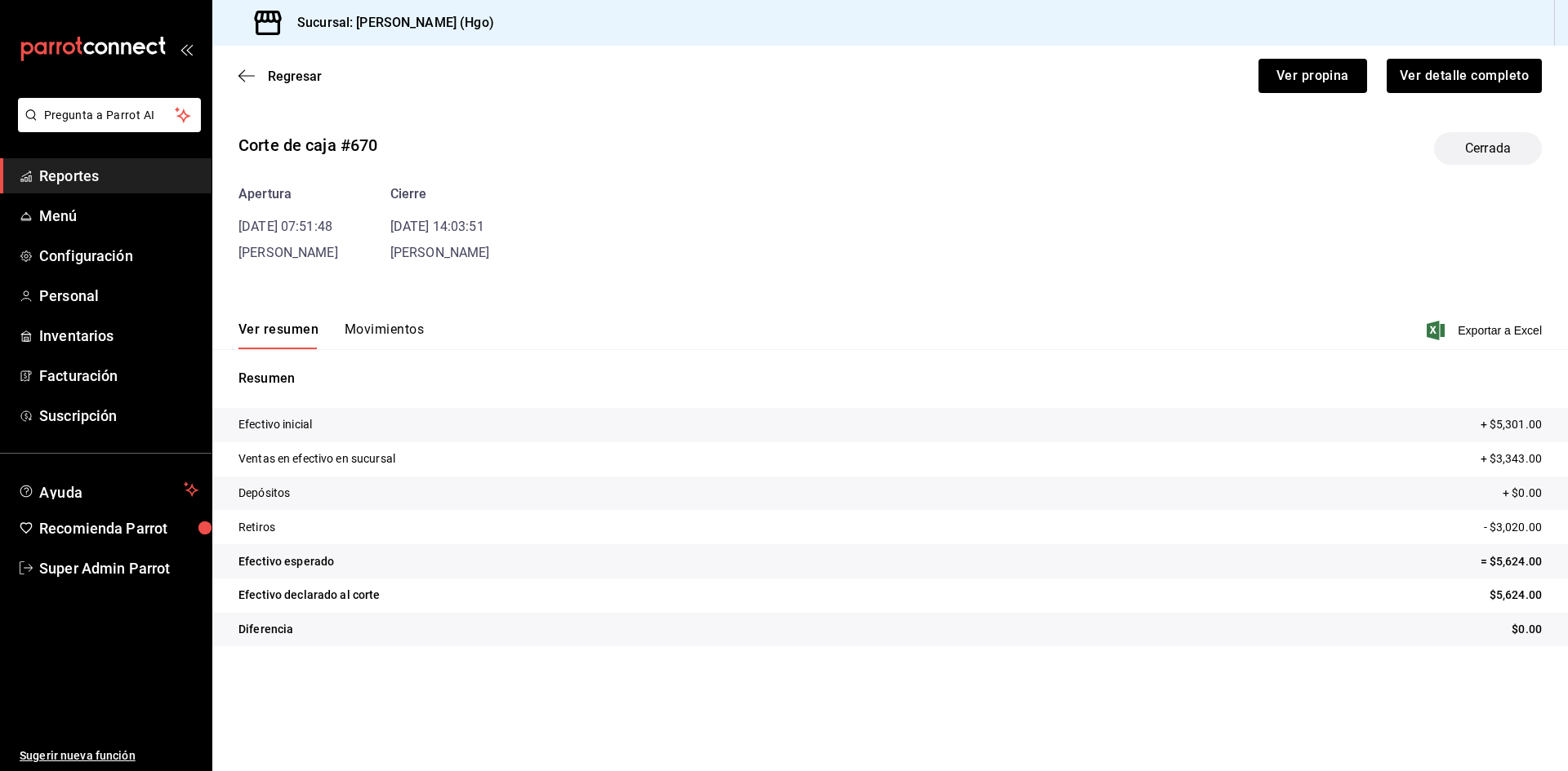
click at [381, 327] on button "Movimientos" at bounding box center [384, 335] width 80 height 28
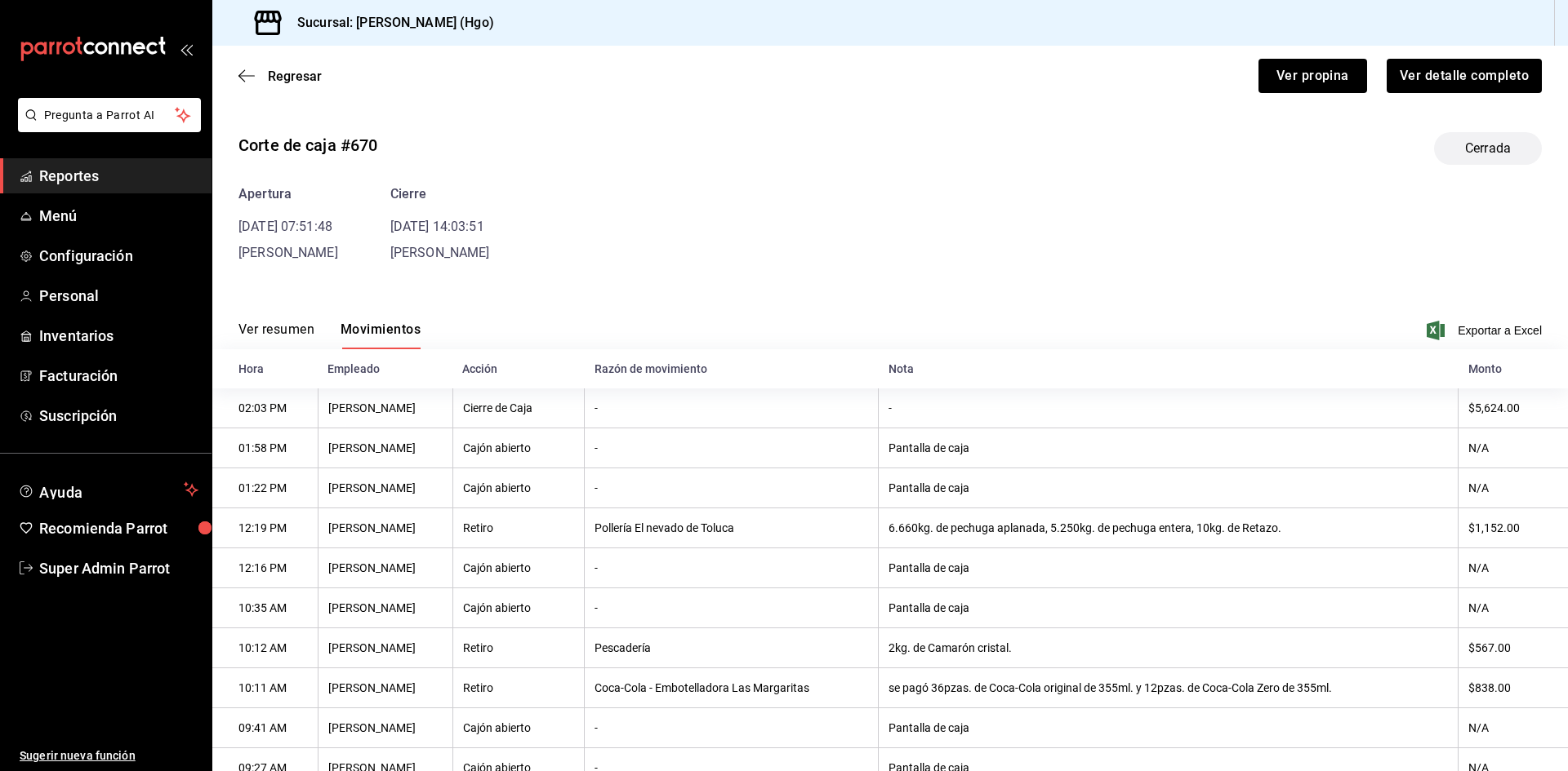
click at [298, 322] on button "Ver resumen" at bounding box center [276, 335] width 76 height 28
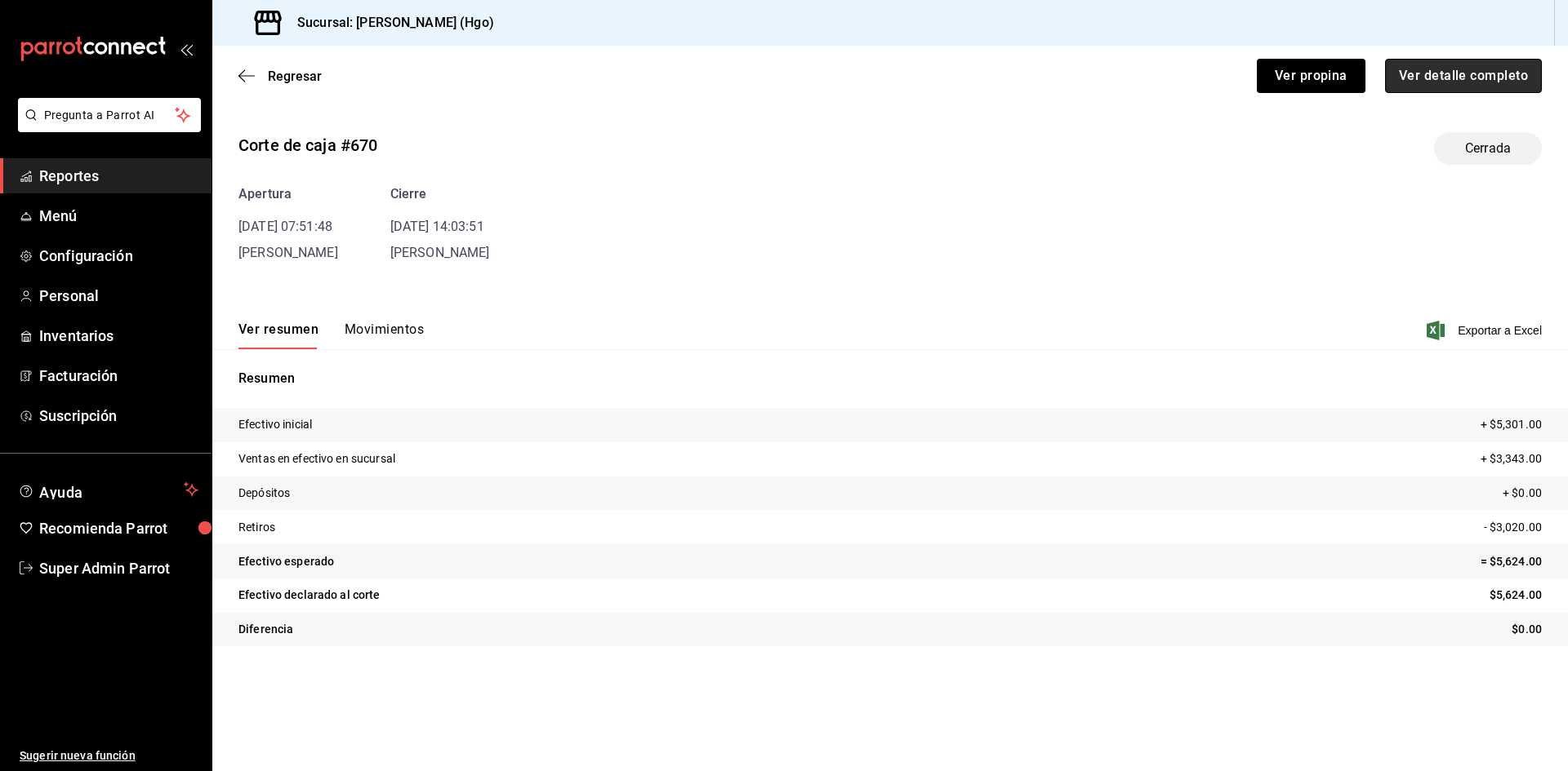
click at [1490, 84] on button "Ver detalle completo" at bounding box center [1463, 76] width 157 height 34
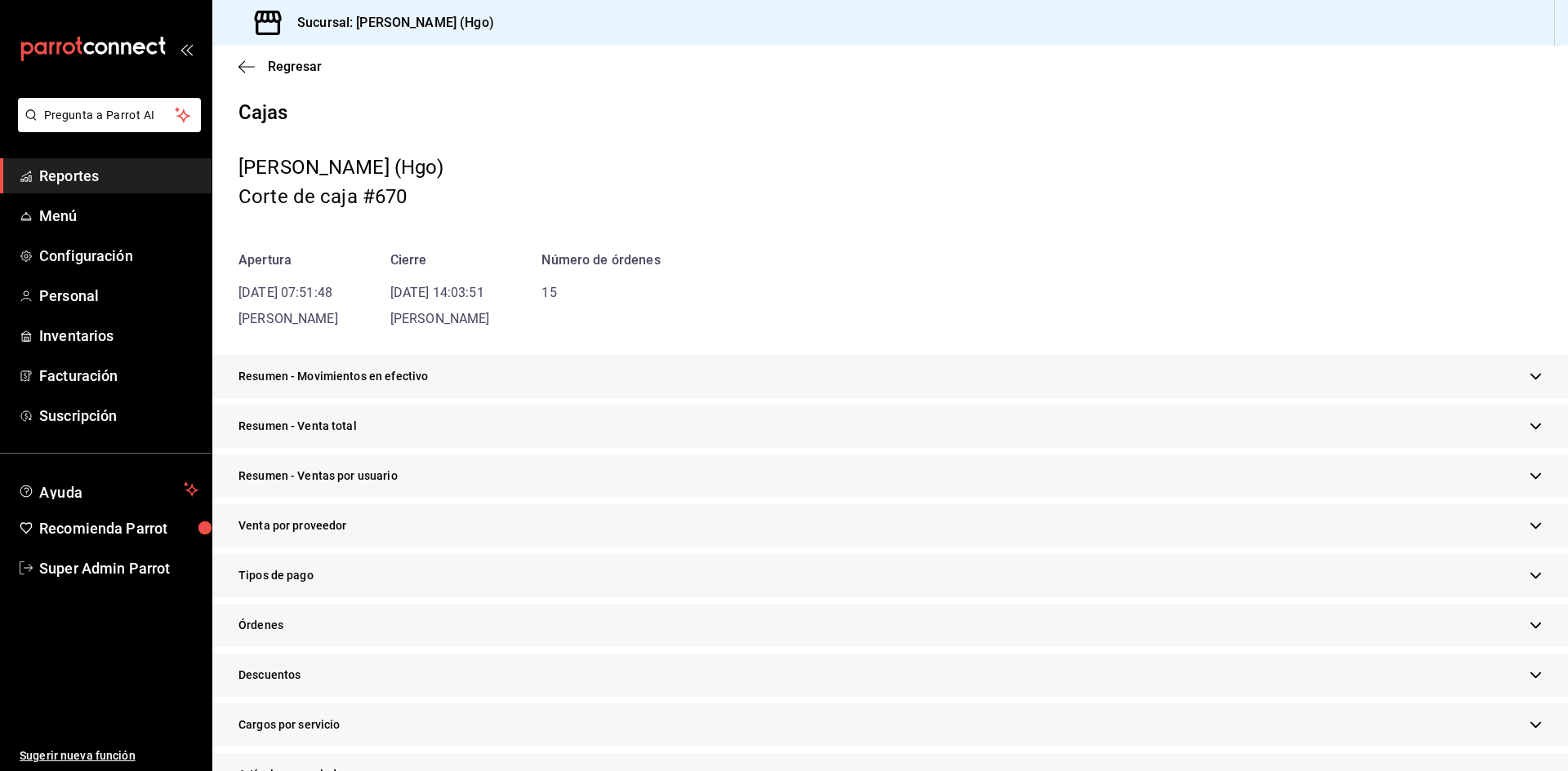
scroll to position [164, 0]
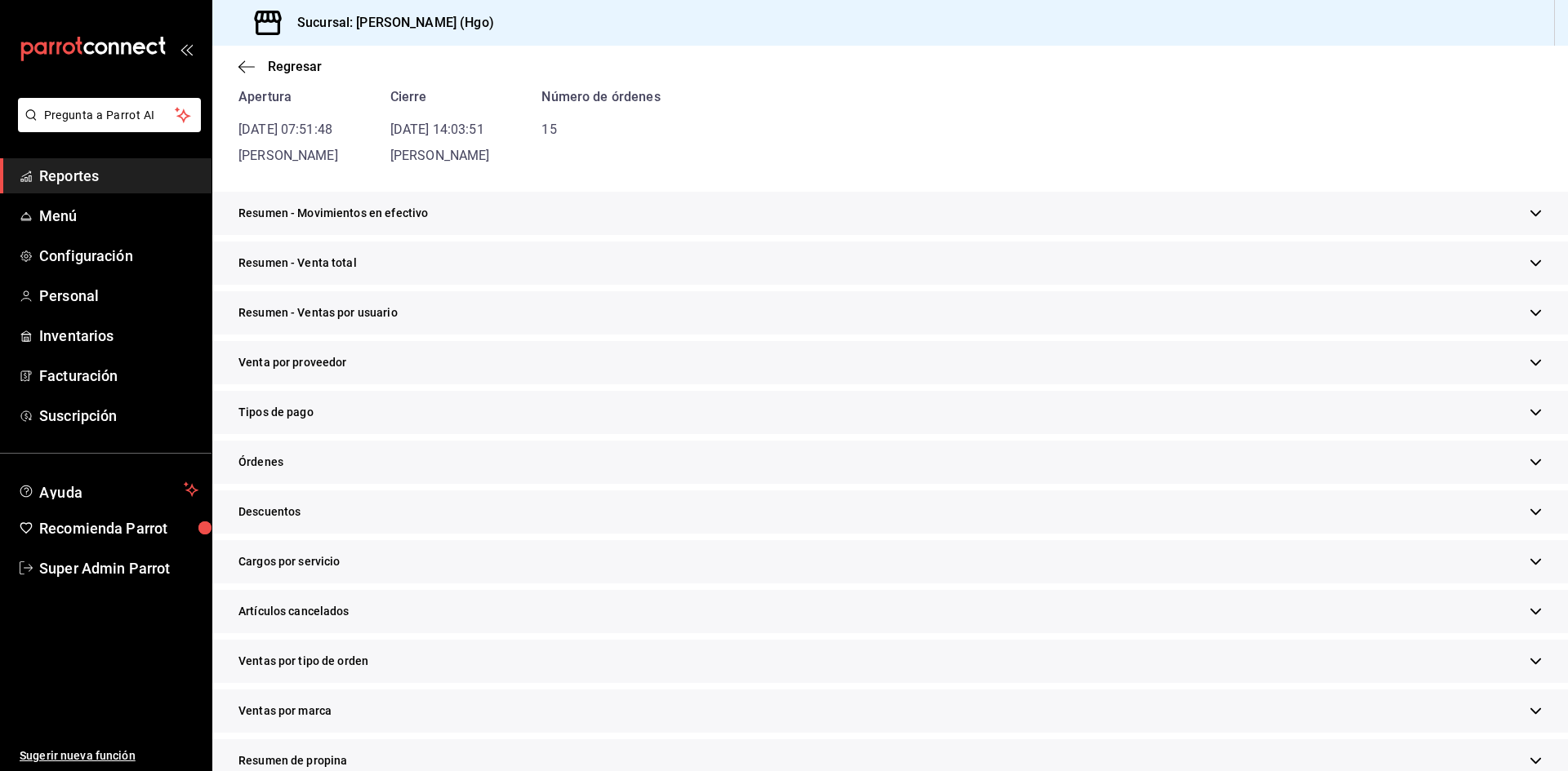
click at [341, 255] on span "Resumen - Venta total" at bounding box center [297, 263] width 118 height 17
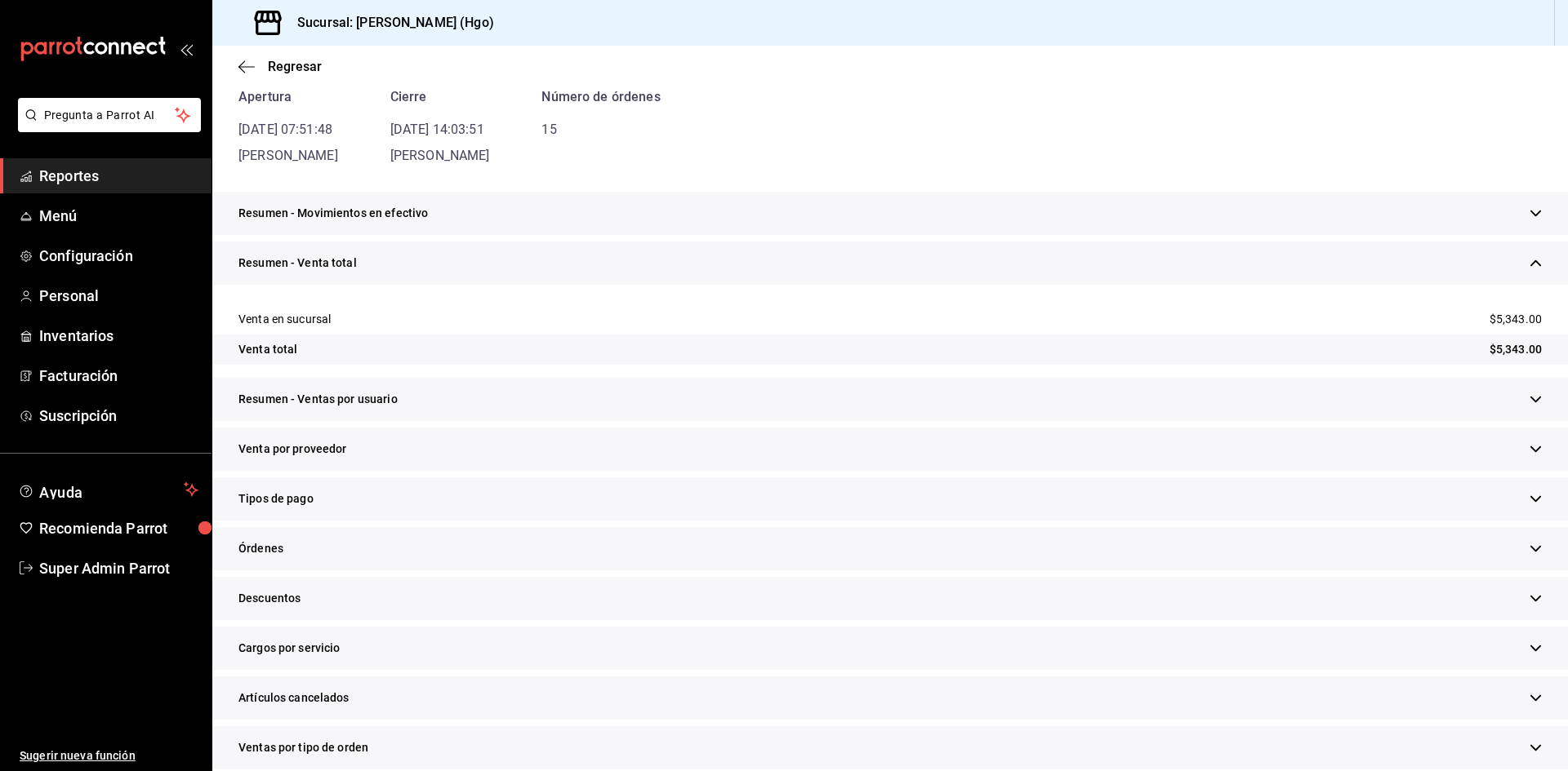
click at [343, 396] on span "Resumen - Ventas por usuario" at bounding box center [318, 399] width 159 height 17
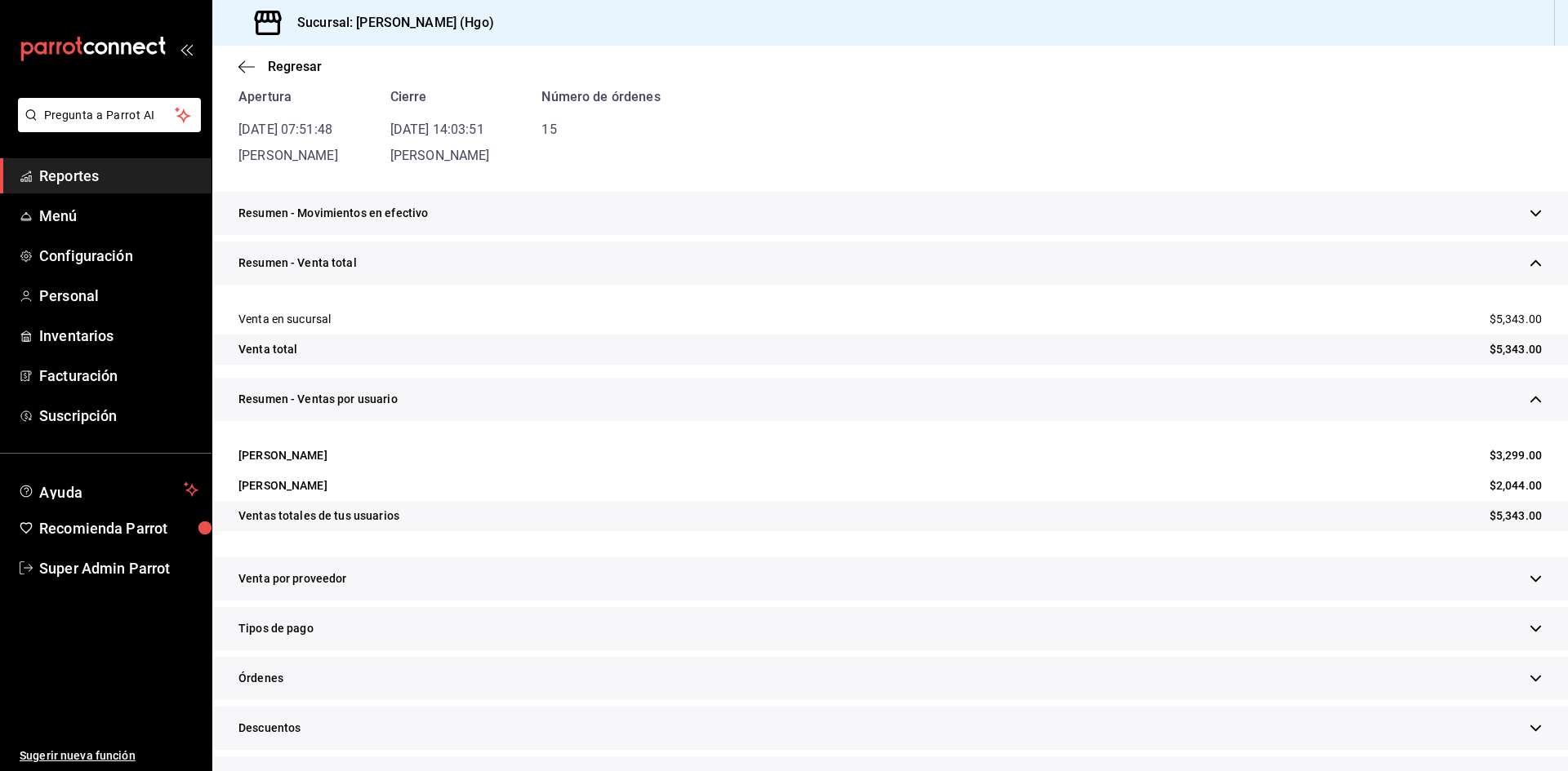
click at [343, 396] on span "Resumen - Ventas por usuario" at bounding box center [318, 399] width 159 height 17
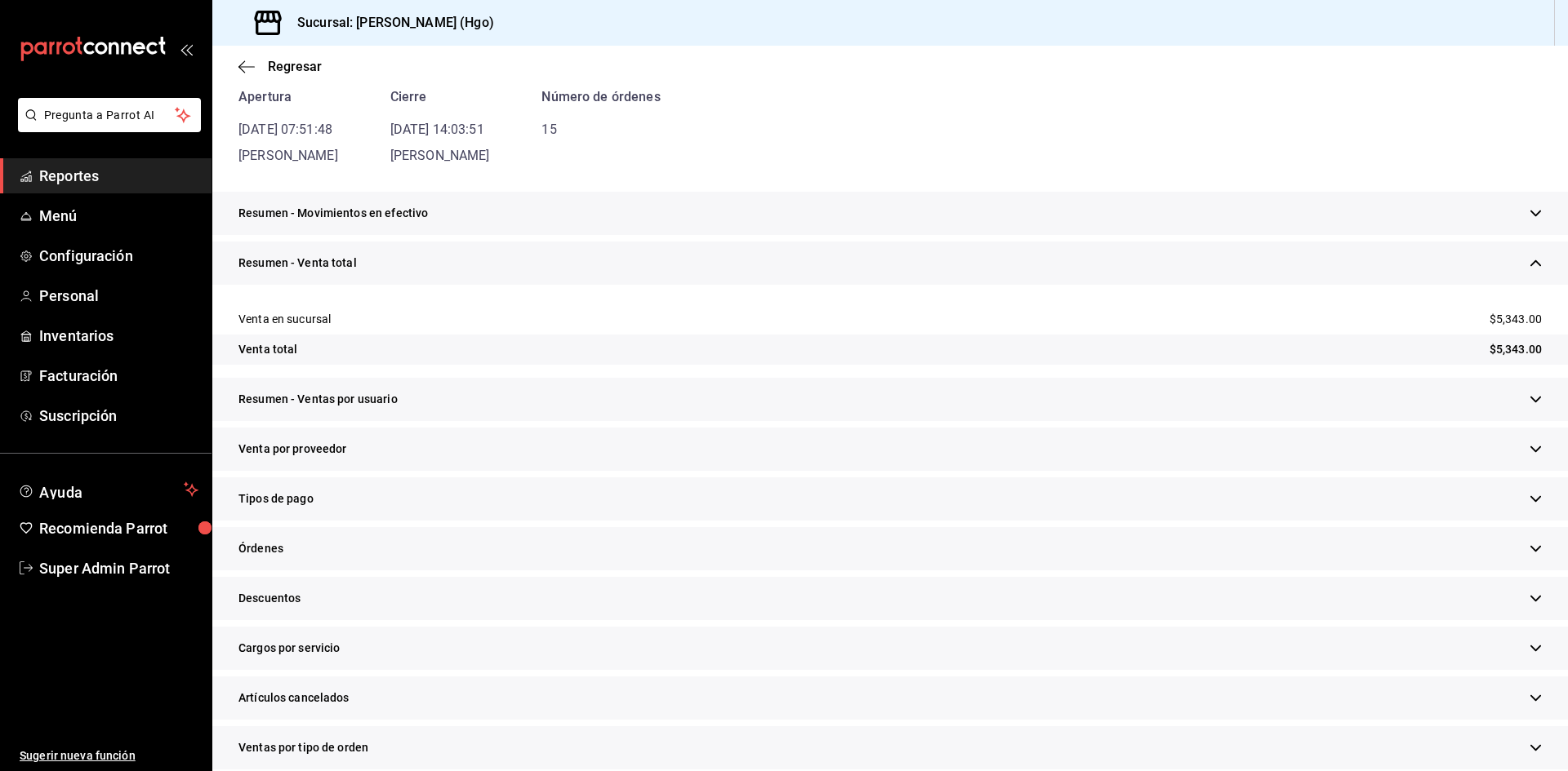
click at [338, 216] on span "Resumen - Movimientos en efectivo" at bounding box center [333, 213] width 190 height 17
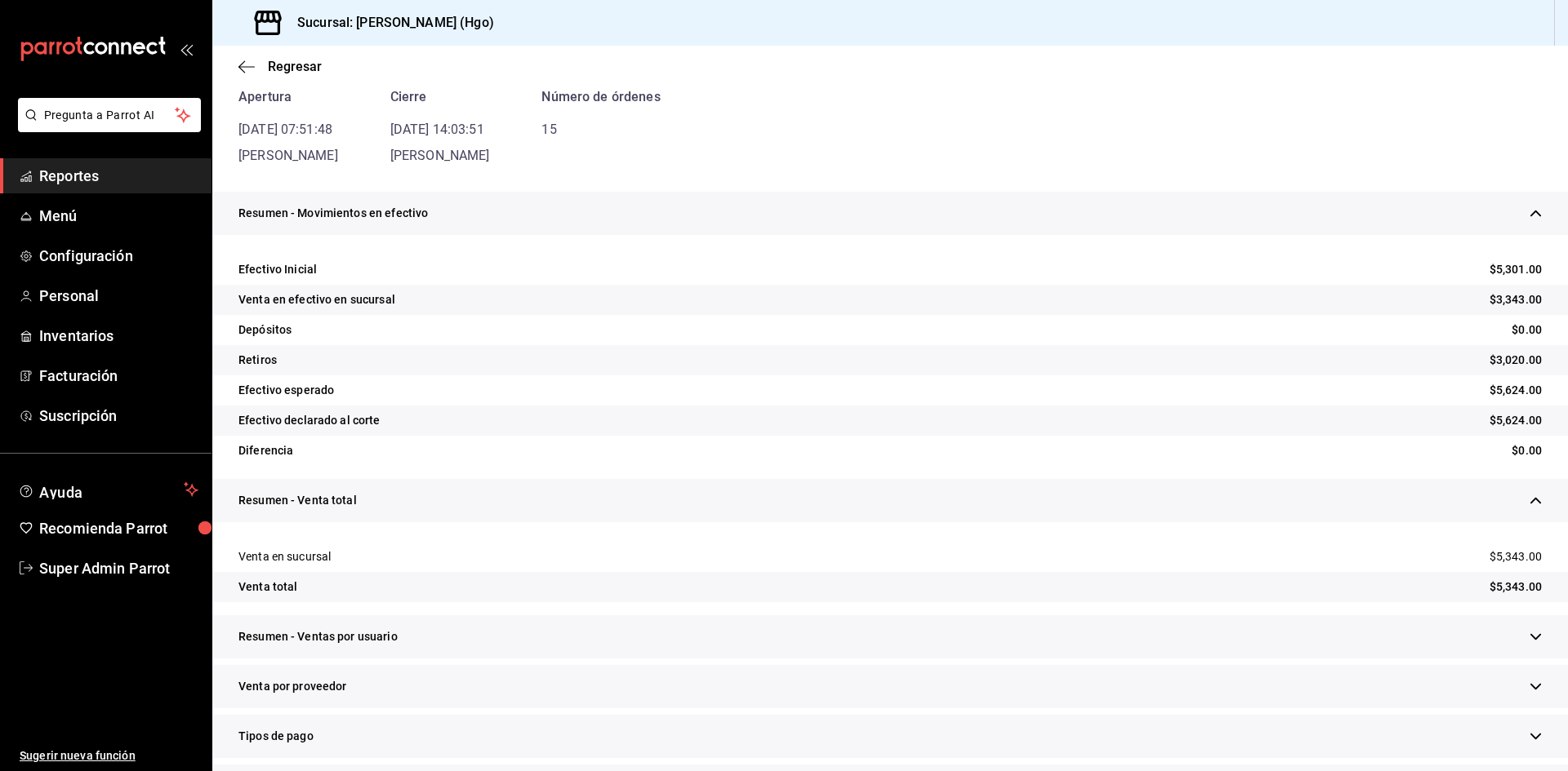
click at [338, 216] on span "Resumen - Movimientos en efectivo" at bounding box center [333, 213] width 190 height 17
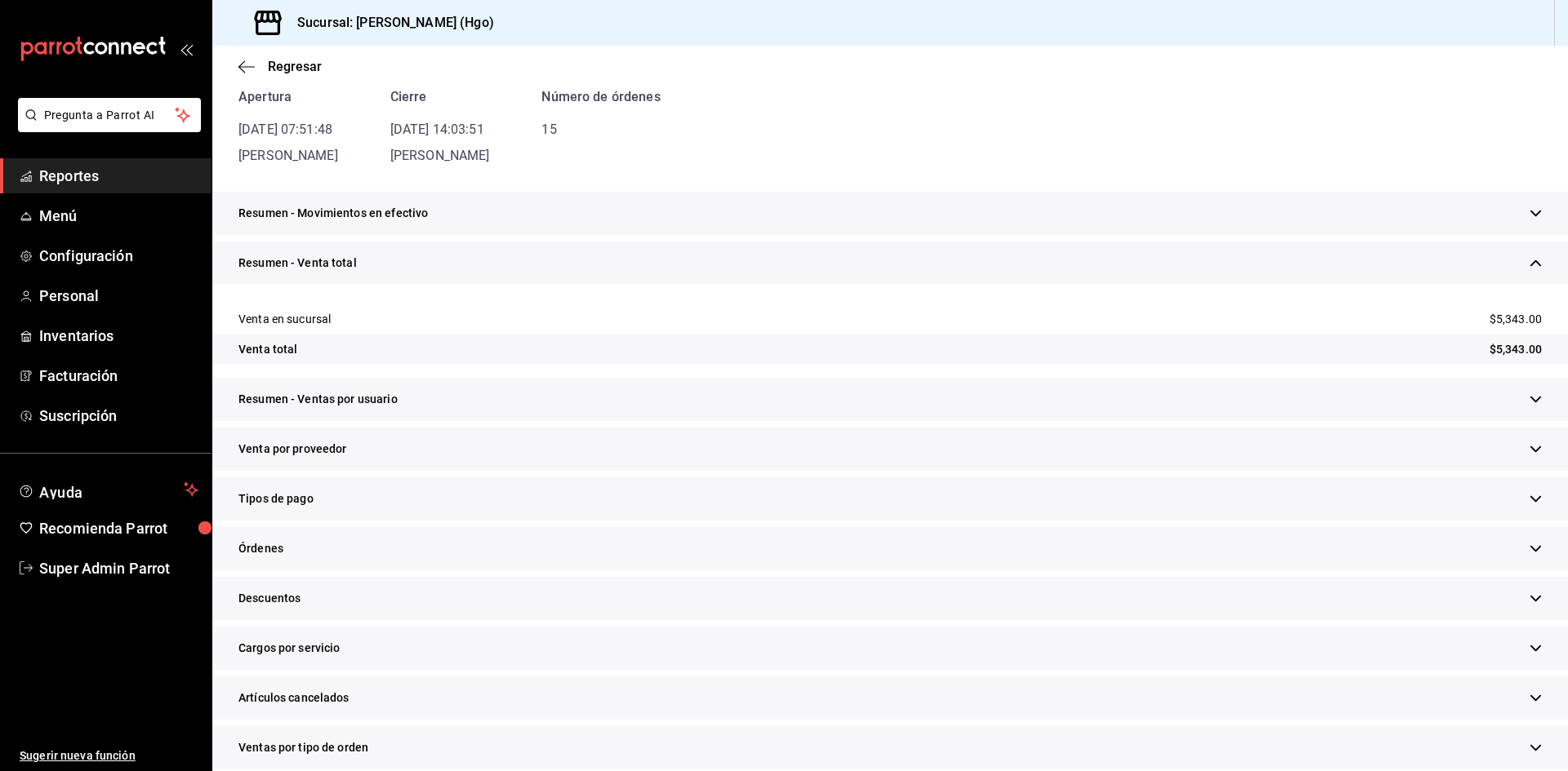
click at [610, 257] on div "Resumen - Venta total" at bounding box center [890, 263] width 1356 height 43
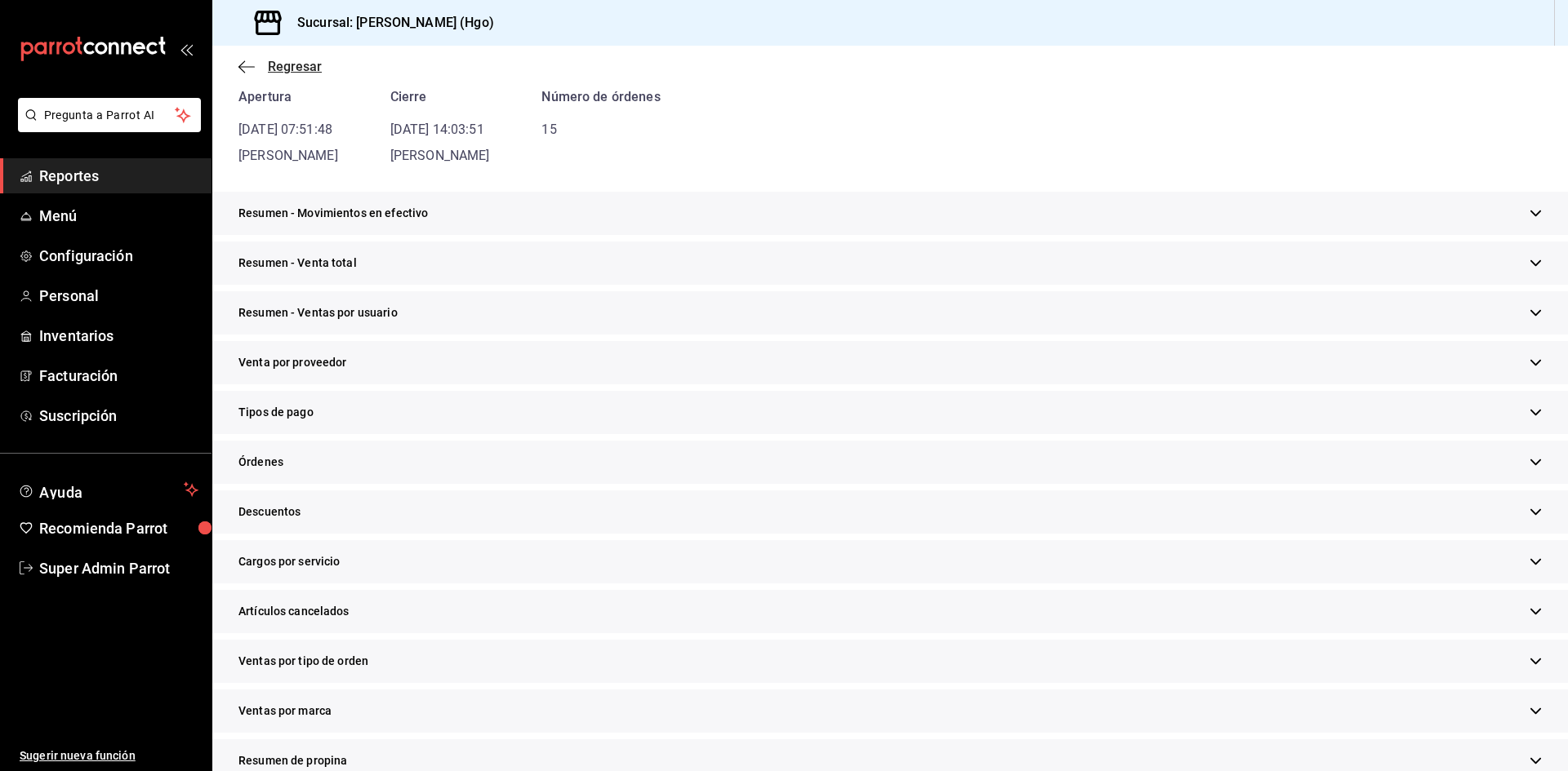
click at [252, 64] on icon "button" at bounding box center [246, 67] width 16 height 14
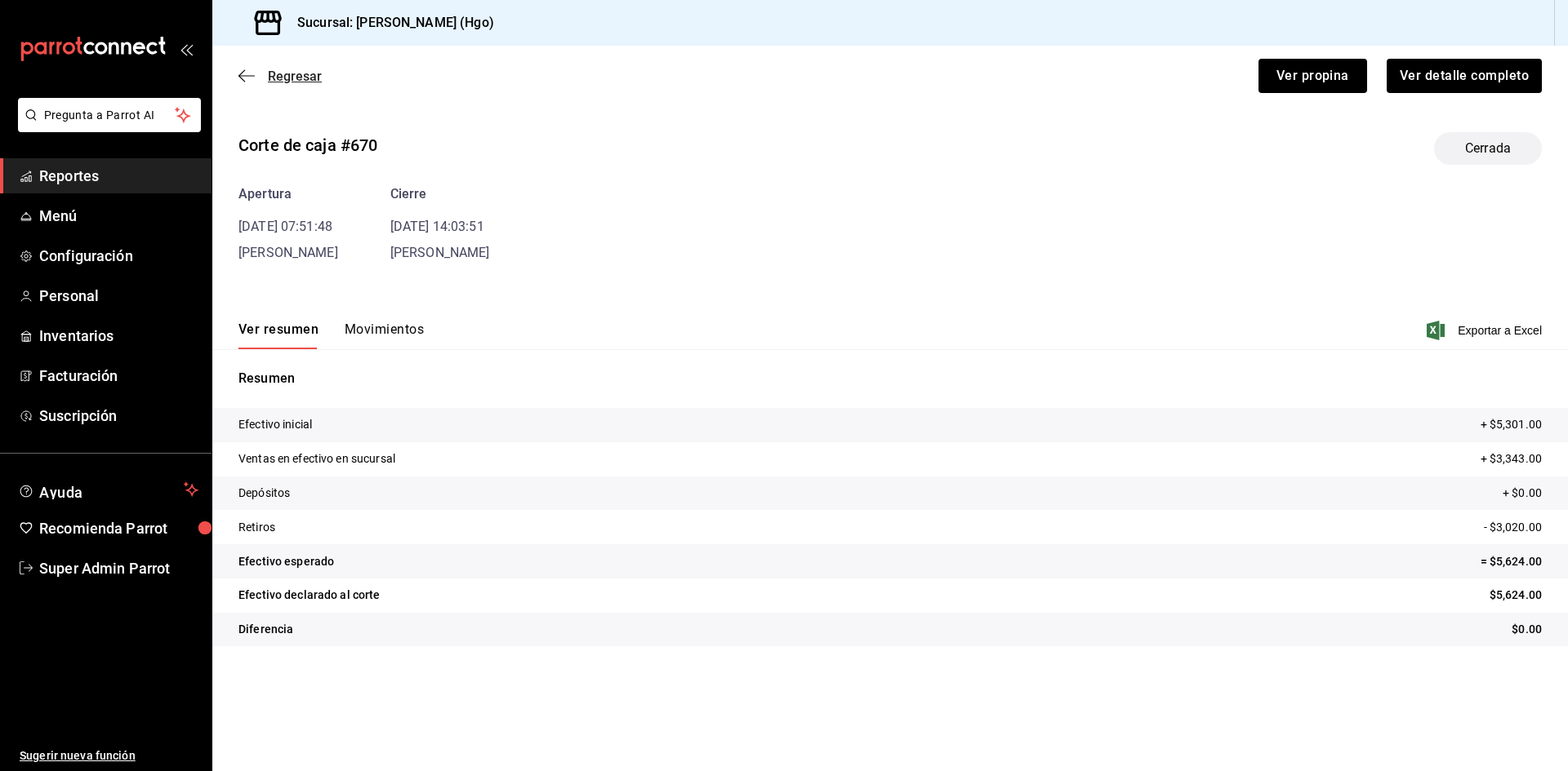
click at [241, 69] on icon "button" at bounding box center [246, 76] width 16 height 14
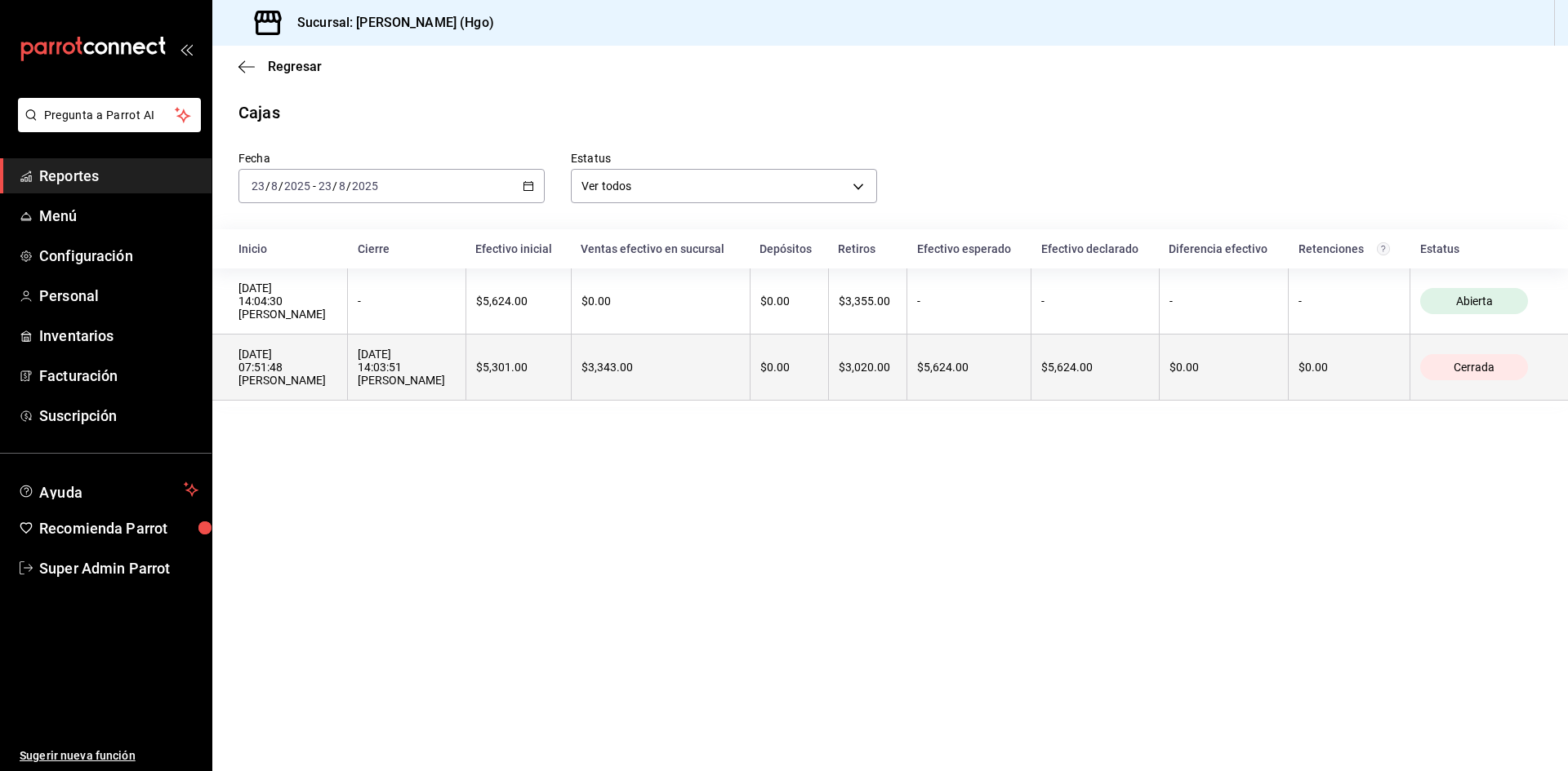
click at [455, 385] on div "23/08/2025 14:03:51 María Elena Ceron Salinas" at bounding box center [406, 368] width 98 height 39
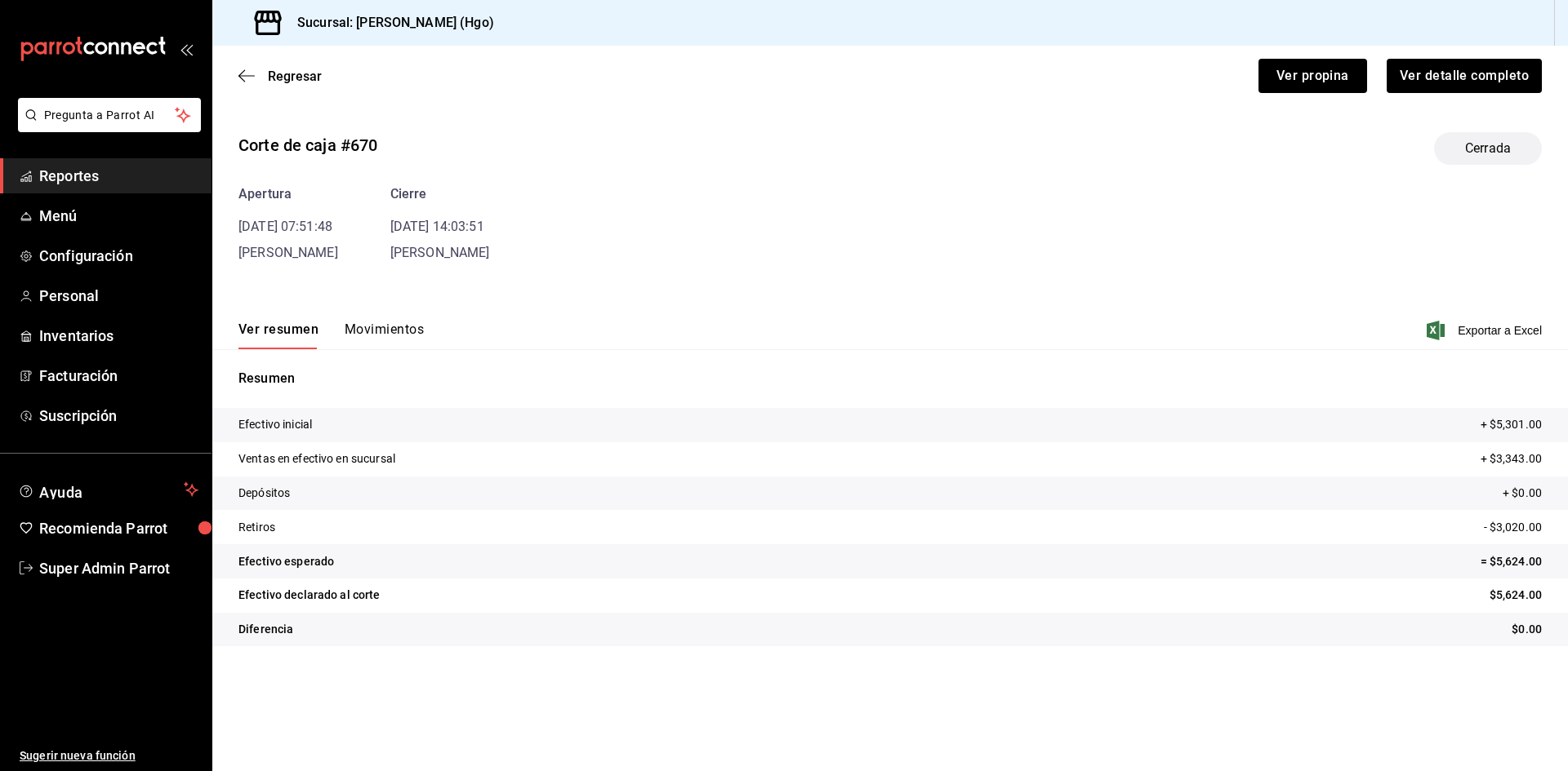
click at [369, 318] on div "Ver resumen Movimientos Exportar a Excel" at bounding box center [890, 326] width 1356 height 47
click at [367, 338] on button "Movimientos" at bounding box center [384, 335] width 80 height 28
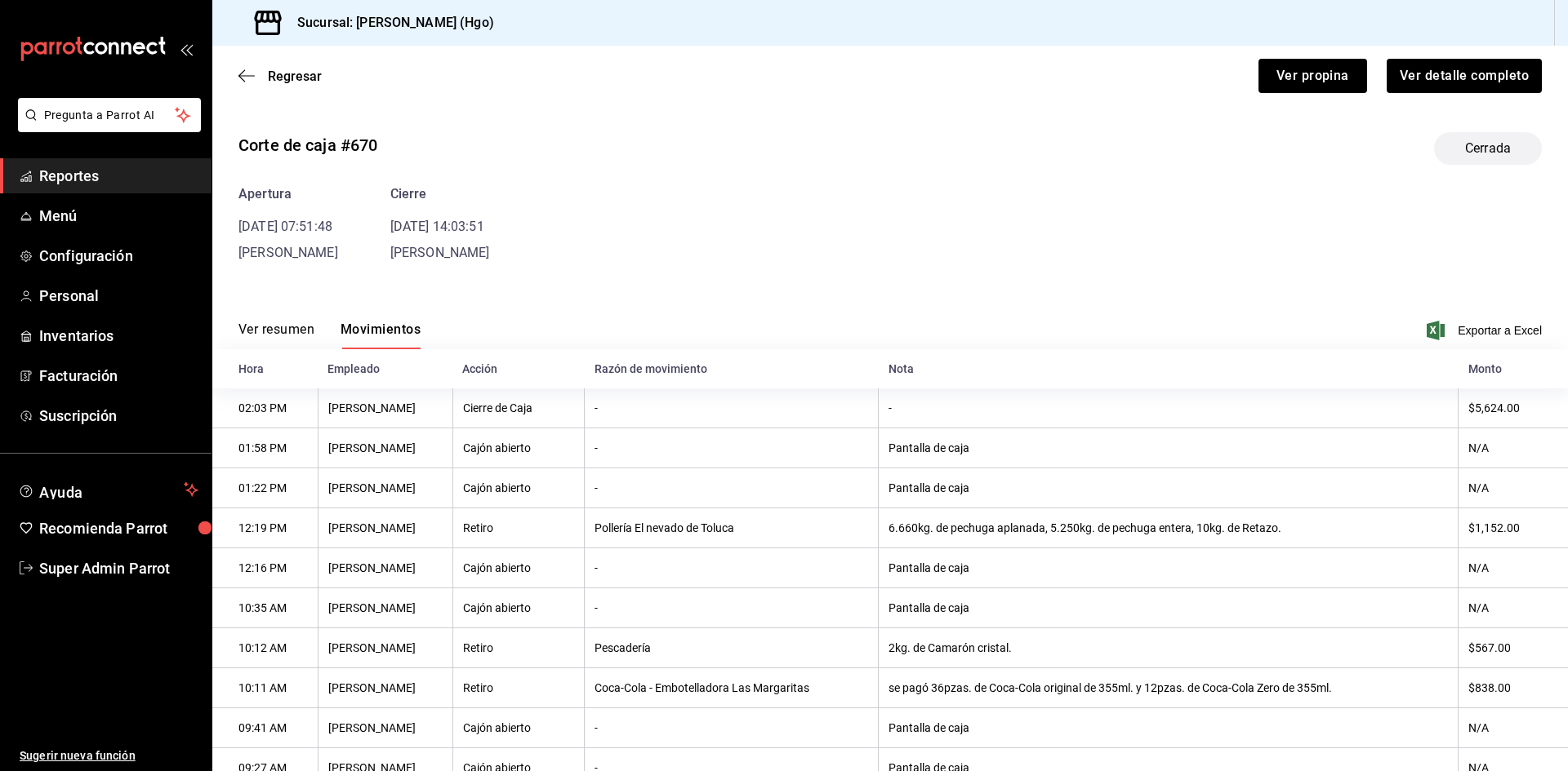
click at [283, 339] on button "Ver resumen" at bounding box center [276, 335] width 76 height 28
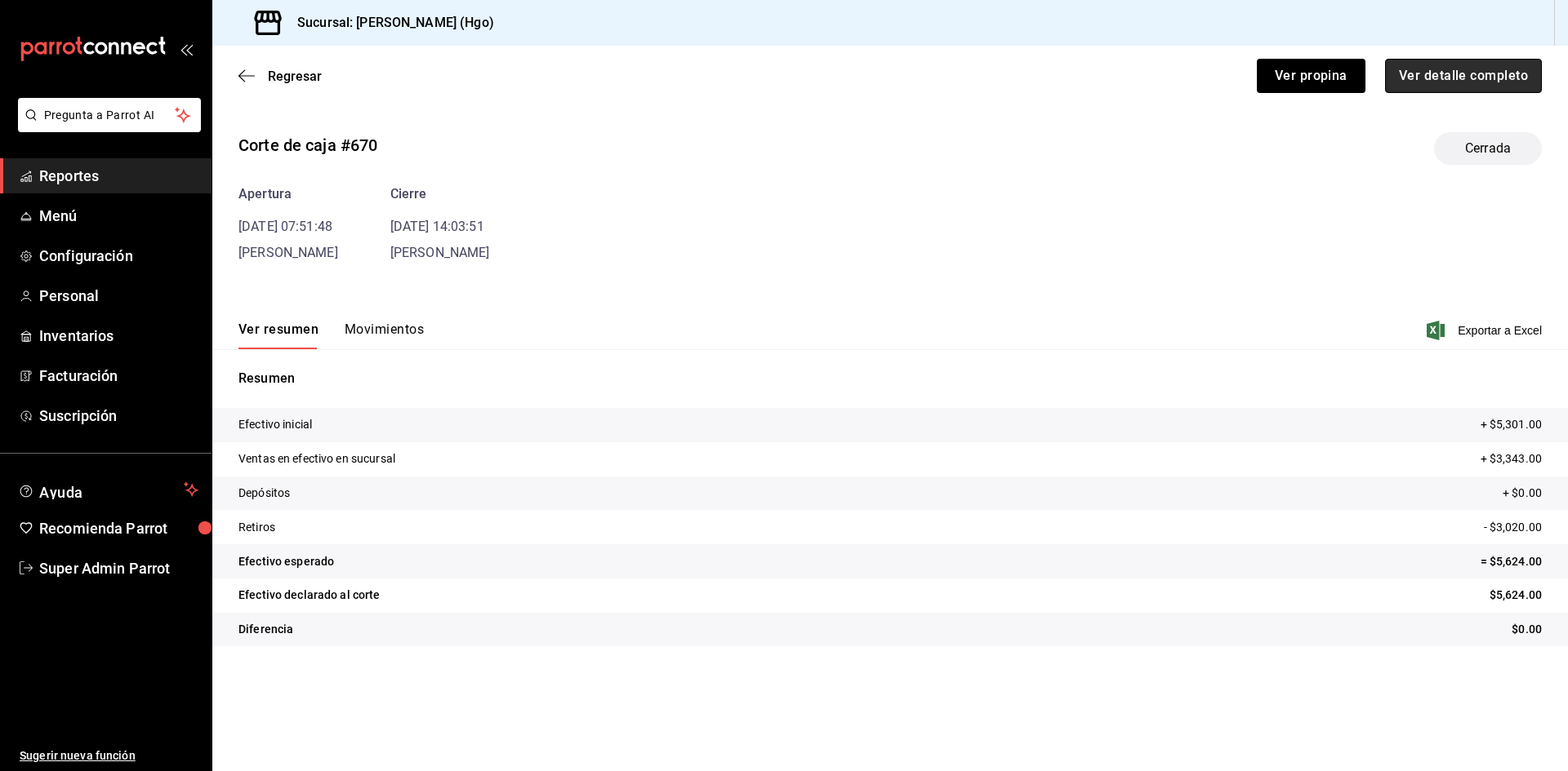
click at [1449, 87] on button "Ver detalle completo" at bounding box center [1463, 76] width 157 height 34
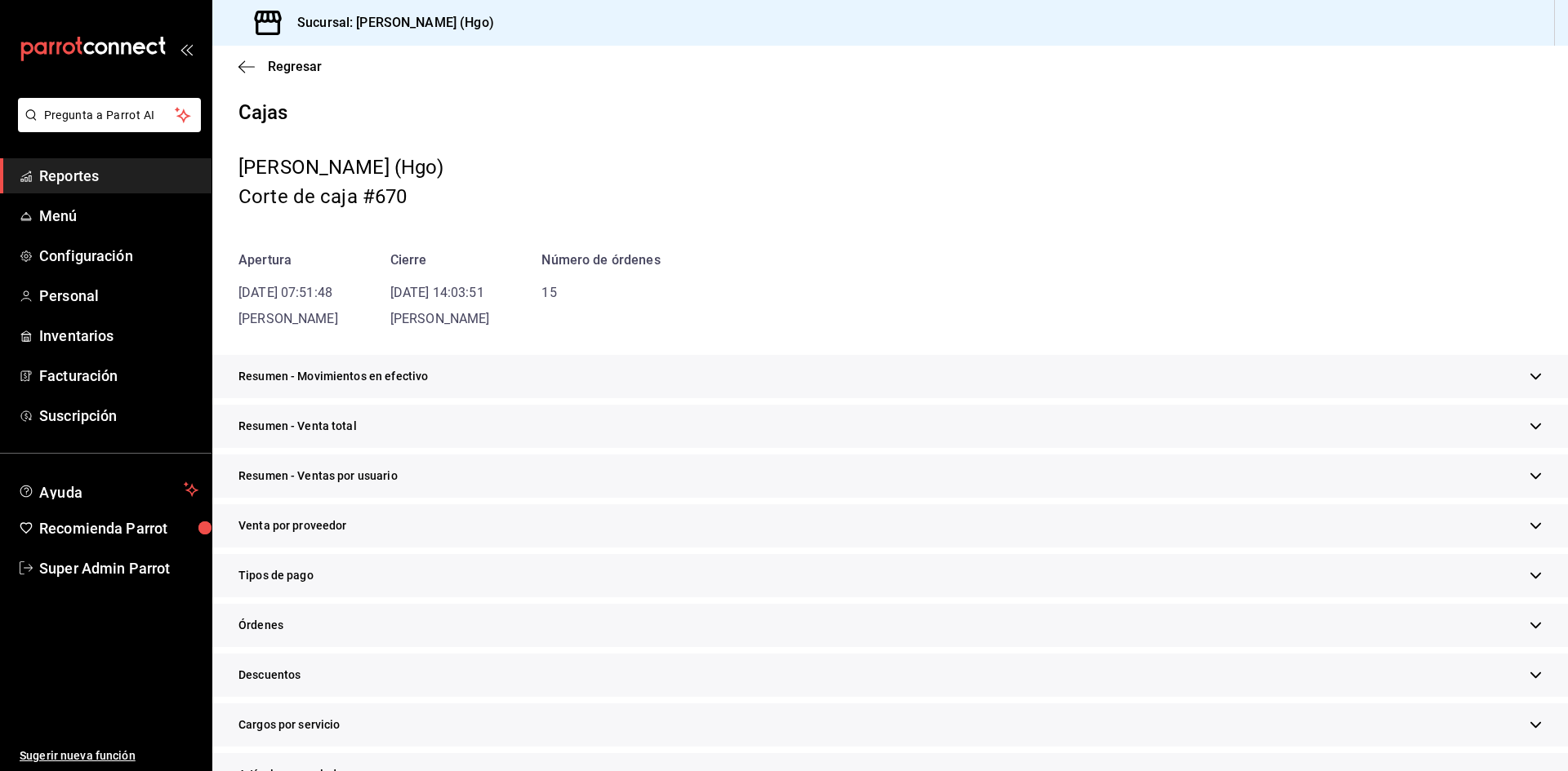
click at [332, 382] on span "Resumen - Movimientos en efectivo" at bounding box center [333, 377] width 190 height 17
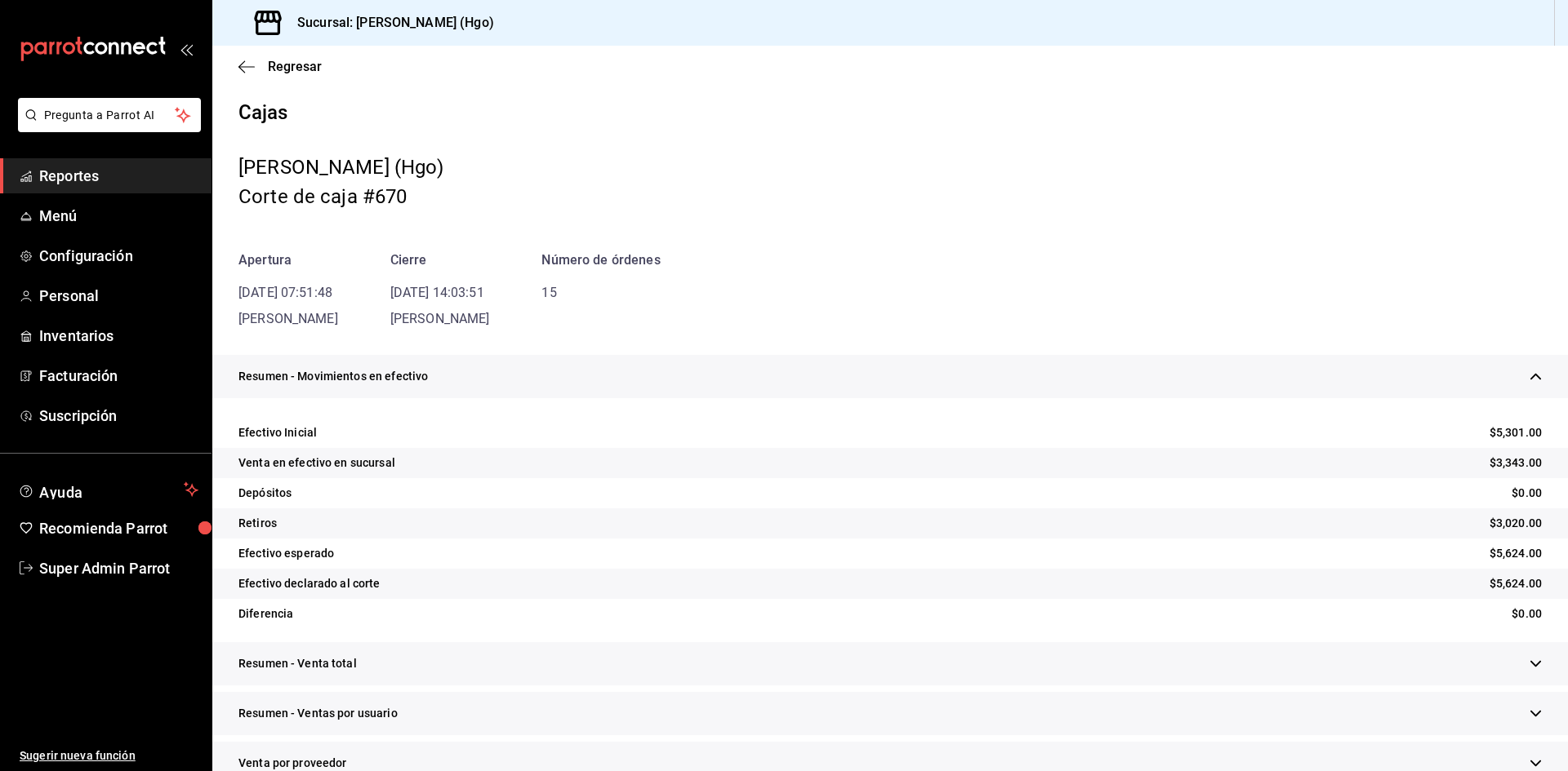
click at [332, 382] on span "Resumen - Movimientos en efectivo" at bounding box center [333, 377] width 190 height 17
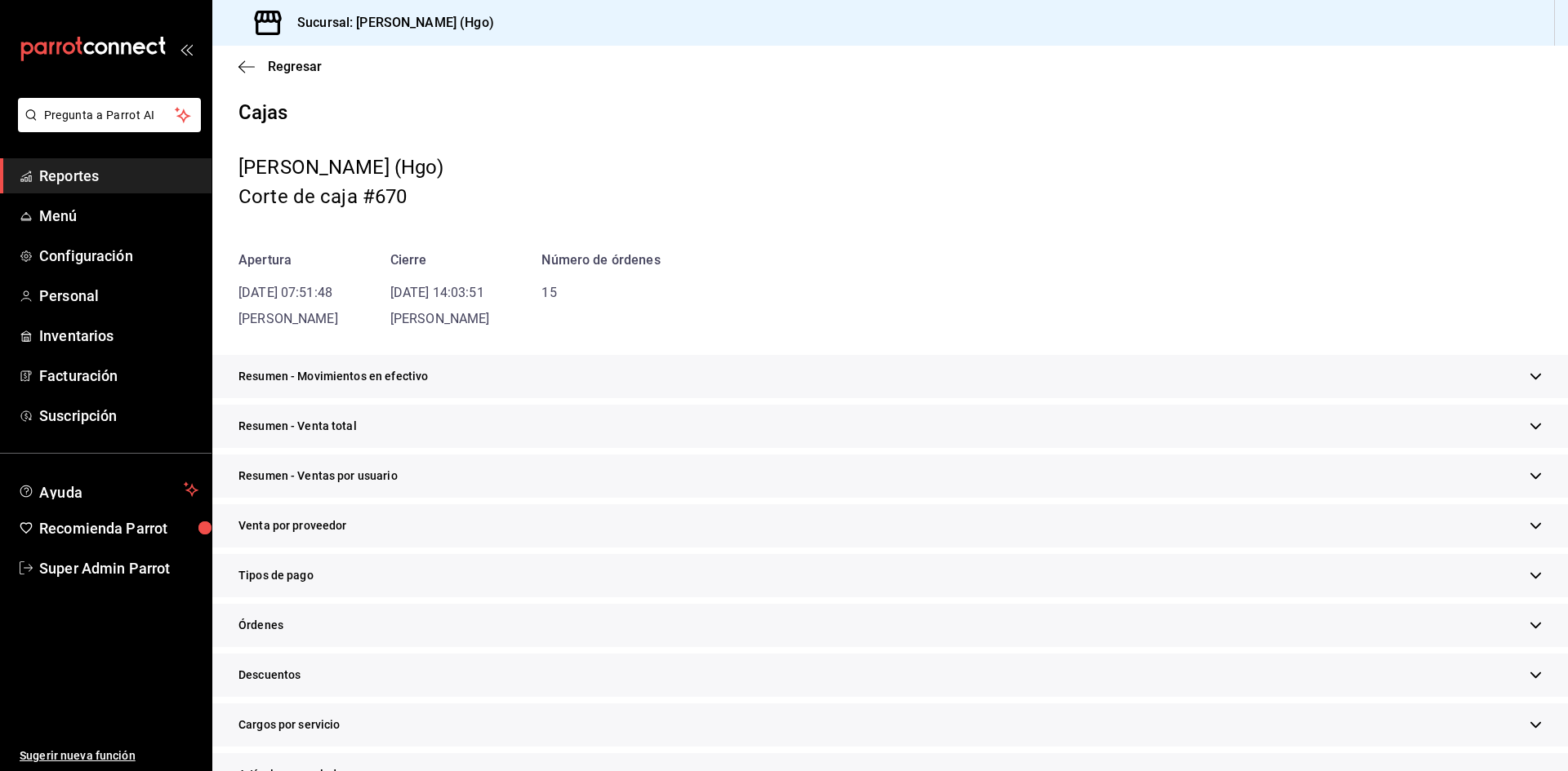
click at [341, 569] on div "Tipos de pago" at bounding box center [890, 576] width 1356 height 43
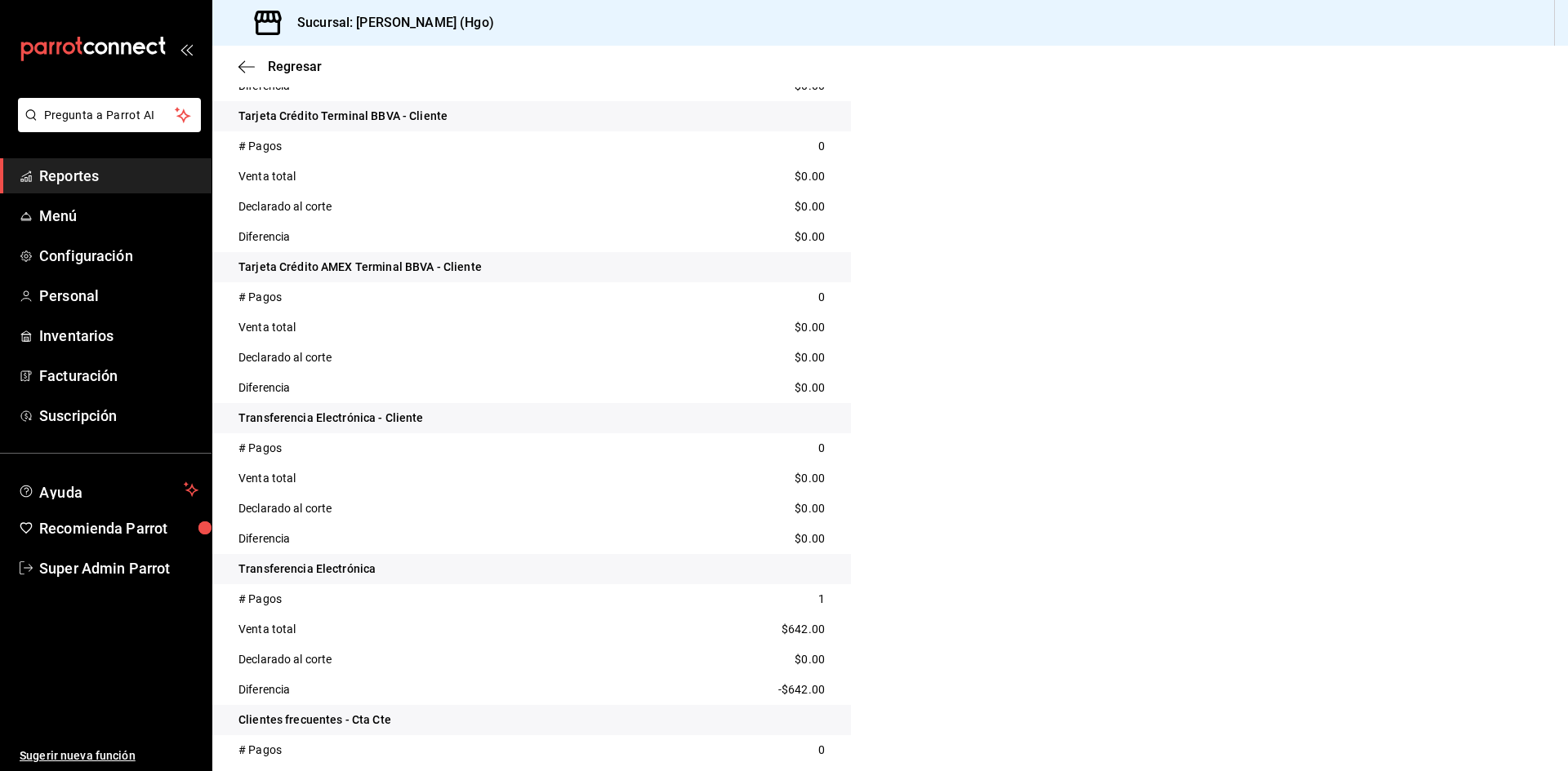
scroll to position [1551, 0]
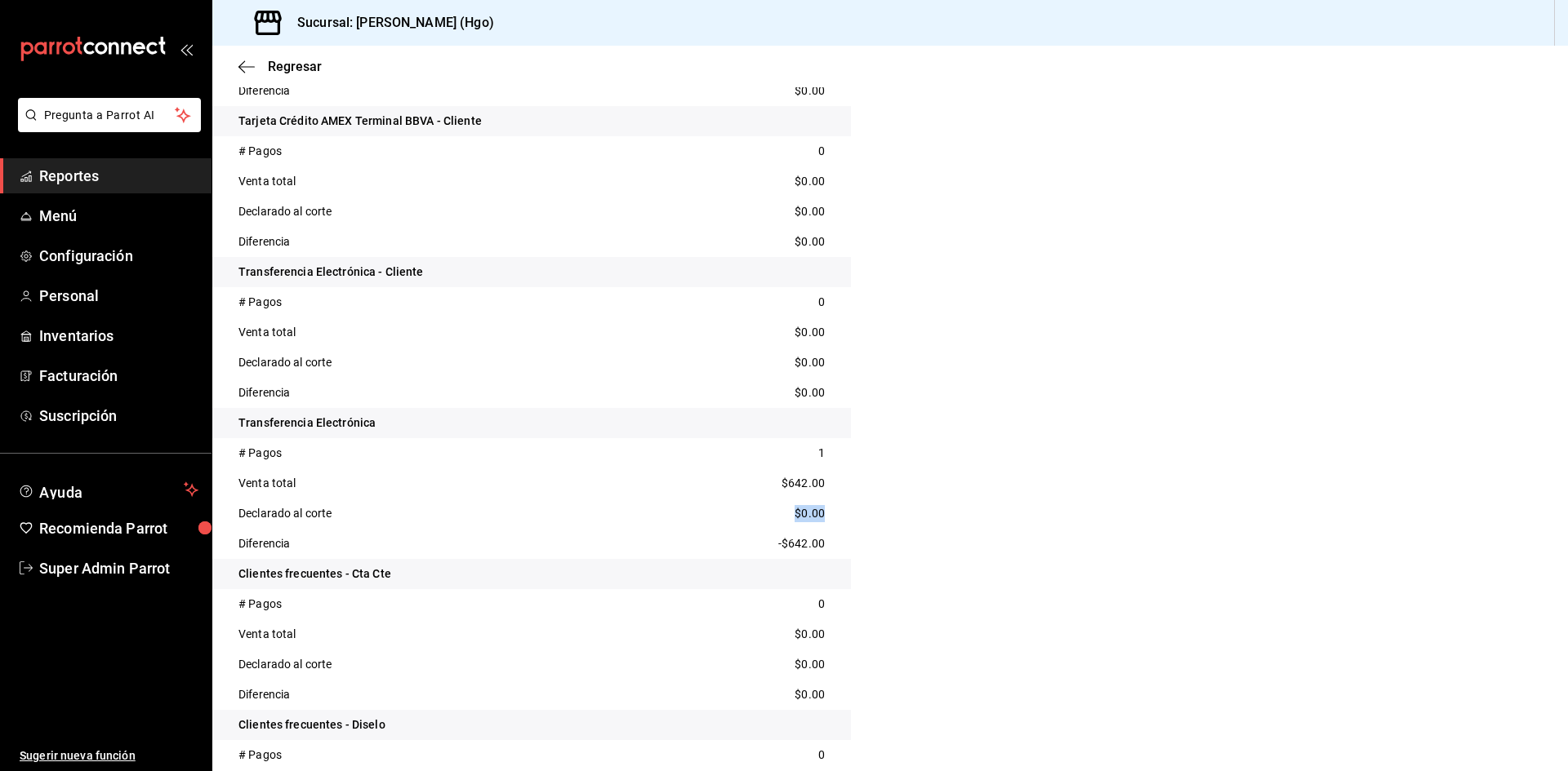
drag, startPoint x: 785, startPoint y: 515, endPoint x: 832, endPoint y: 515, distance: 47.0
click at [832, 515] on div "Declarado al corte $0.00" at bounding box center [532, 514] width 639 height 30
drag, startPoint x: 822, startPoint y: 546, endPoint x: 745, endPoint y: 547, distance: 77.0
click at [745, 547] on div "Diferencia -$642.00" at bounding box center [532, 544] width 639 height 30
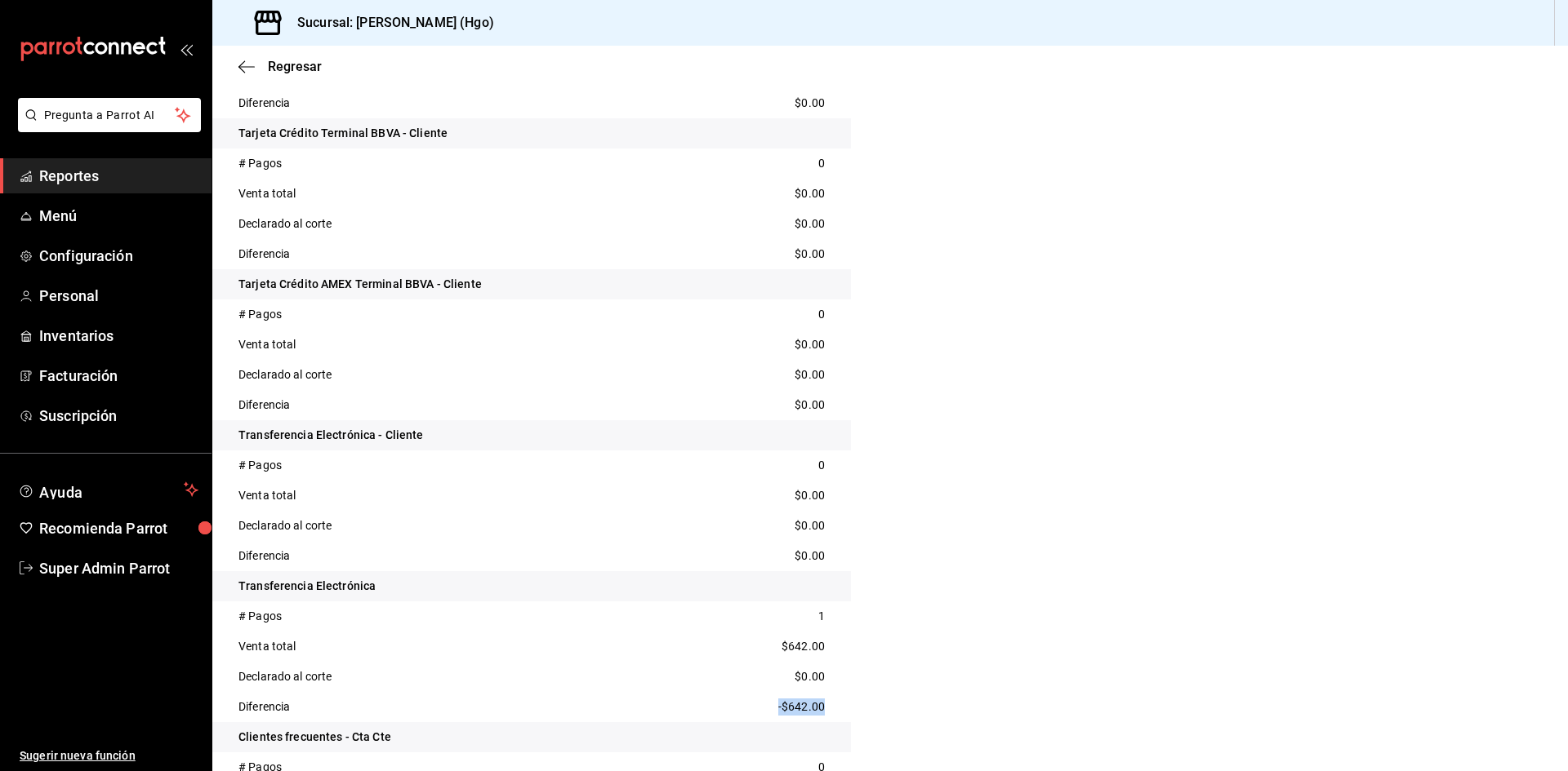
scroll to position [1714, 0]
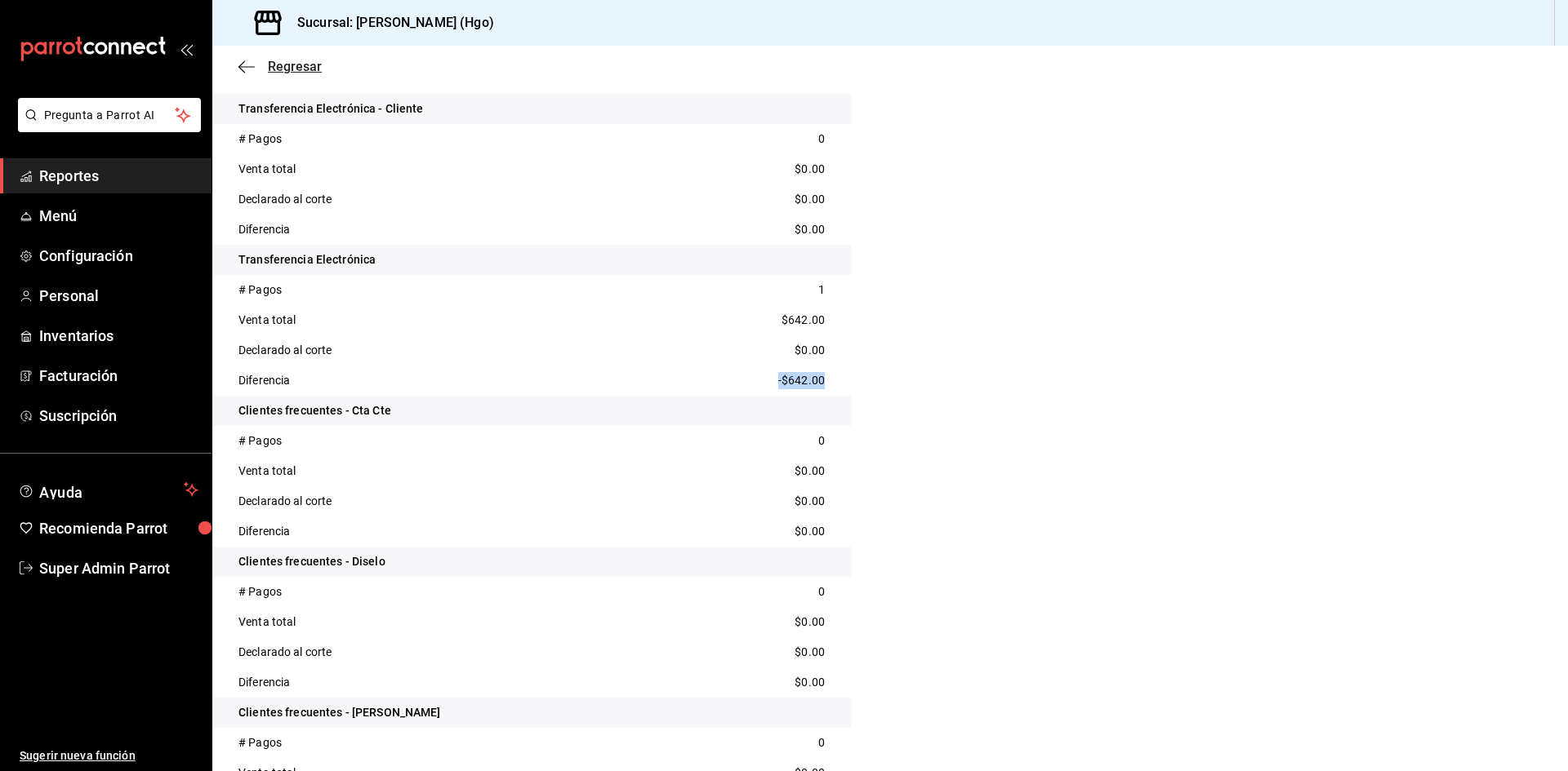
click at [258, 66] on span "Regresar" at bounding box center [279, 66] width 83 height 15
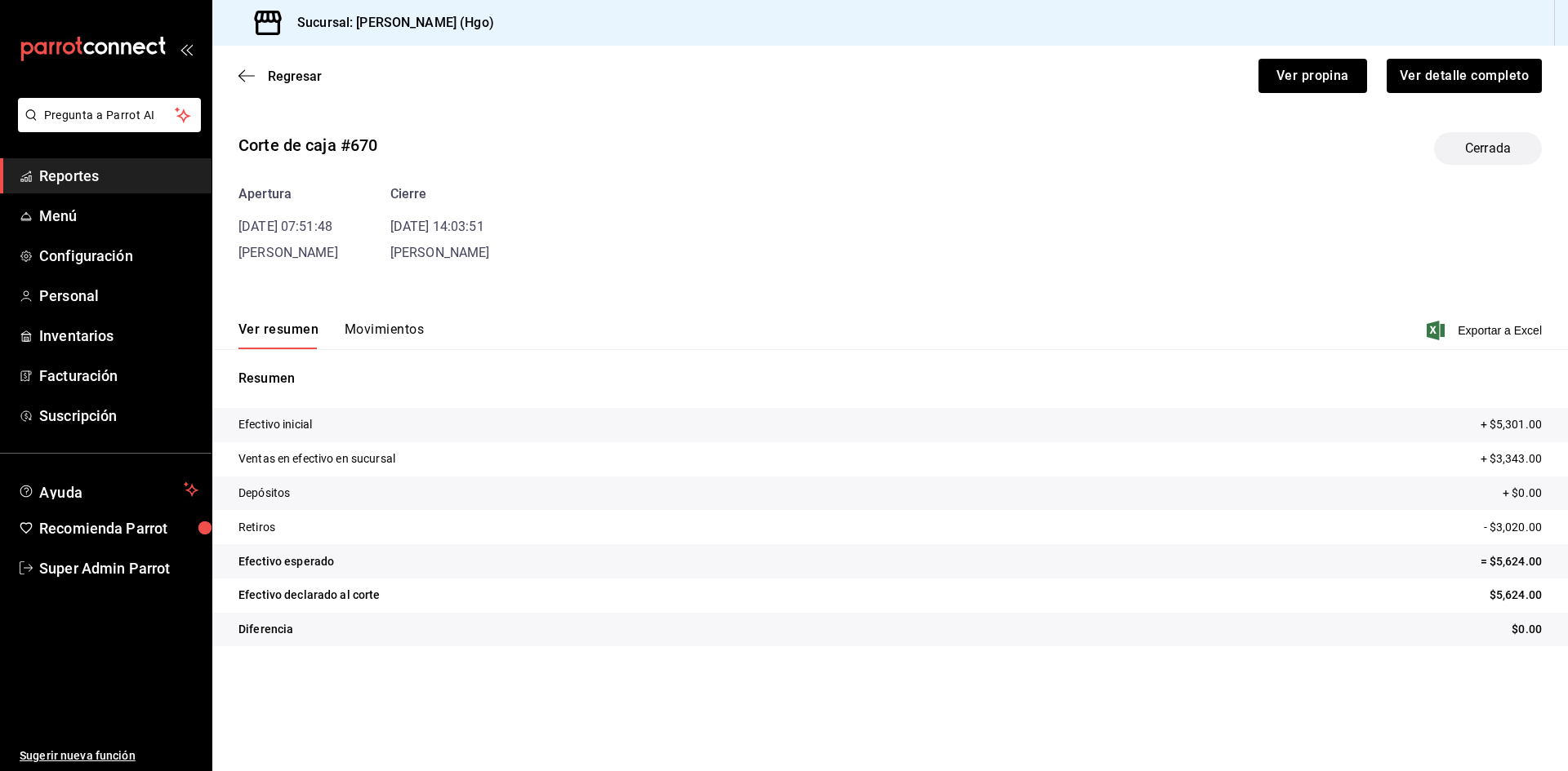
click at [258, 66] on div "Regresar Ver propina Ver detalle completo" at bounding box center [890, 76] width 1356 height 61
click at [254, 72] on icon "button" at bounding box center [246, 76] width 16 height 14
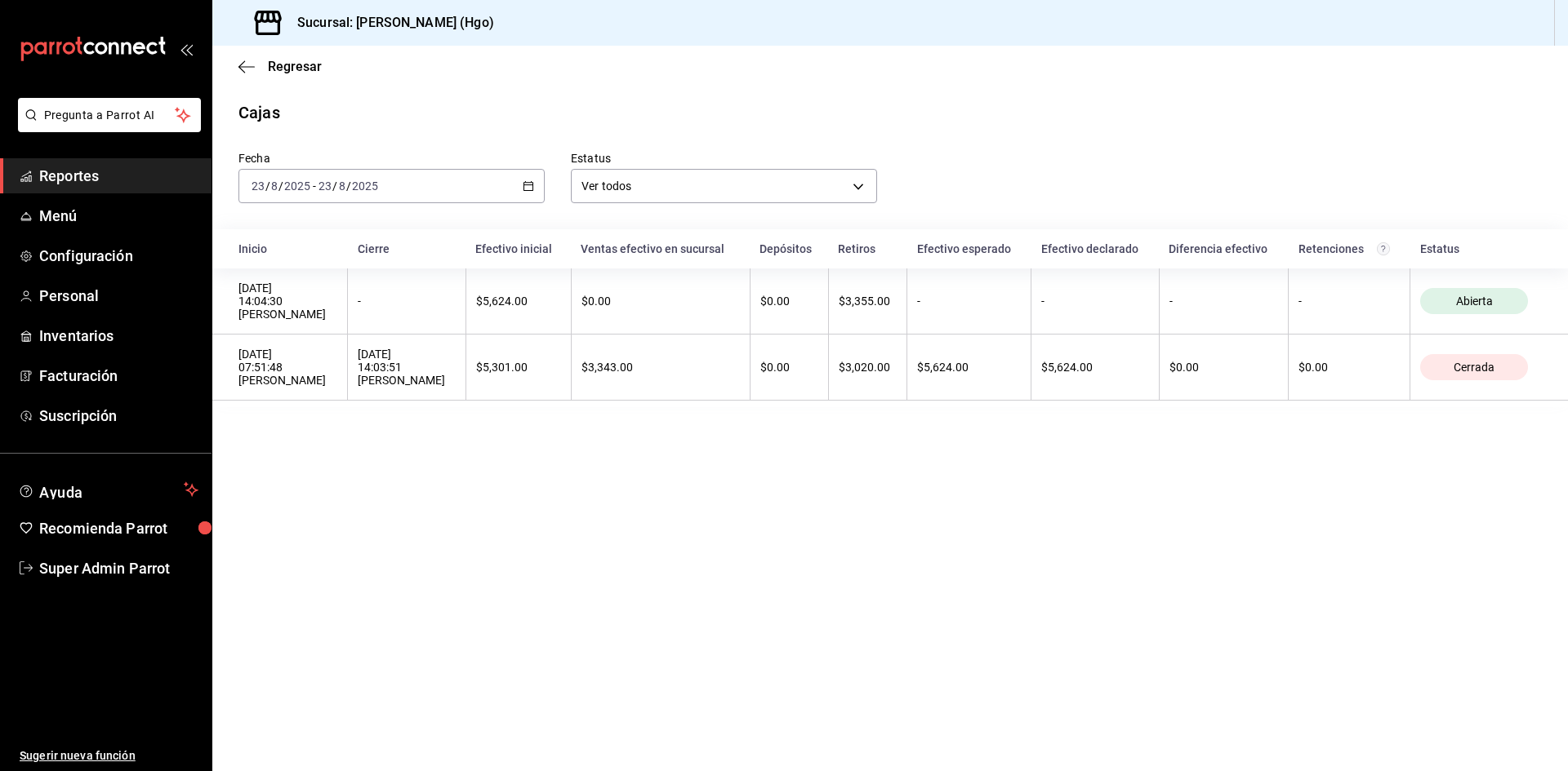
click at [98, 164] on link "Reportes" at bounding box center [106, 175] width 211 height 35
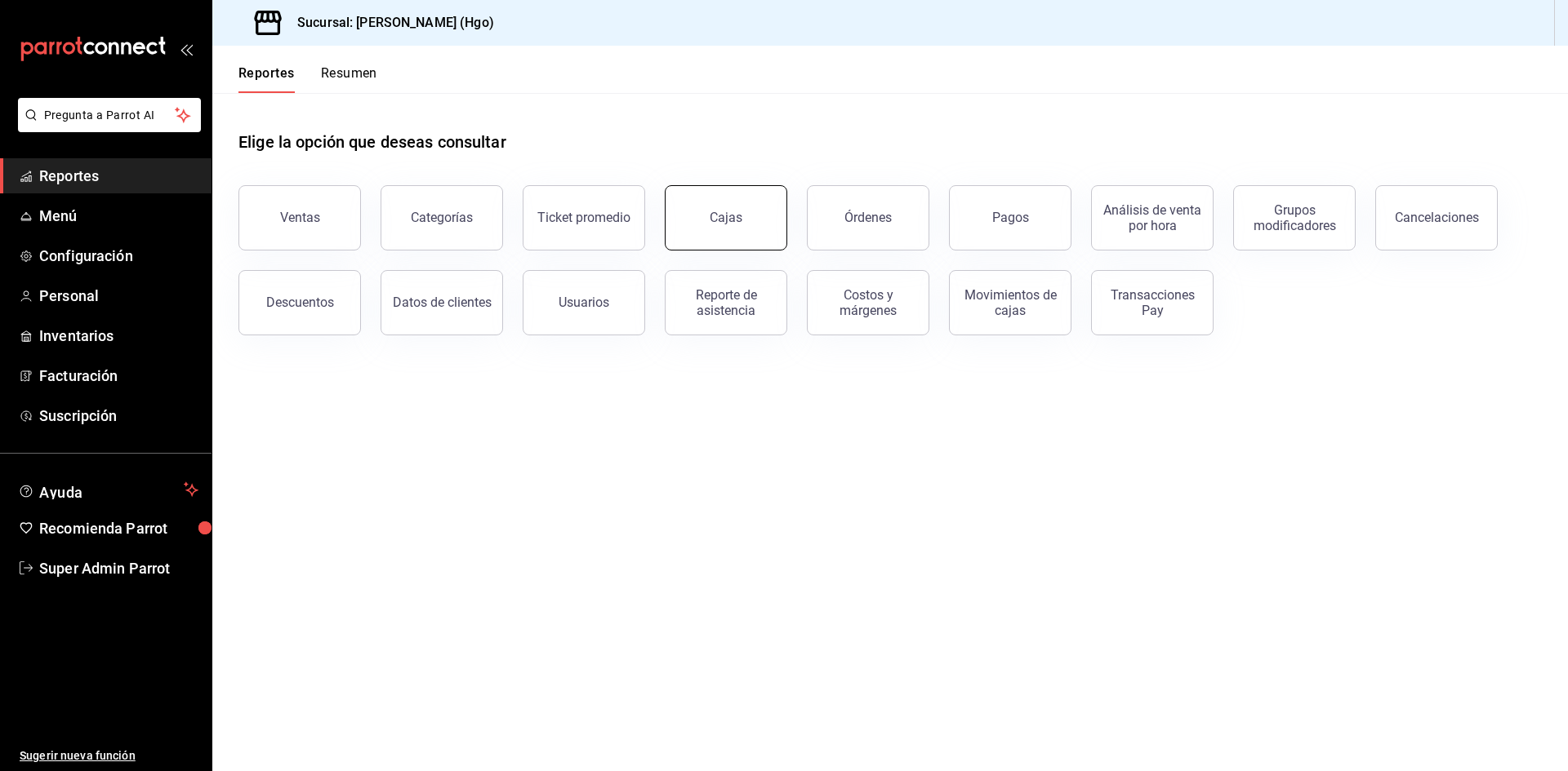
click at [764, 231] on button "Cajas" at bounding box center [726, 217] width 123 height 65
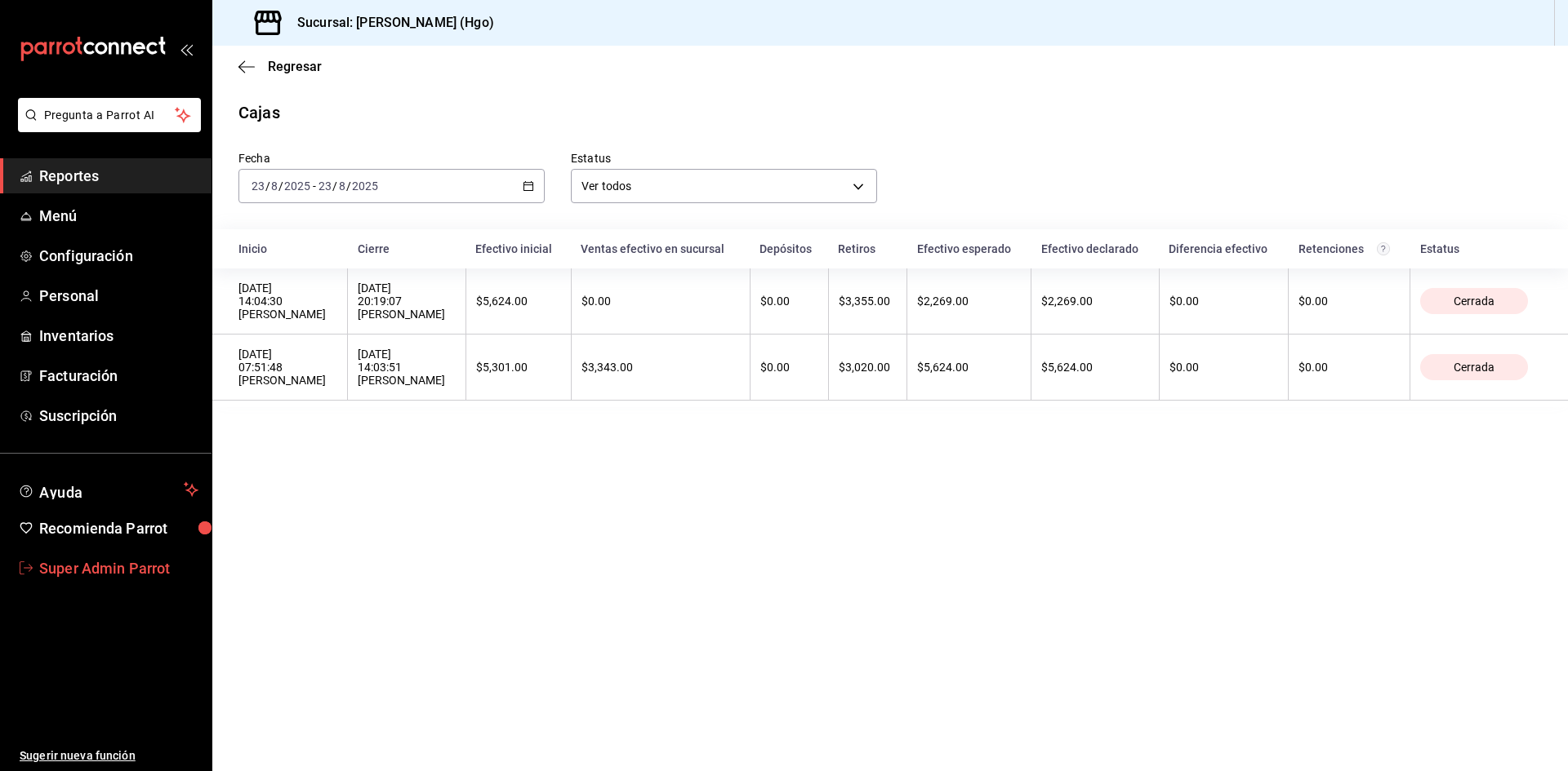
click at [176, 563] on span "Super Admin Parrot" at bounding box center [119, 568] width 159 height 22
